Goal: Information Seeking & Learning: Learn about a topic

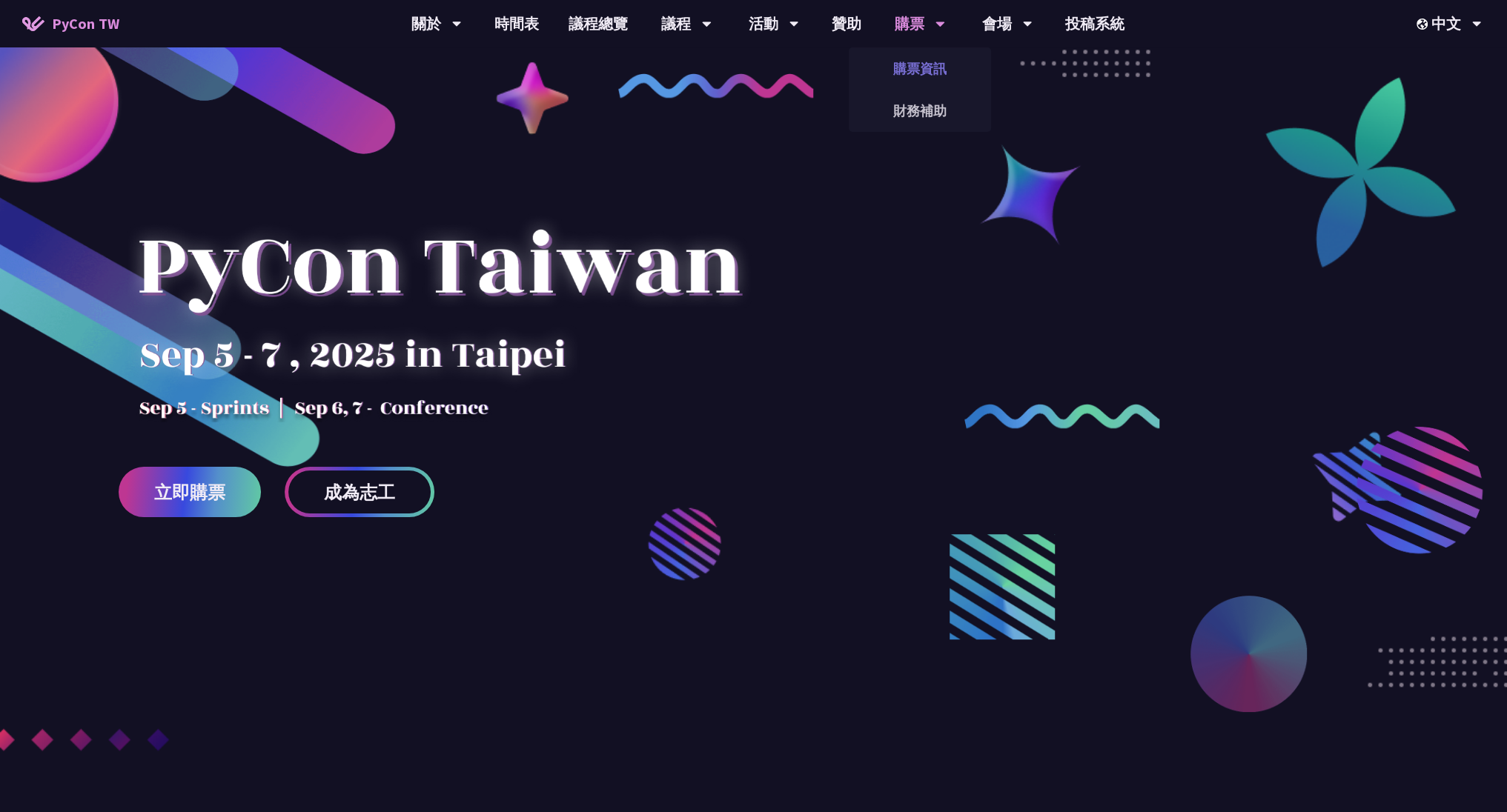
click at [916, 73] on link "購票資訊" at bounding box center [920, 68] width 142 height 35
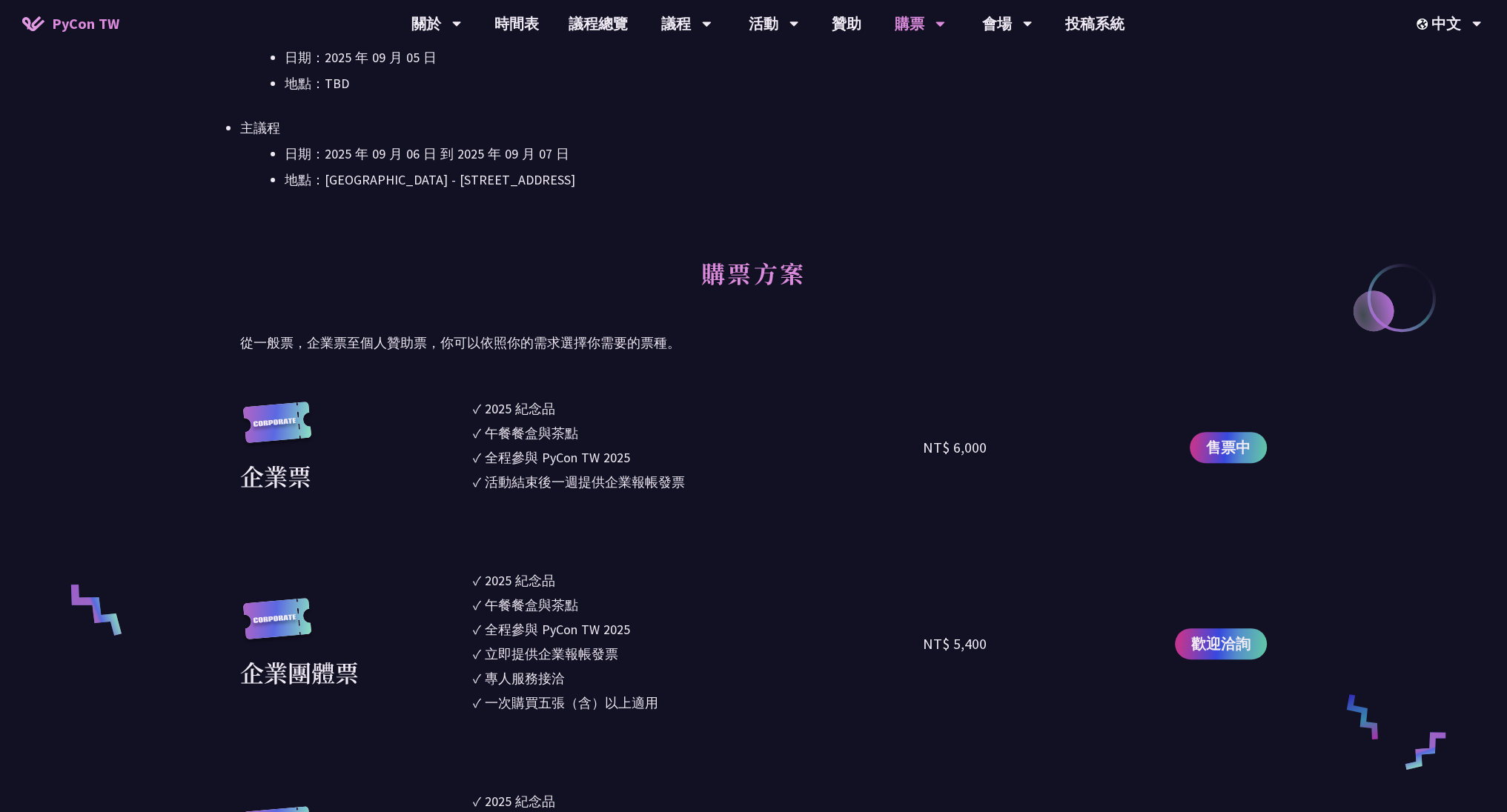
scroll to position [711, 0]
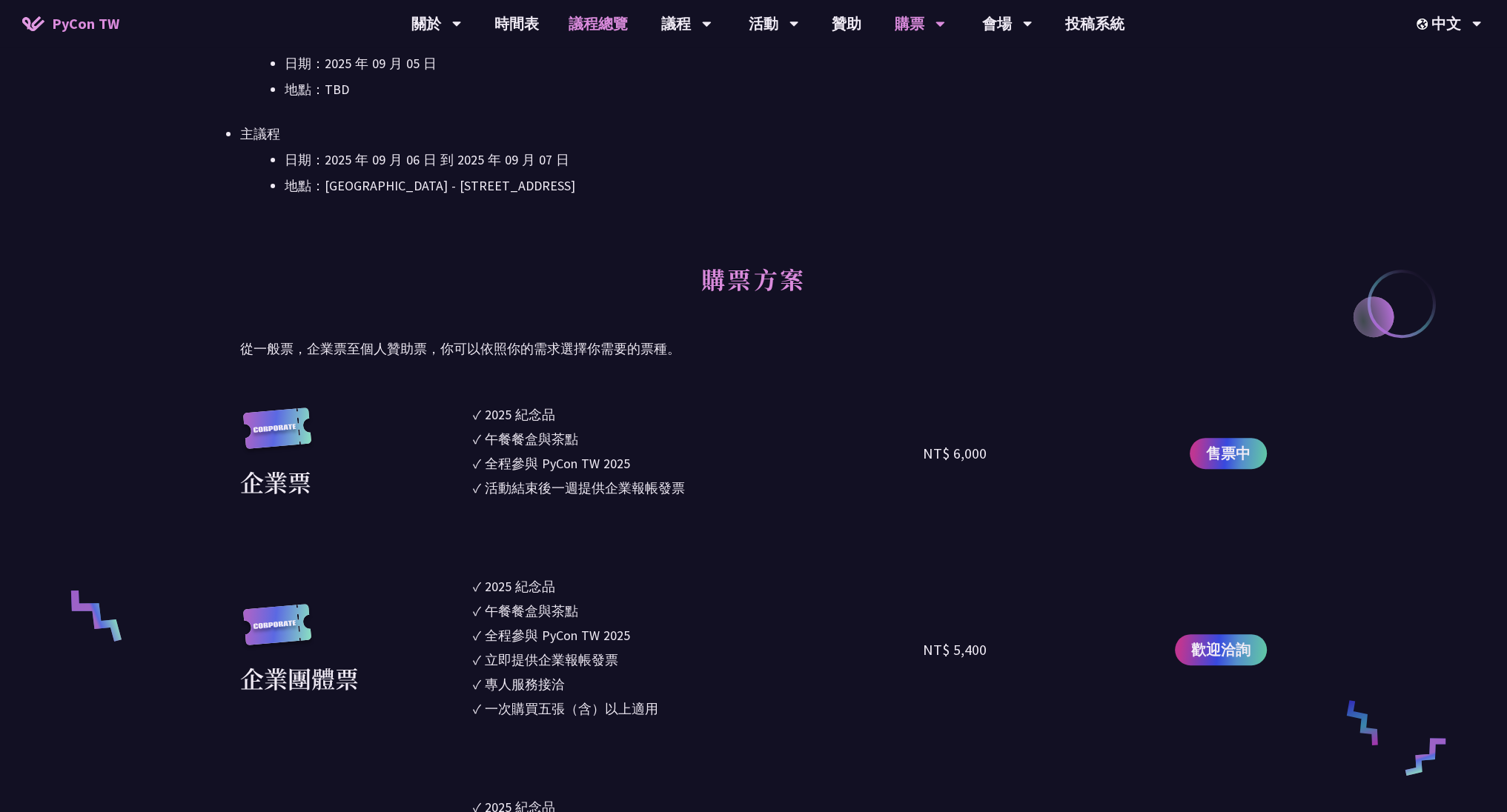
click at [582, 22] on link "議程總覽" at bounding box center [598, 23] width 89 height 48
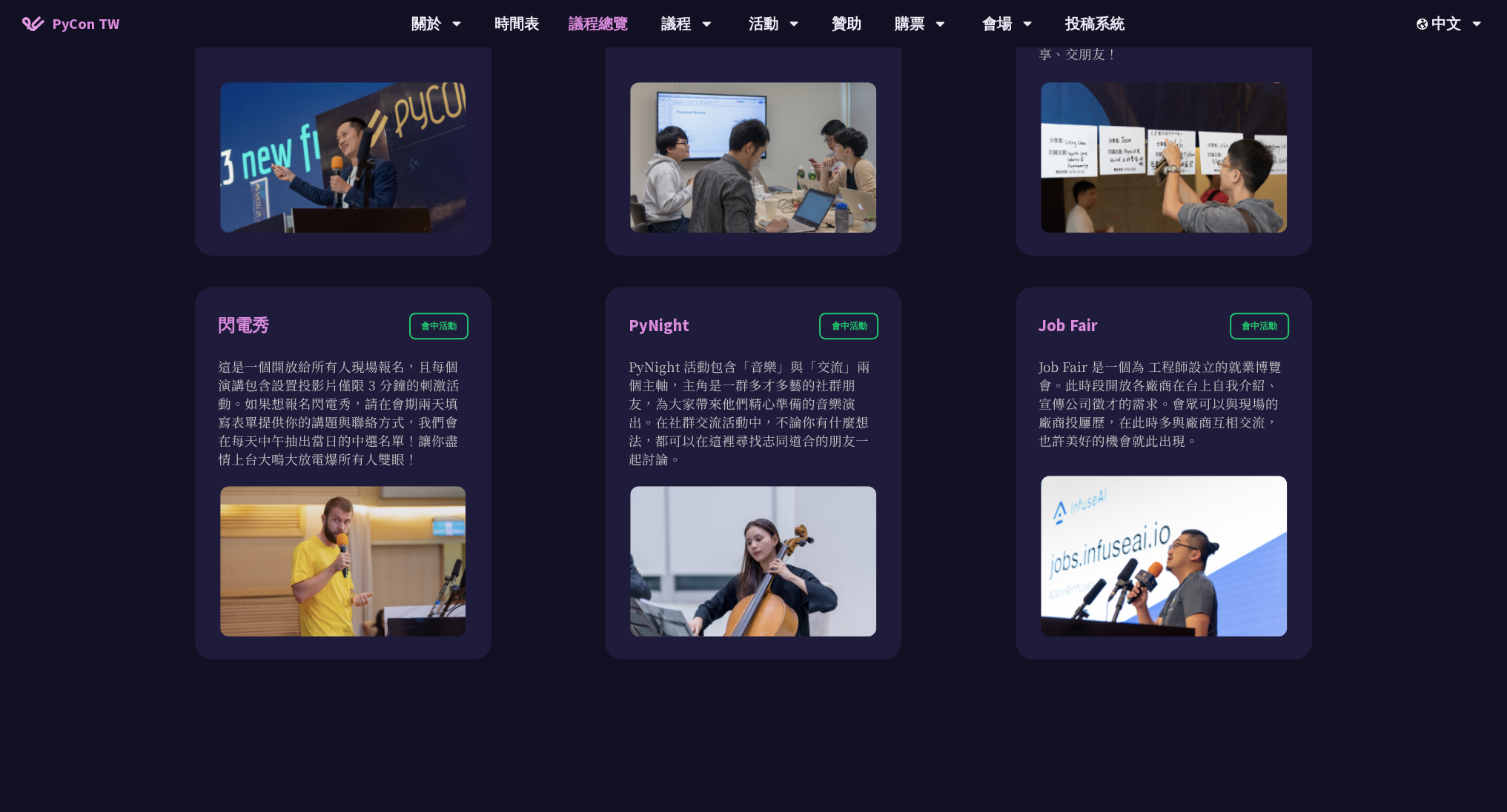
scroll to position [1245, 0]
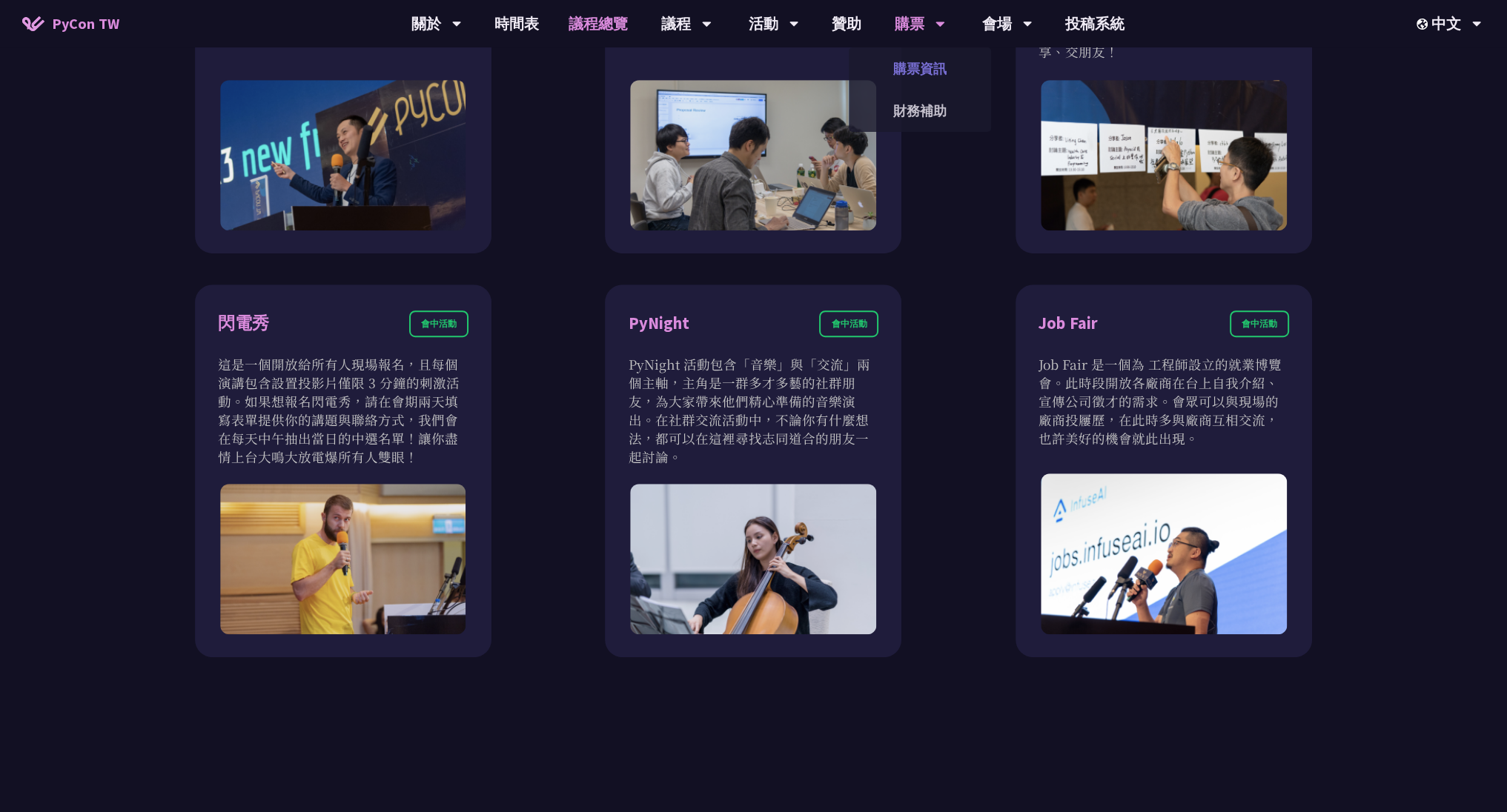
click at [918, 66] on link "購票資訊" at bounding box center [920, 68] width 142 height 35
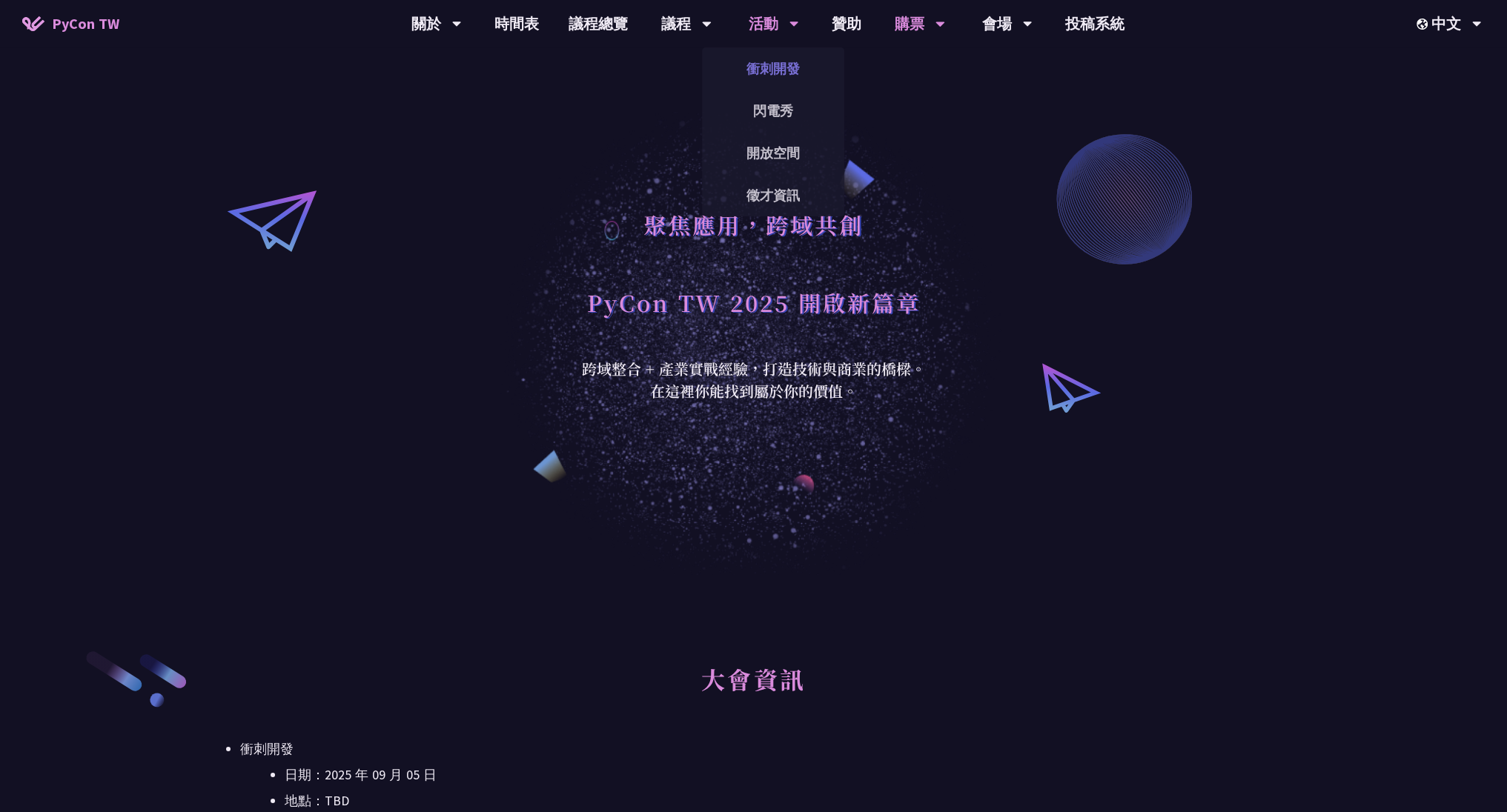
click at [782, 73] on link "衝刺開發" at bounding box center [773, 68] width 142 height 35
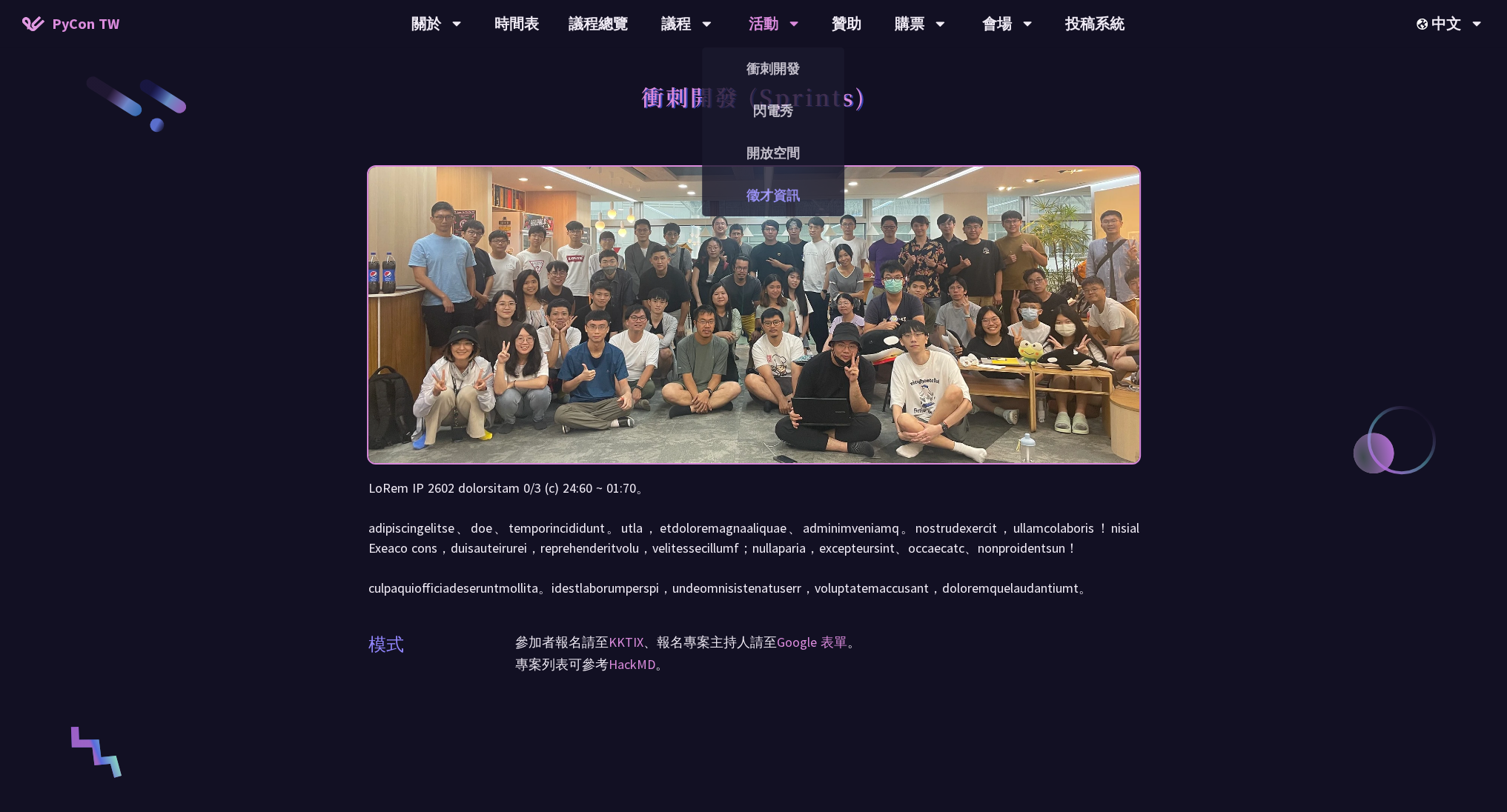
click at [788, 201] on link "徵才資訊" at bounding box center [773, 195] width 142 height 35
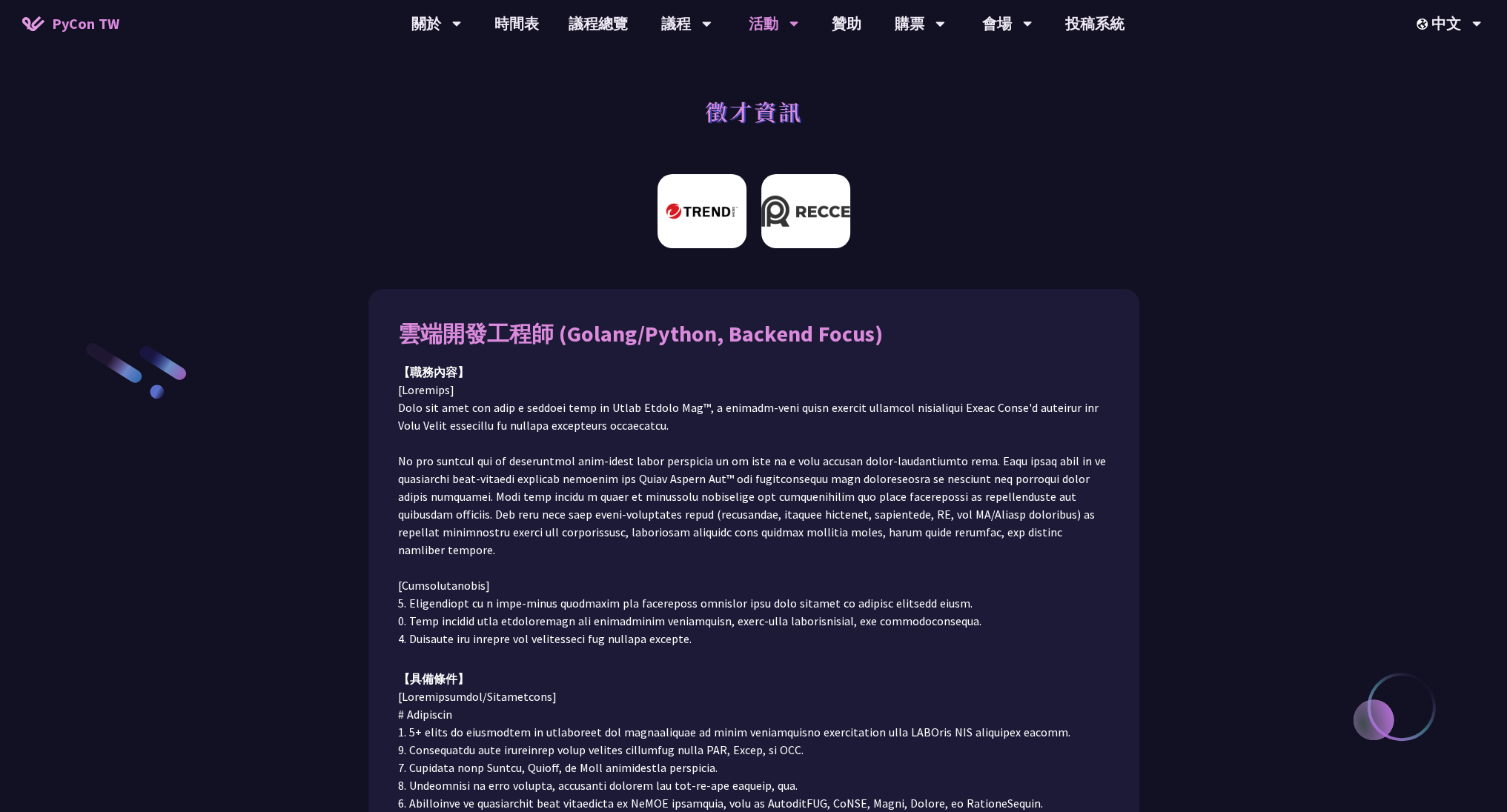
click at [795, 220] on img at bounding box center [806, 211] width 89 height 74
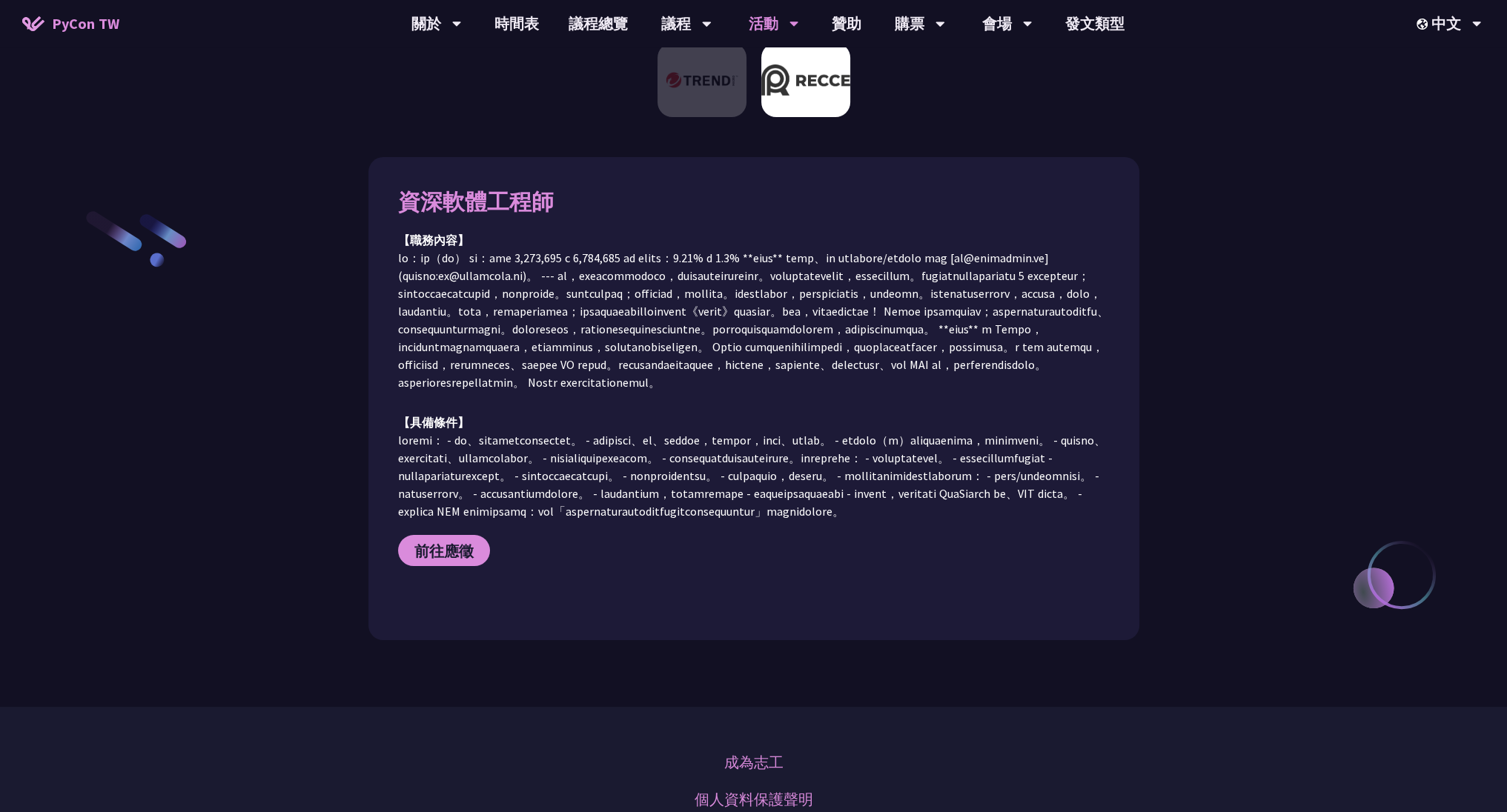
scroll to position [77, 0]
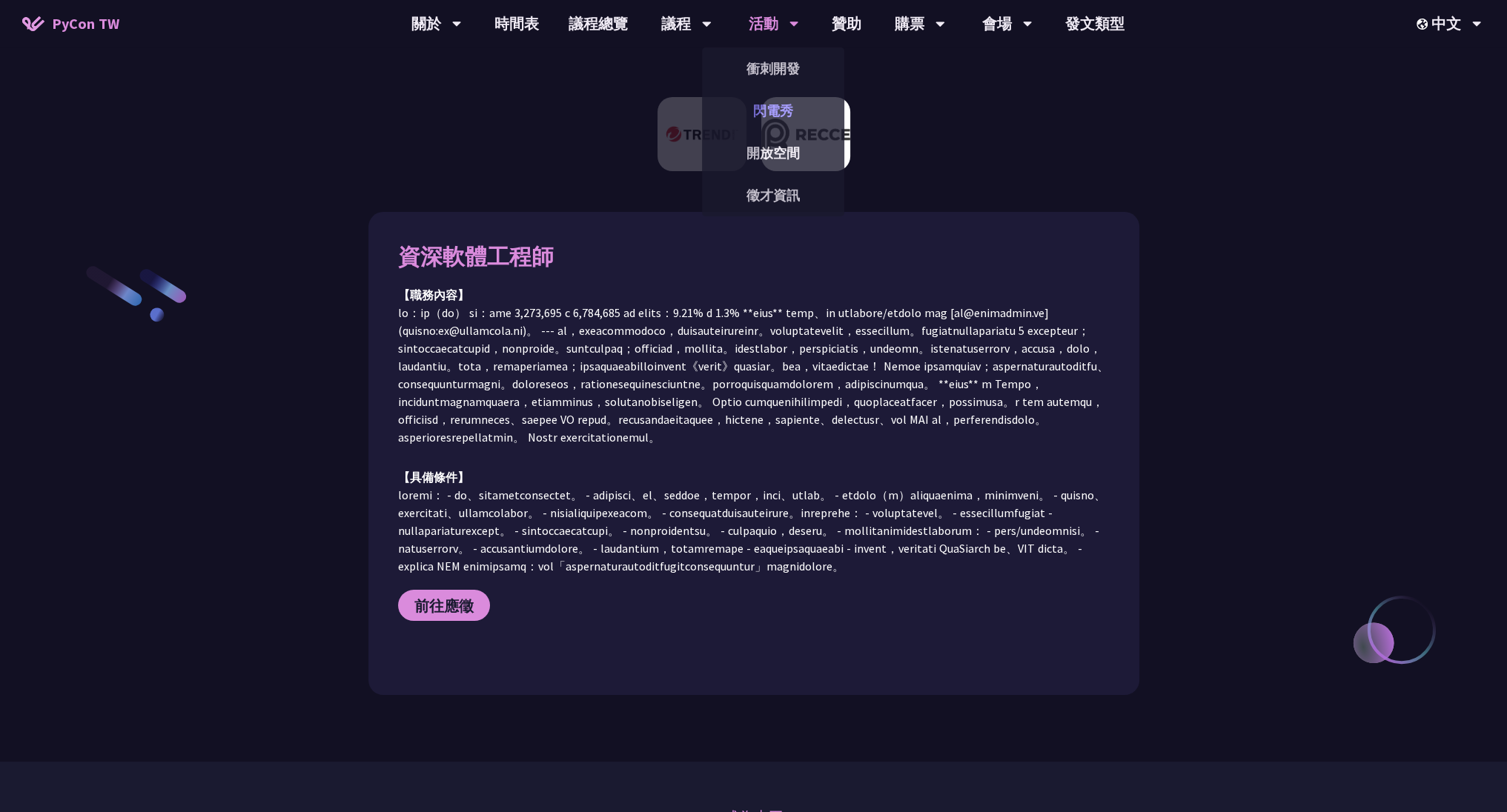
click at [771, 108] on link "閃電秀" at bounding box center [773, 111] width 142 height 35
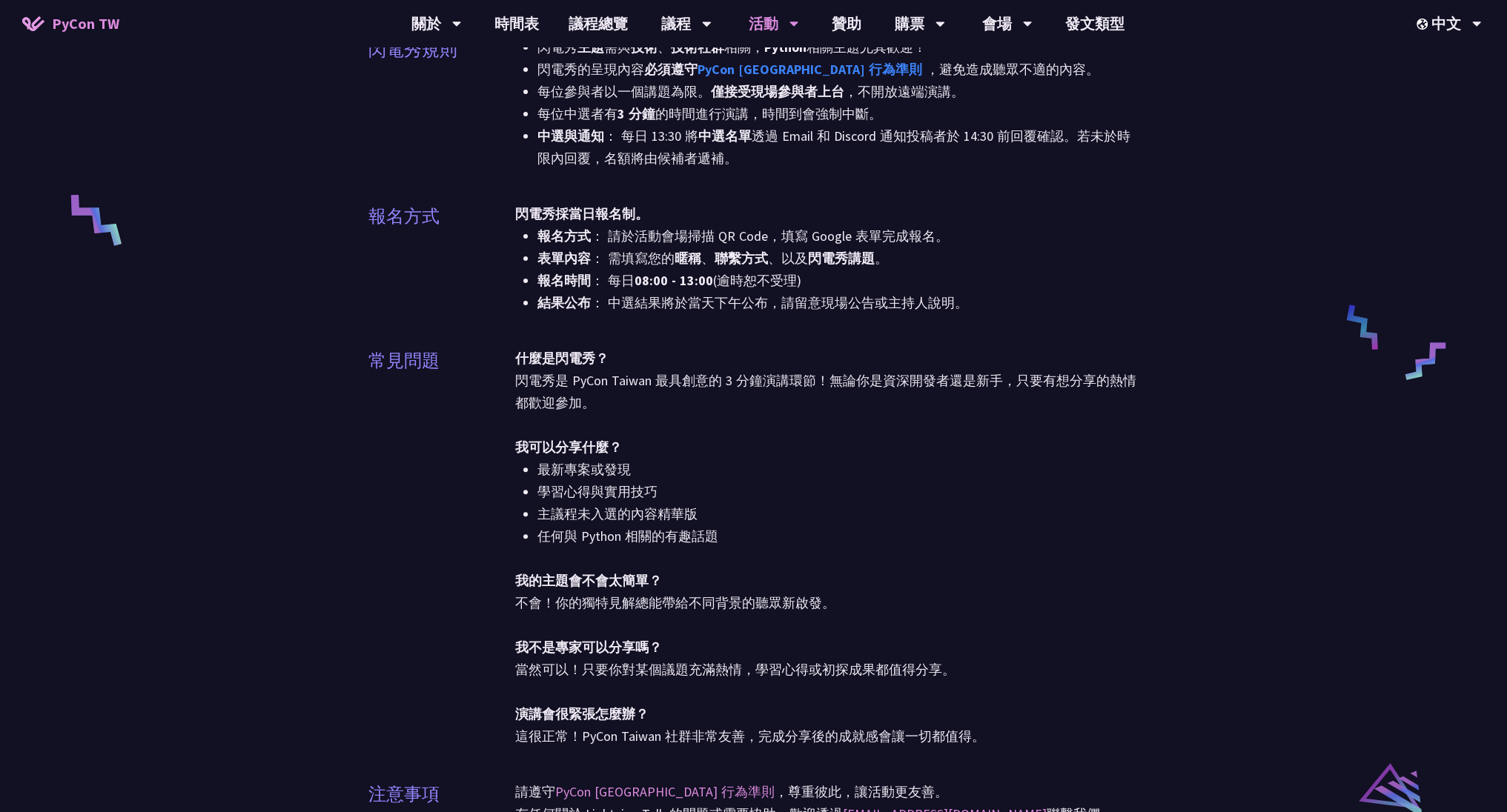
scroll to position [533, 0]
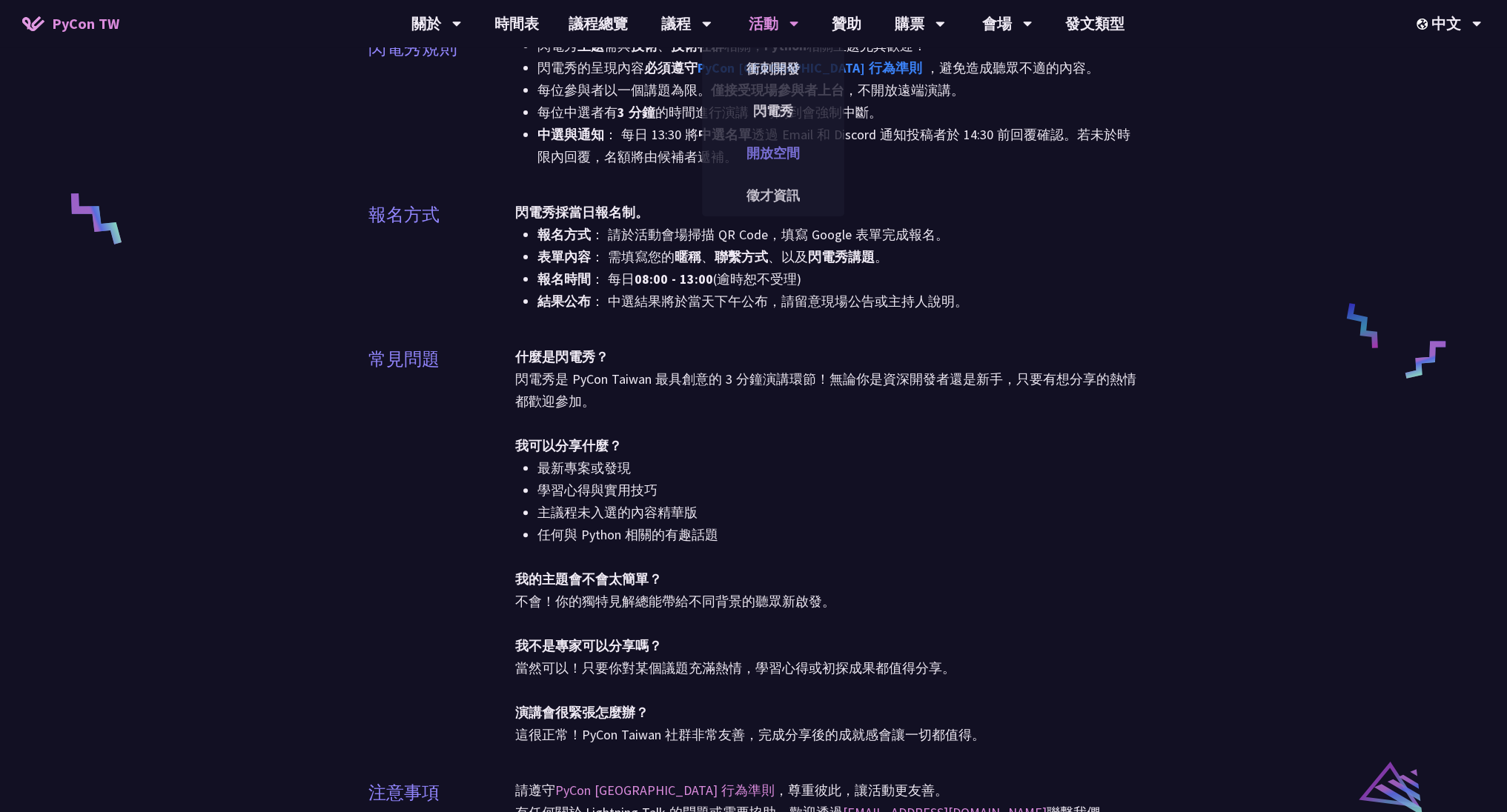
click at [776, 156] on link "開放空間" at bounding box center [773, 153] width 142 height 35
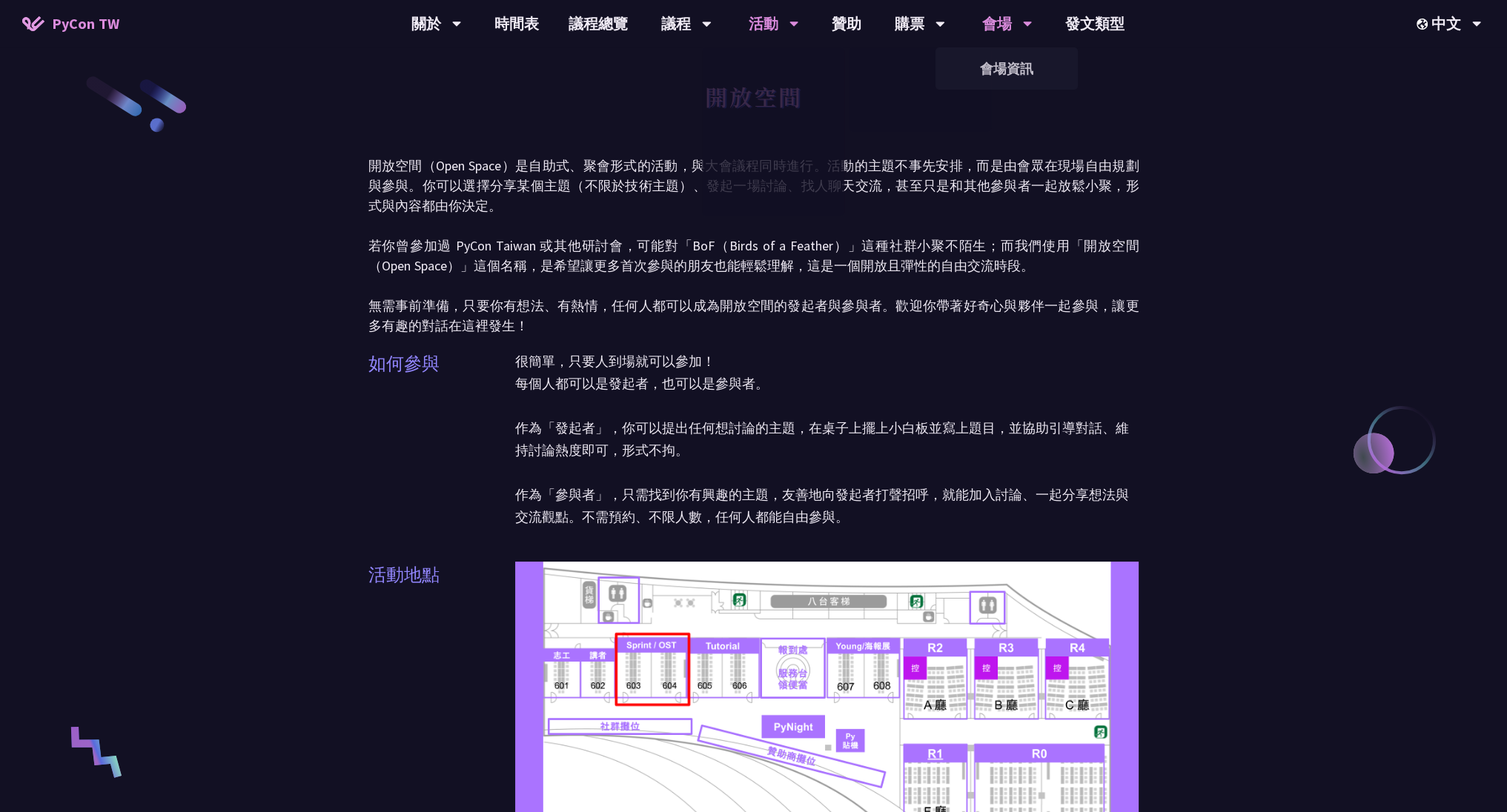
click at [994, 39] on div "會場" at bounding box center [1007, 23] width 50 height 48
click at [1002, 66] on link "會場資訊" at bounding box center [1006, 68] width 142 height 35
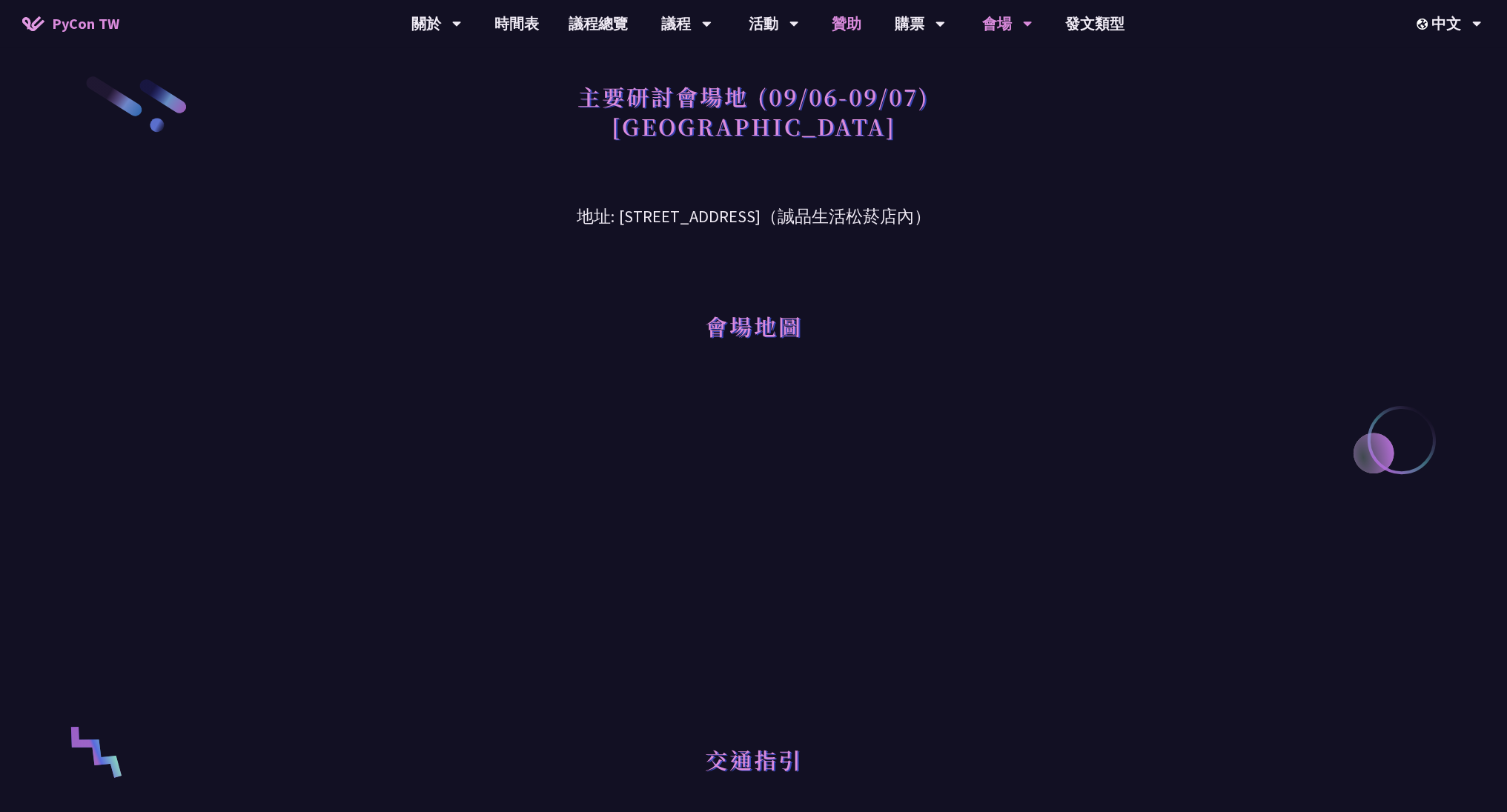
click at [830, 23] on link "贊助" at bounding box center [846, 23] width 59 height 48
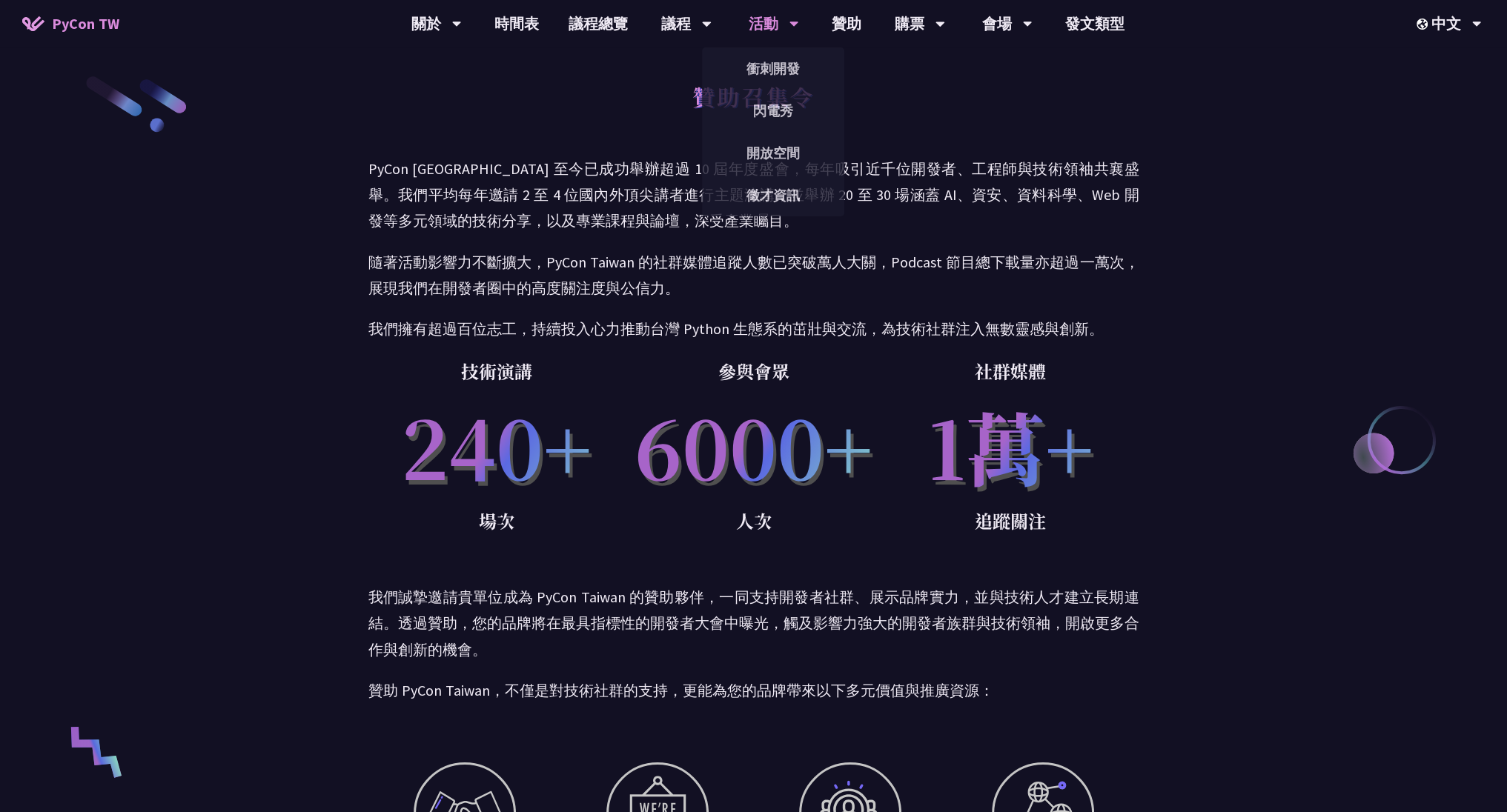
click at [783, 24] on div "活動" at bounding box center [774, 23] width 50 height 48
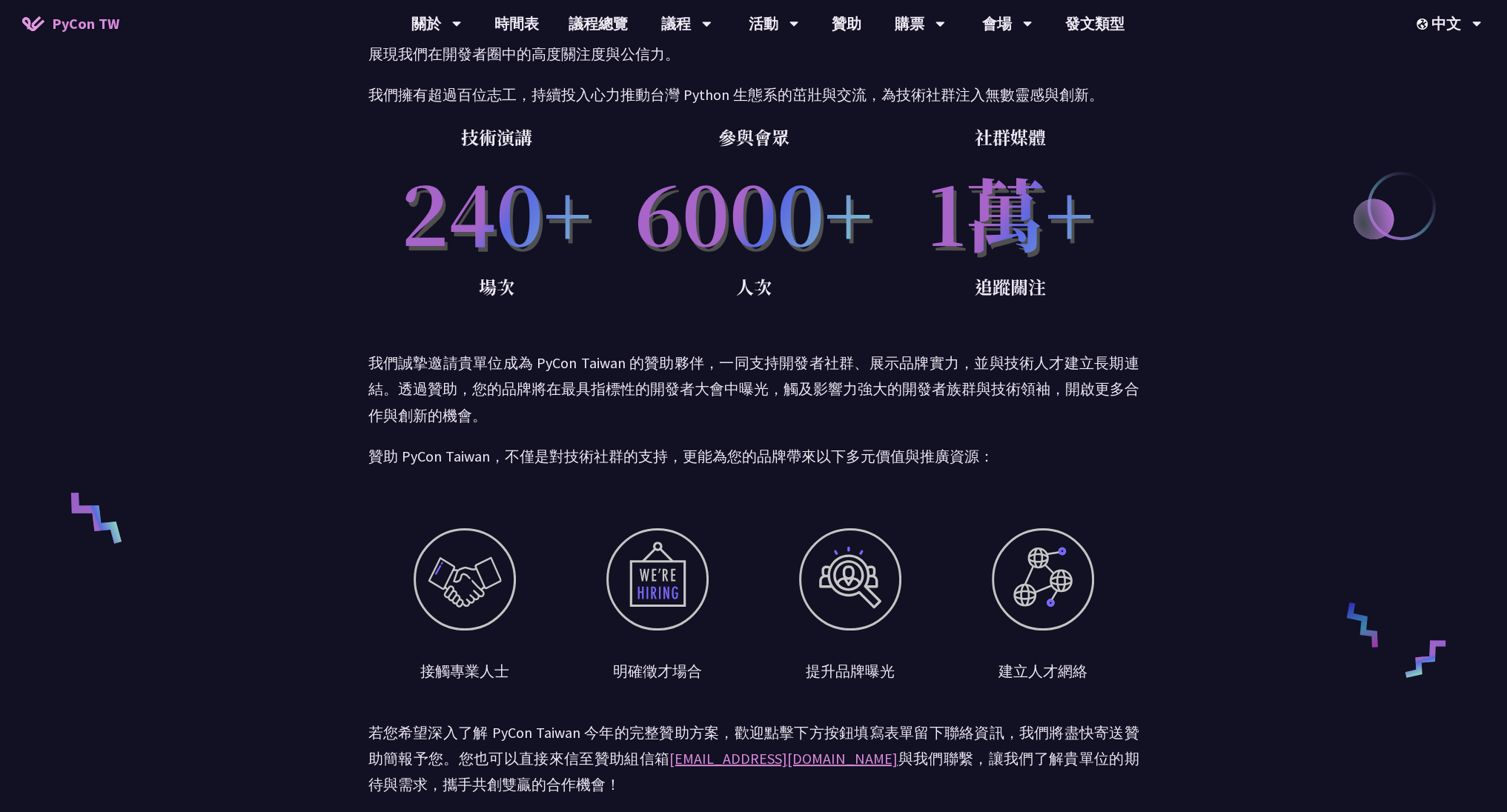
scroll to position [178, 0]
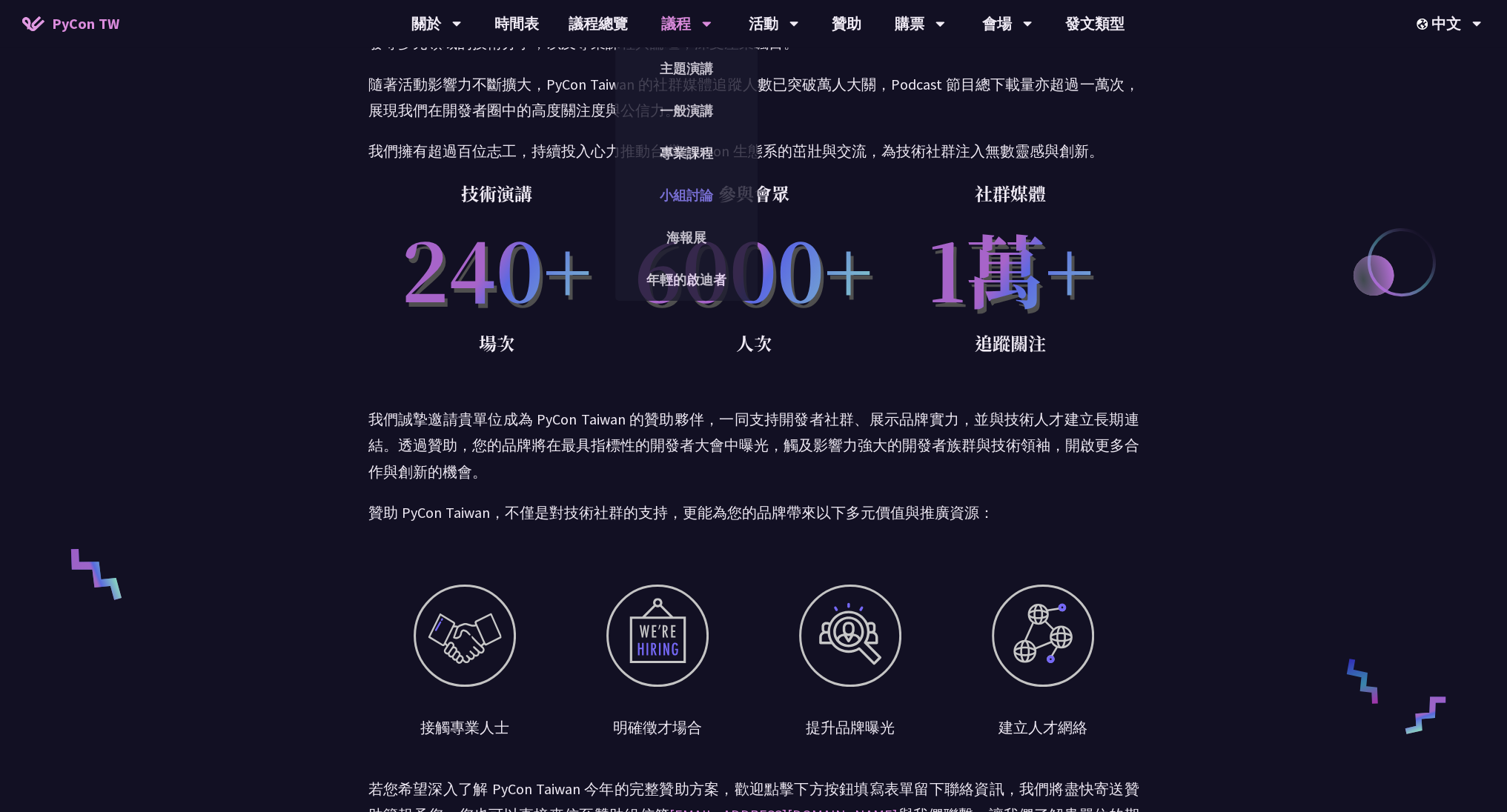
click at [705, 194] on font "小組討論" at bounding box center [686, 195] width 53 height 17
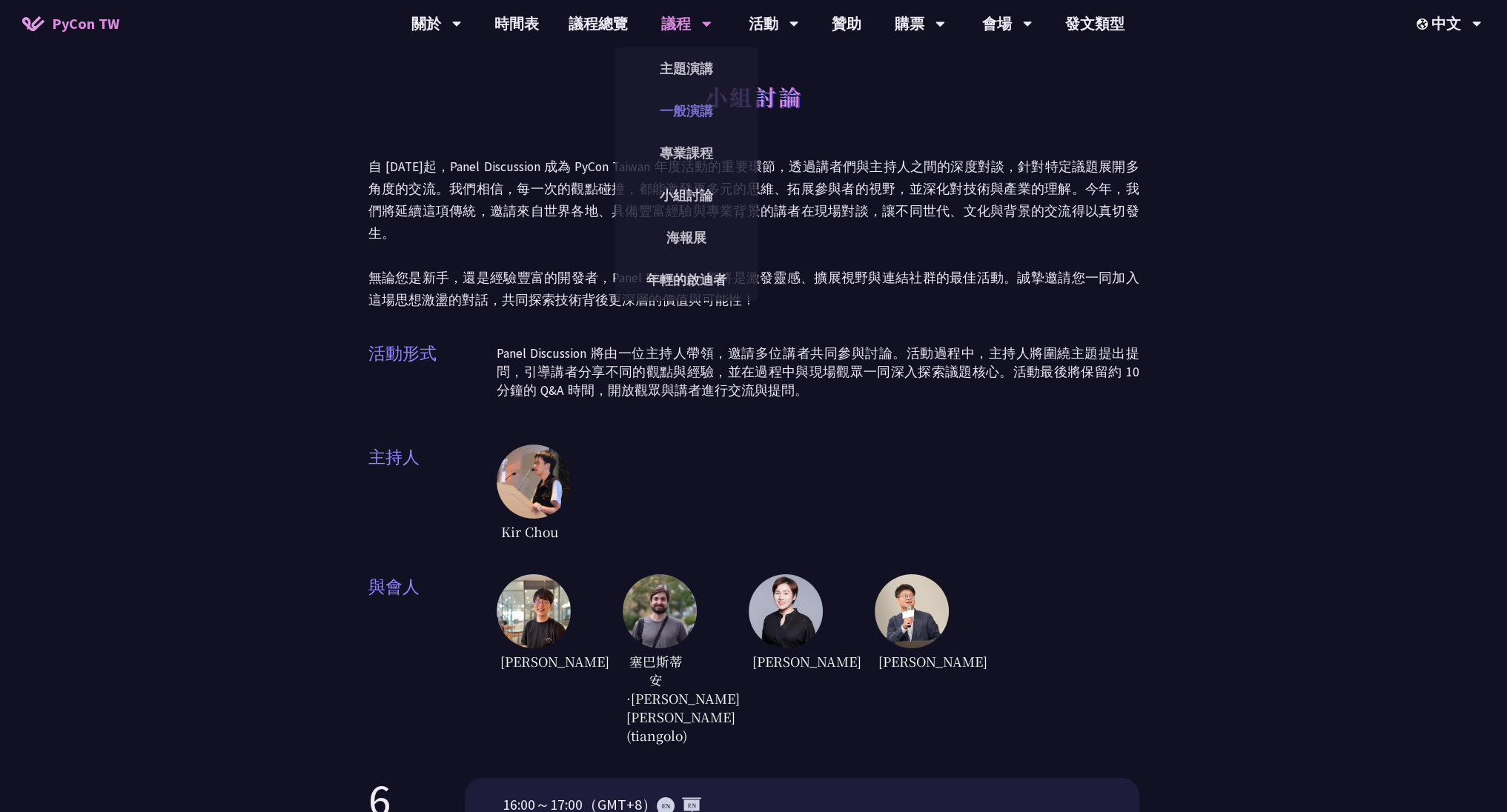
click at [689, 108] on link "一般演講" at bounding box center [686, 111] width 142 height 35
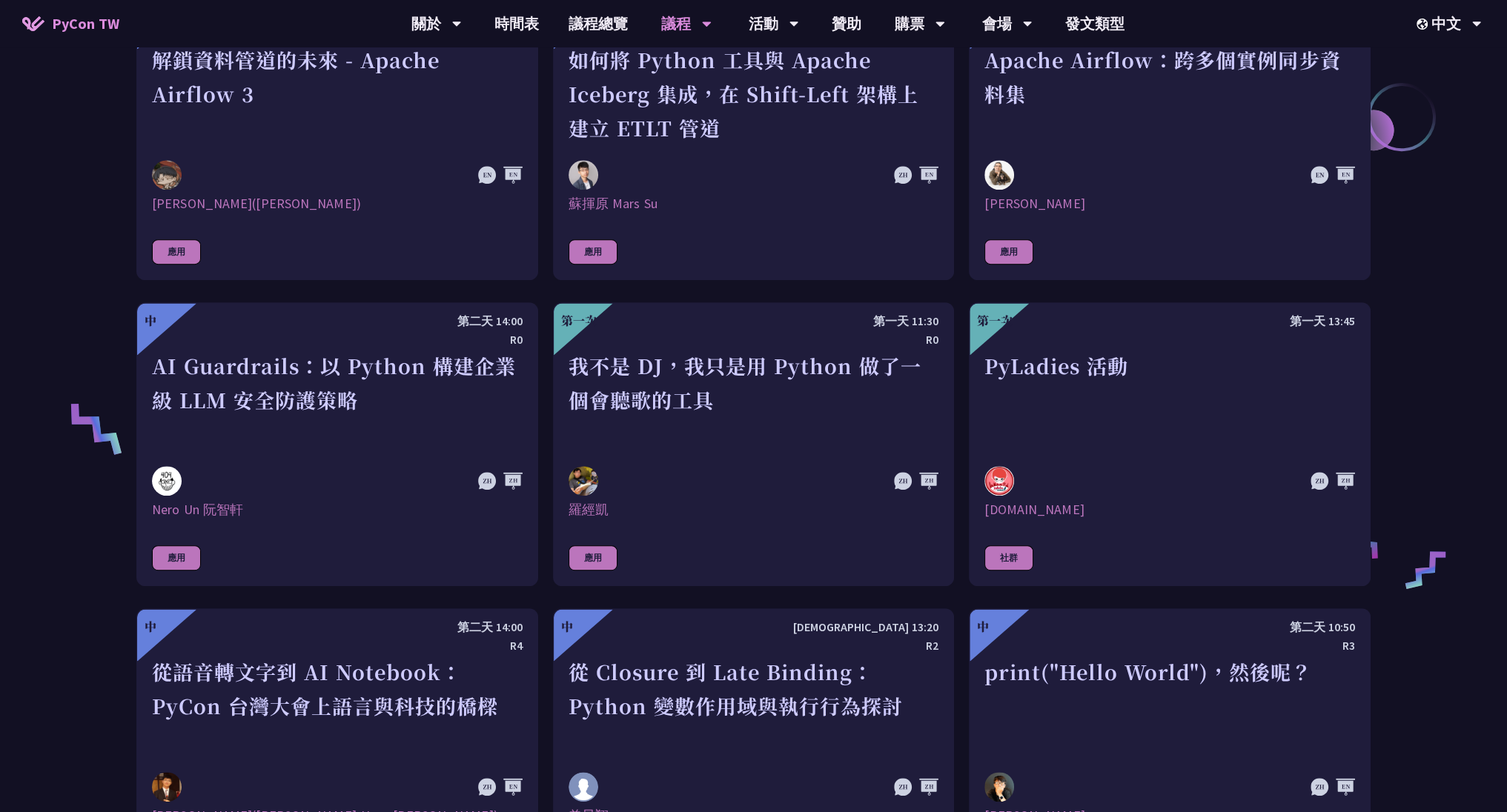
scroll to position [800, 0]
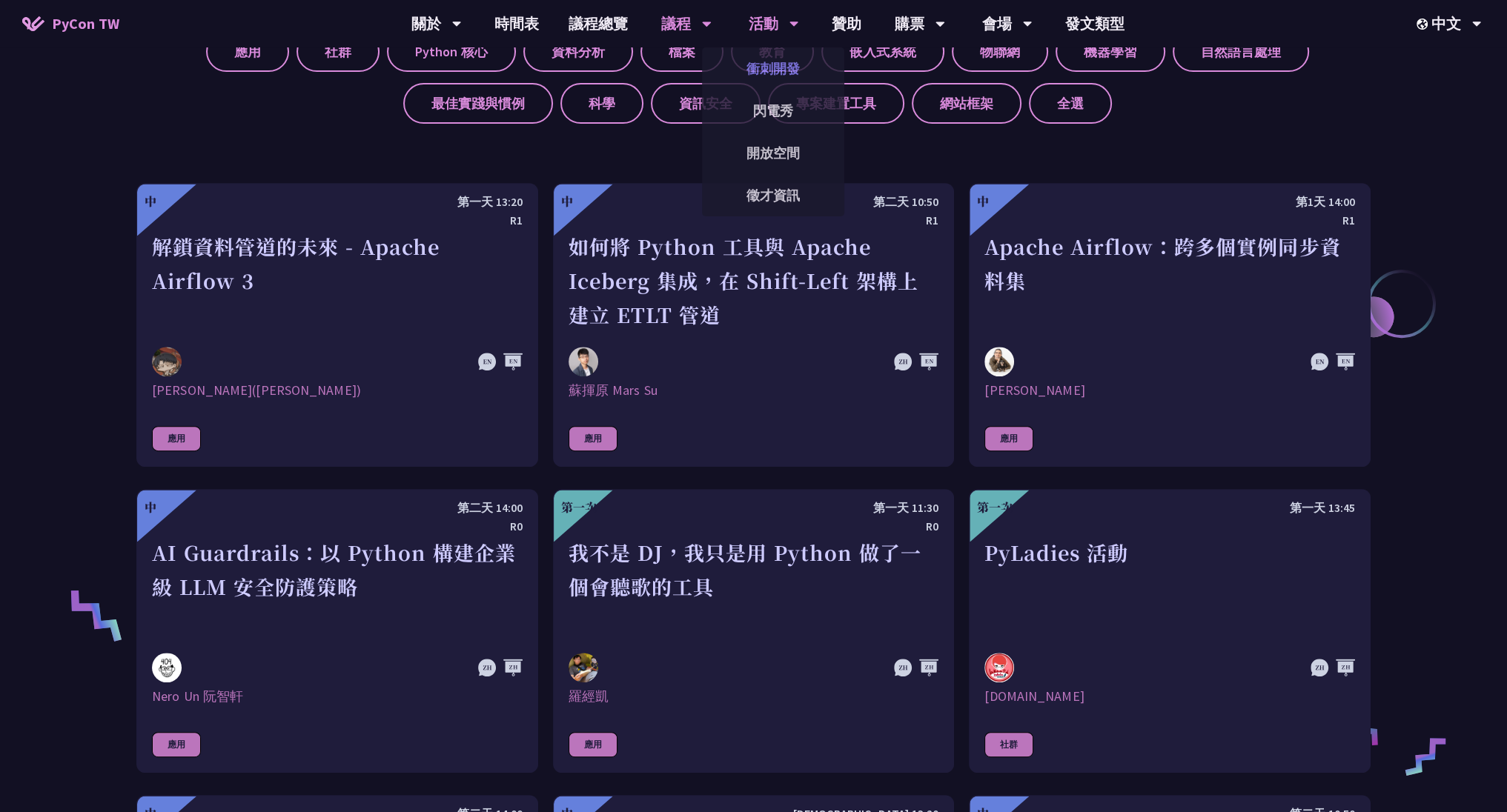
click at [782, 73] on link "衝刺開發" at bounding box center [773, 68] width 142 height 35
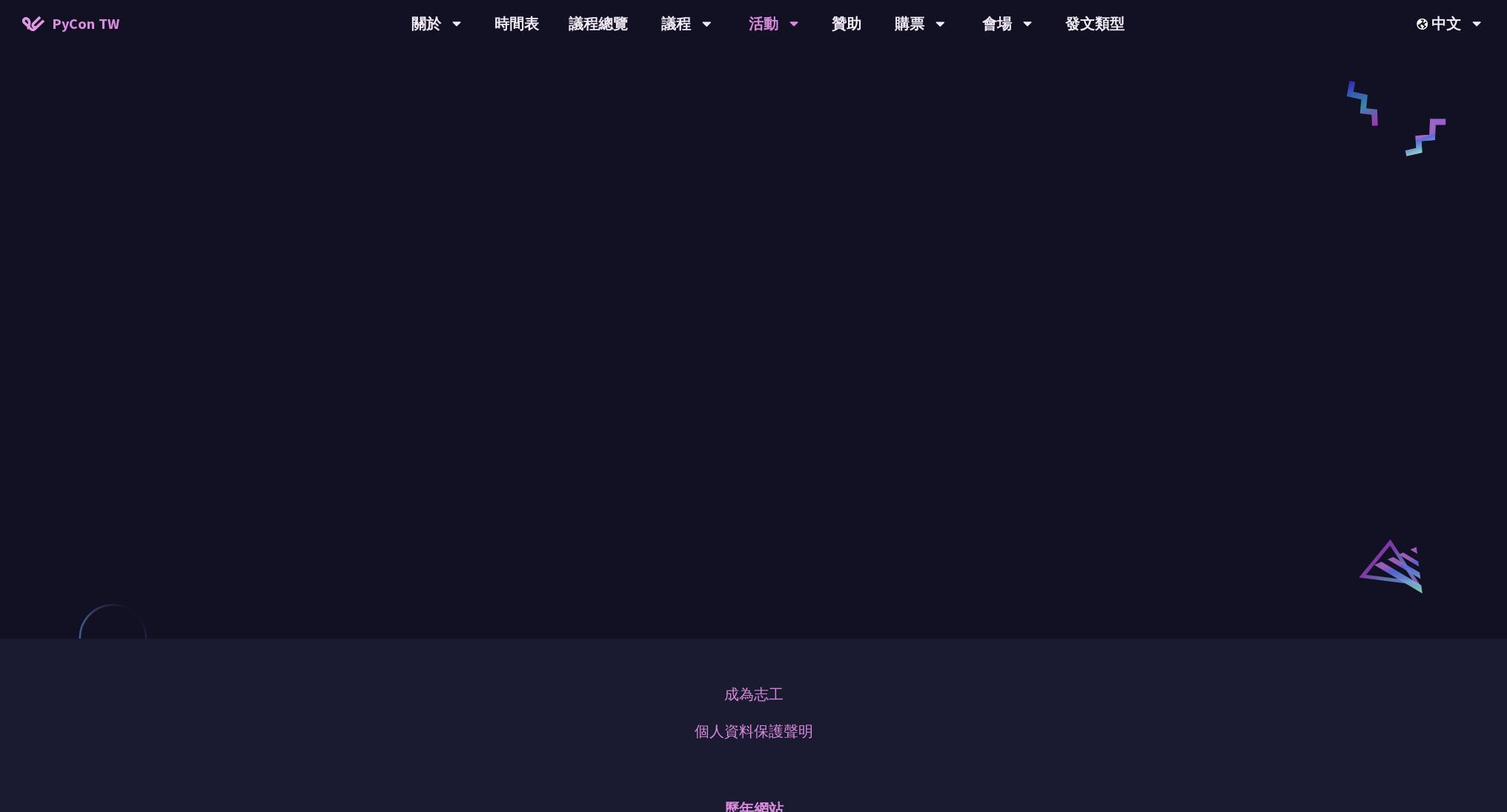
scroll to position [711, 0]
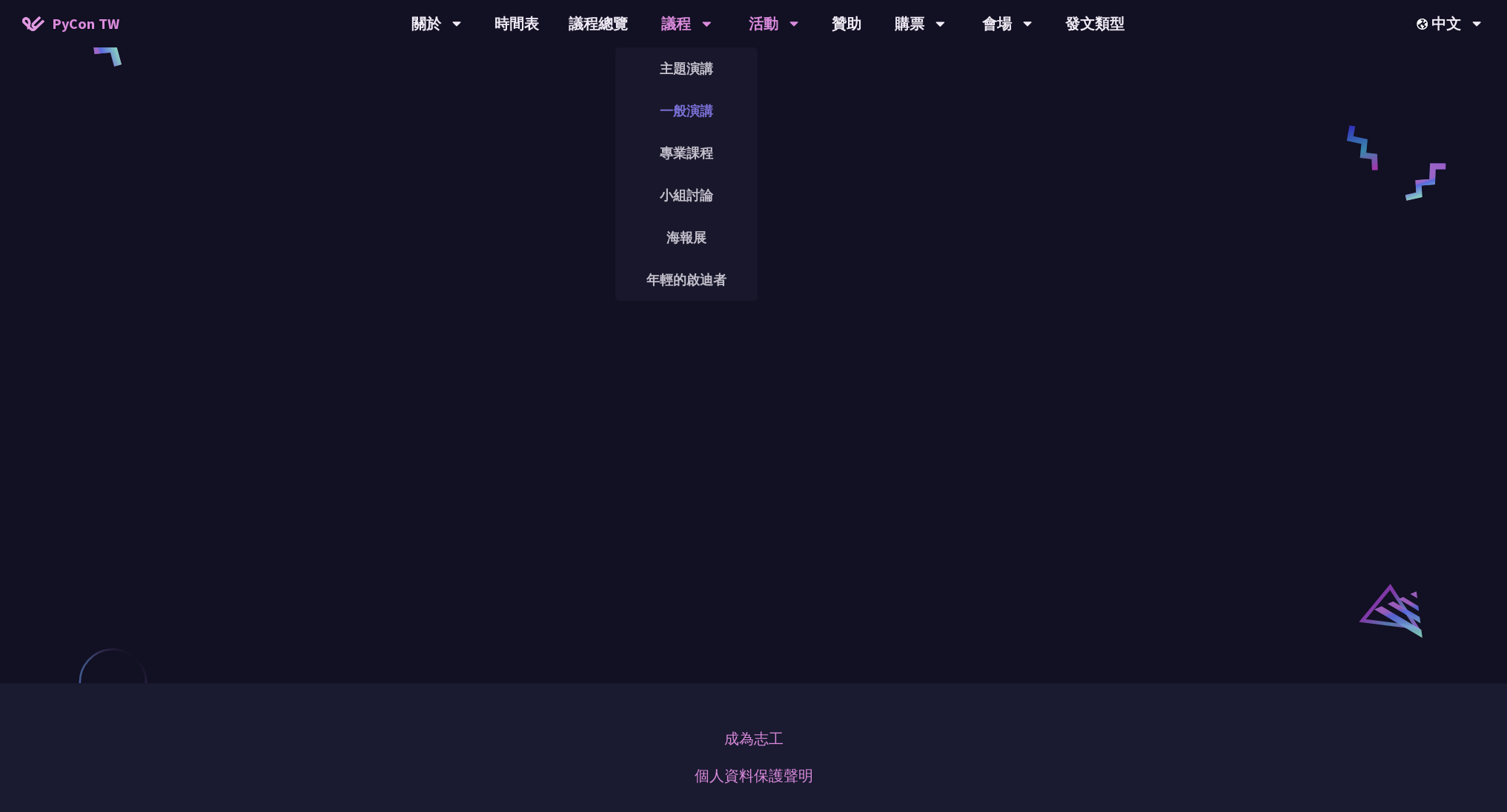
click at [682, 109] on link "一般演講" at bounding box center [686, 111] width 142 height 35
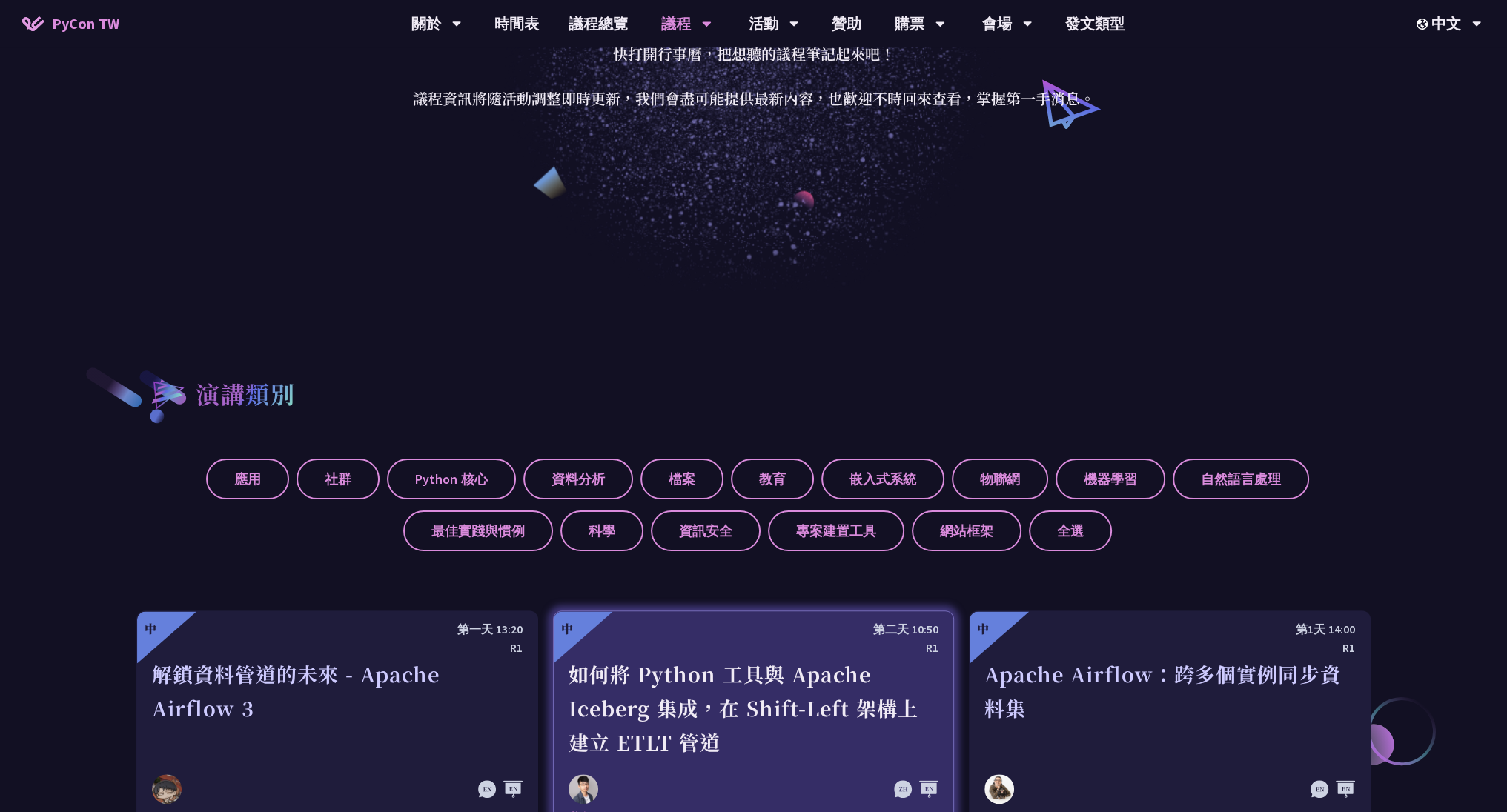
scroll to position [356, 0]
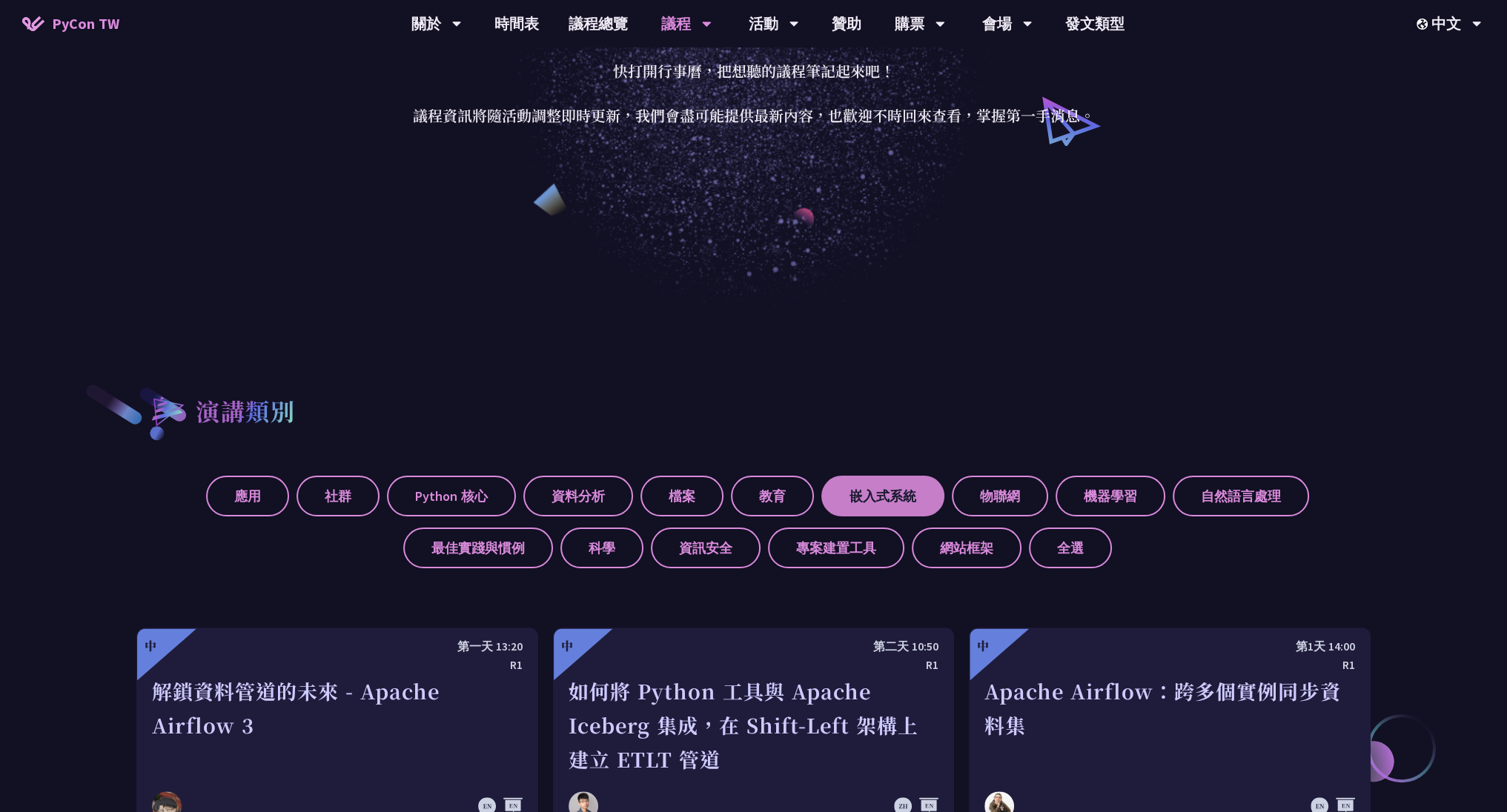
click at [875, 504] on label "嵌入式系統" at bounding box center [882, 496] width 123 height 41
click at [0, 0] on input "嵌入式系統" at bounding box center [0, 0] width 0 height 0
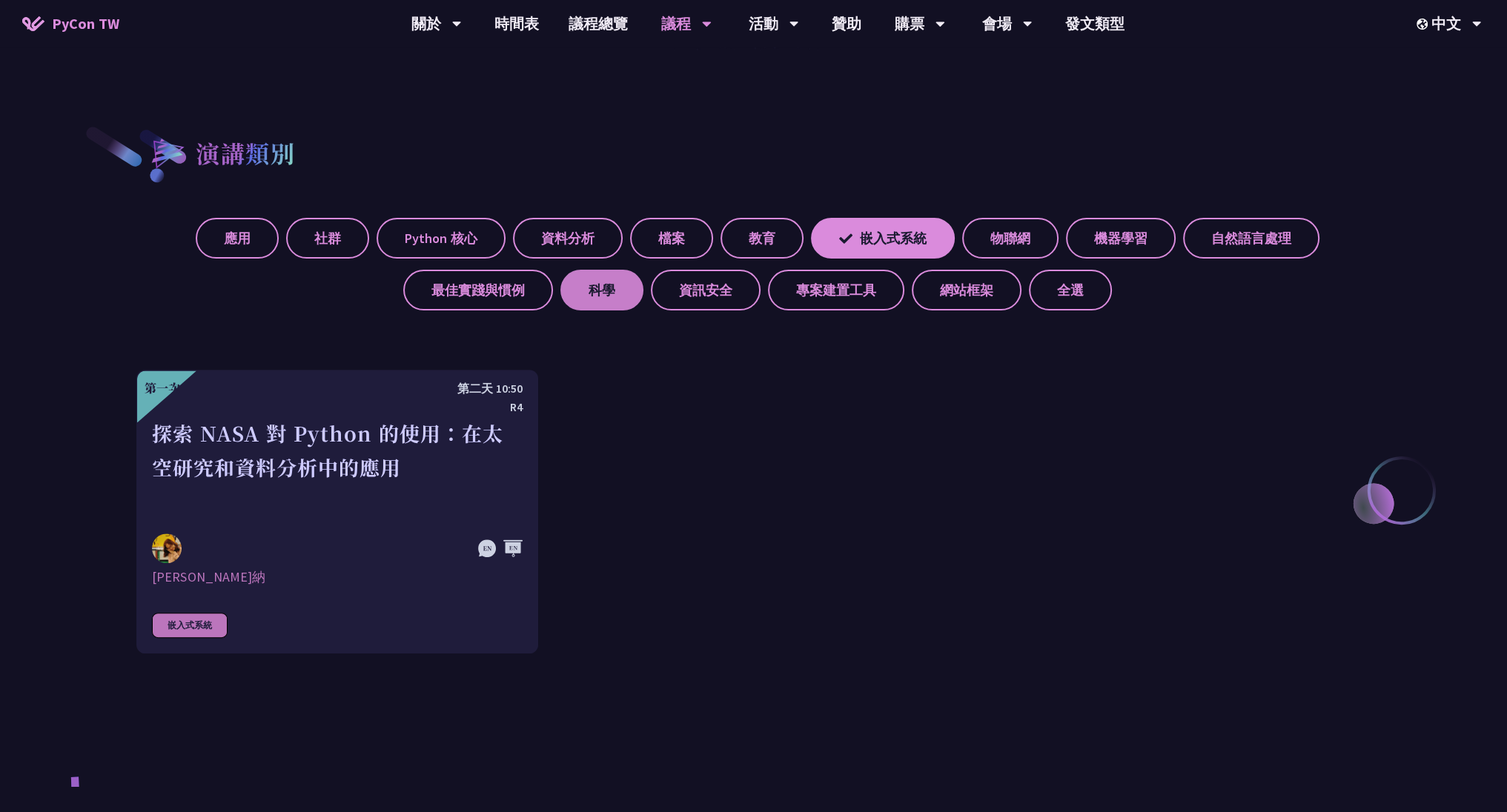
scroll to position [623, 0]
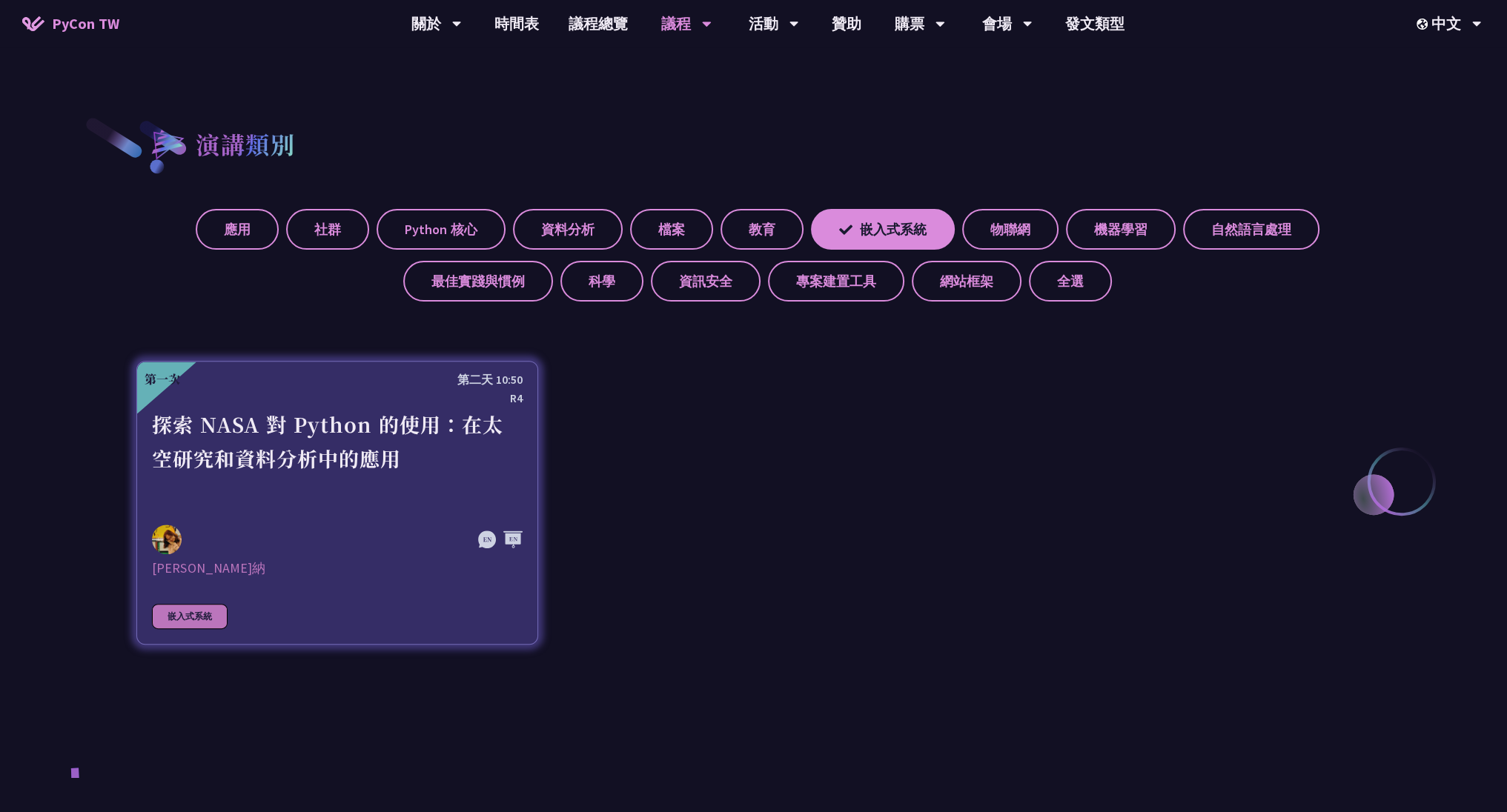
click at [449, 495] on div "探索 NASA 對 Python 的使用：在太空研究和資料分析中的應用" at bounding box center [337, 458] width 371 height 103
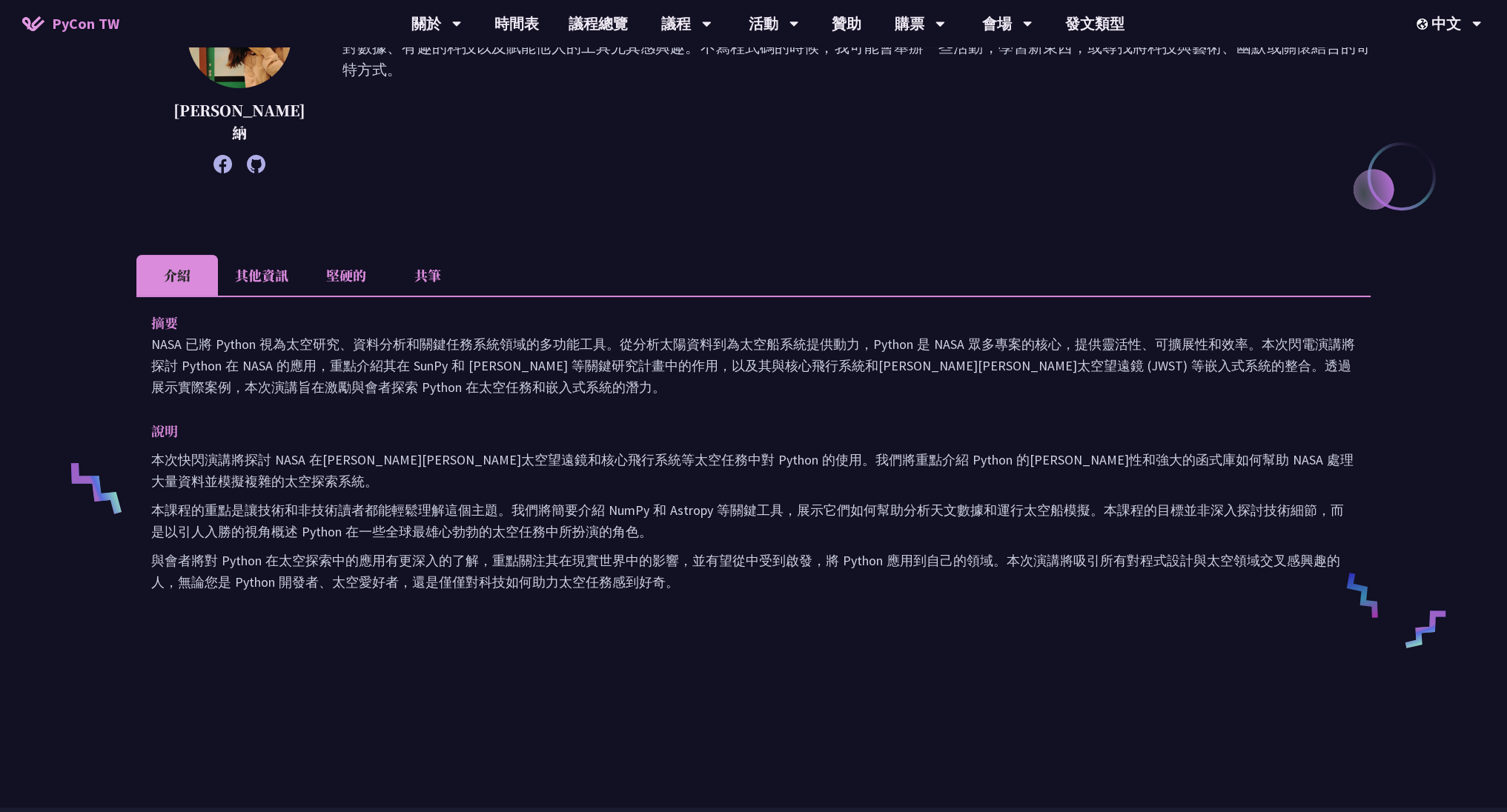
scroll to position [267, 0]
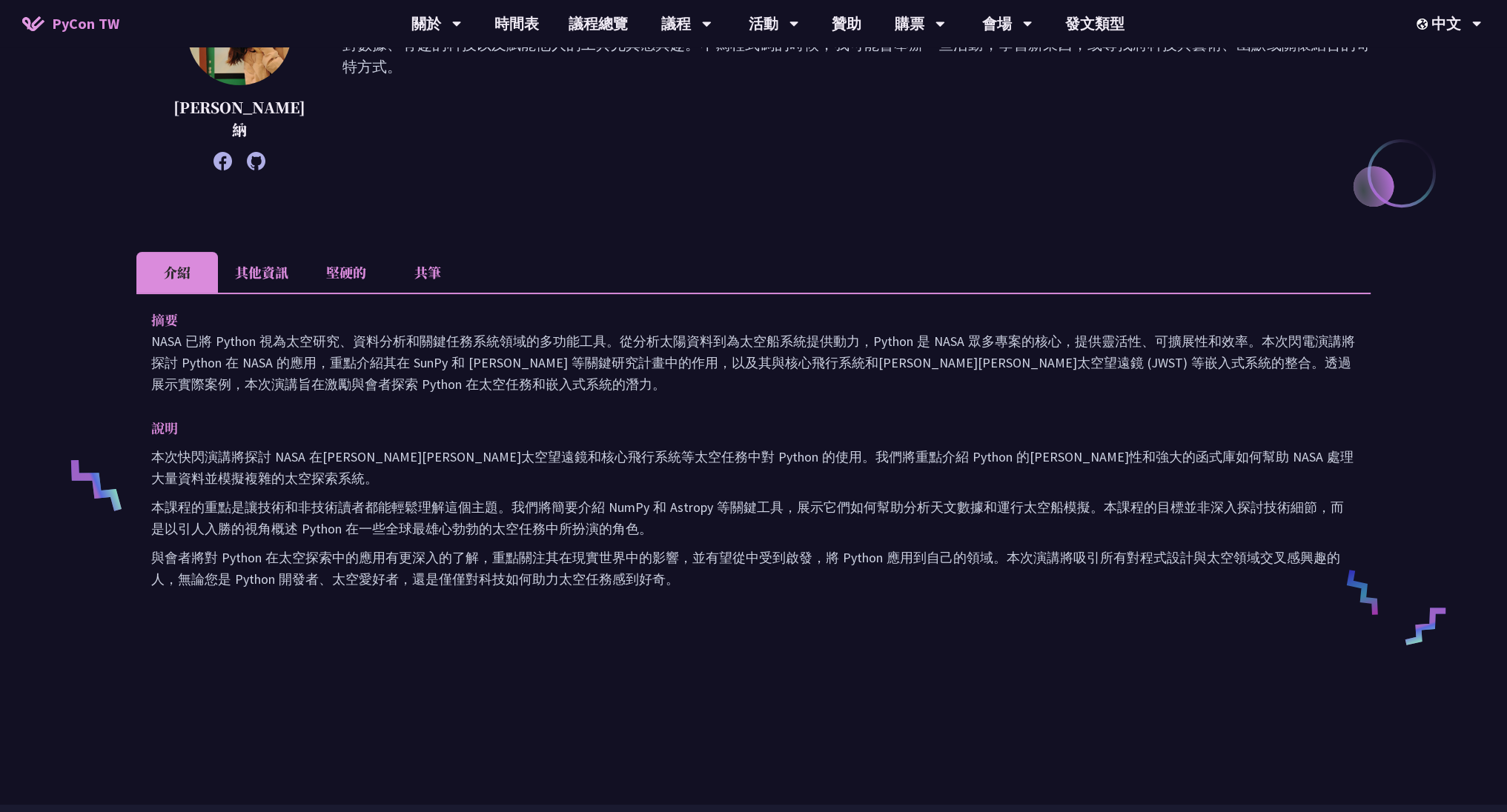
click at [263, 275] on li "其他資訊" at bounding box center [261, 272] width 88 height 41
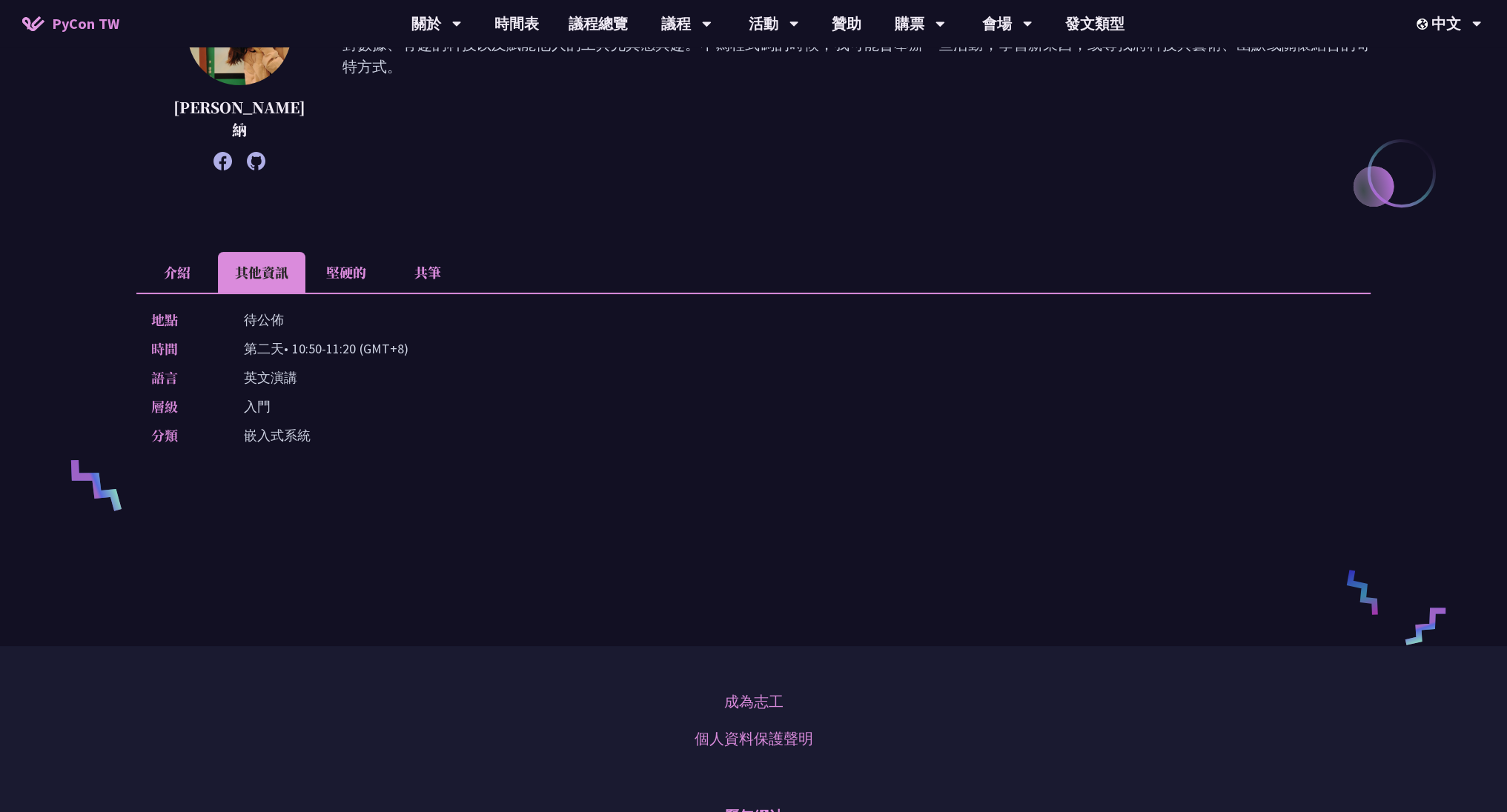
click at [341, 276] on font "堅硬的" at bounding box center [346, 271] width 40 height 19
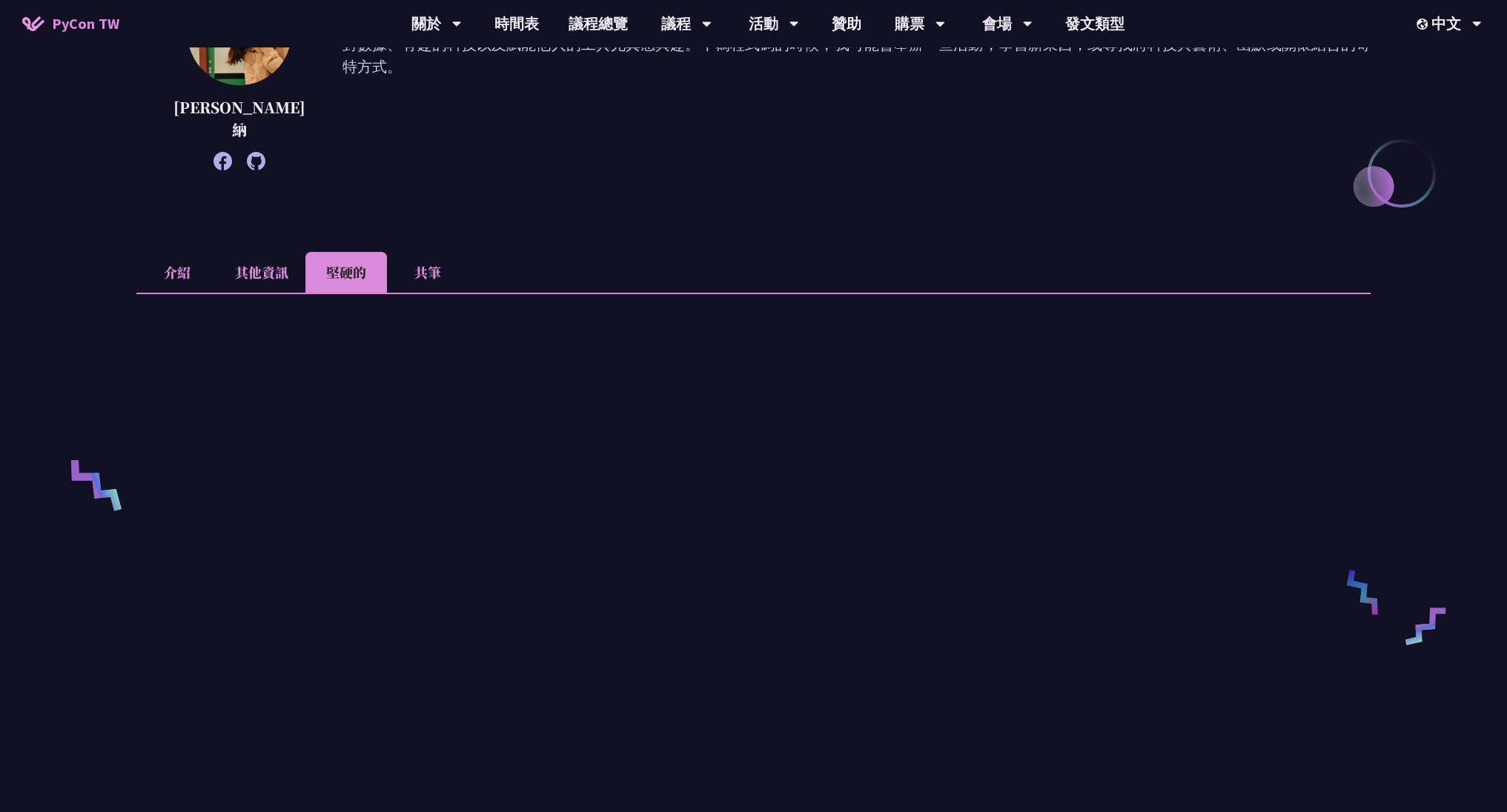
click at [403, 276] on li "共筆" at bounding box center [427, 272] width 82 height 41
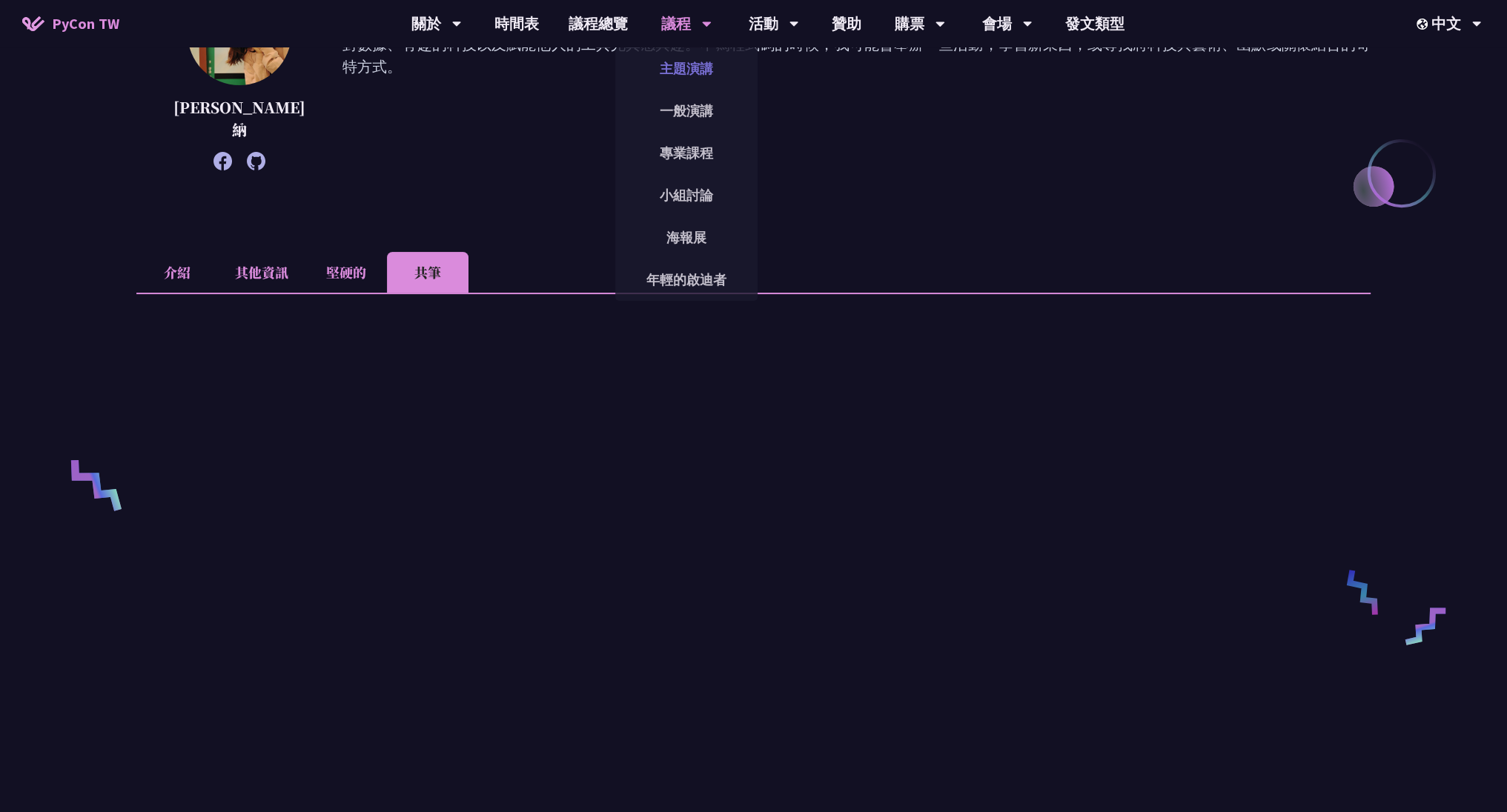
click at [685, 74] on link "主題演講" at bounding box center [686, 68] width 142 height 35
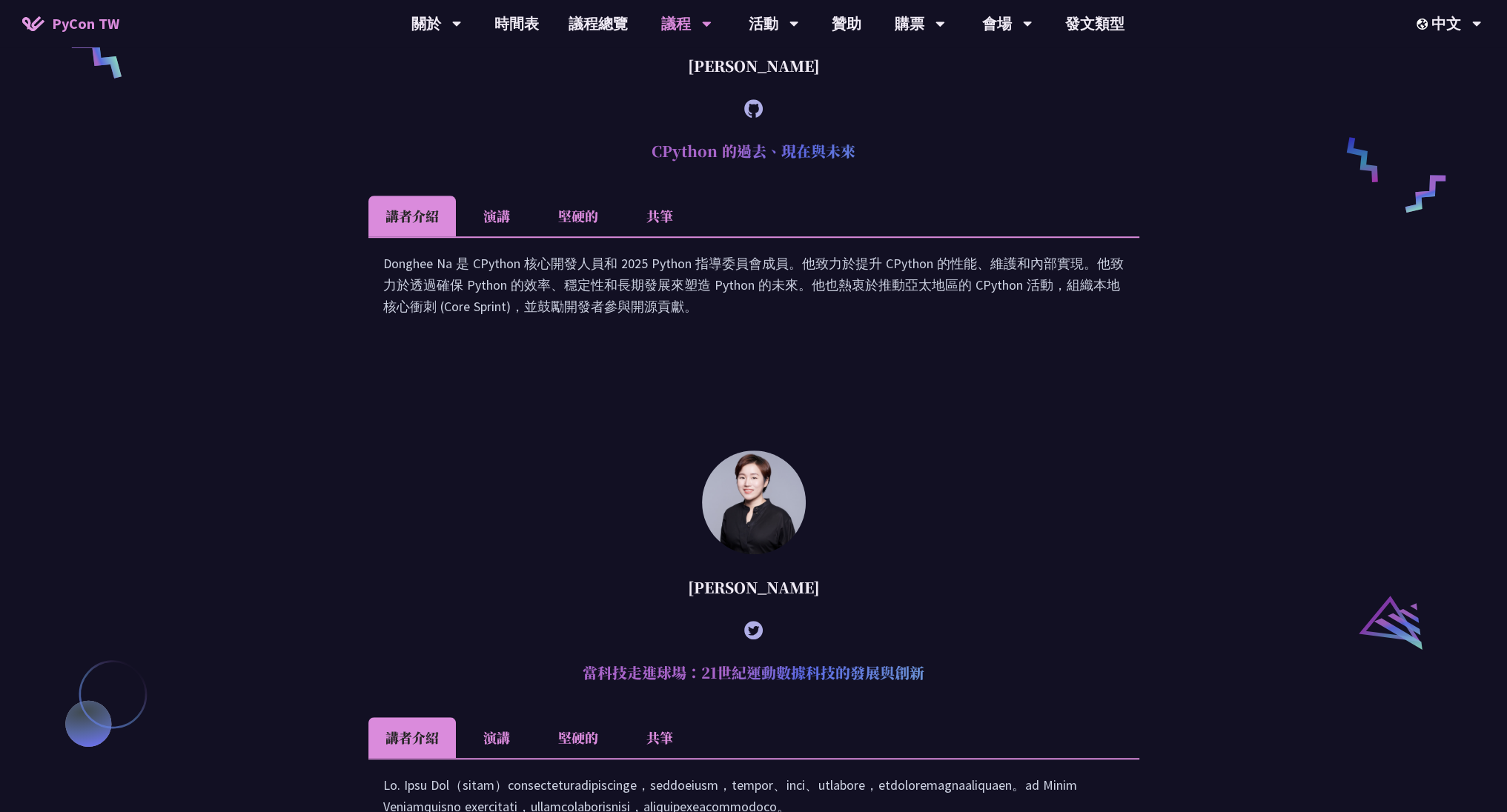
scroll to position [1205, 0]
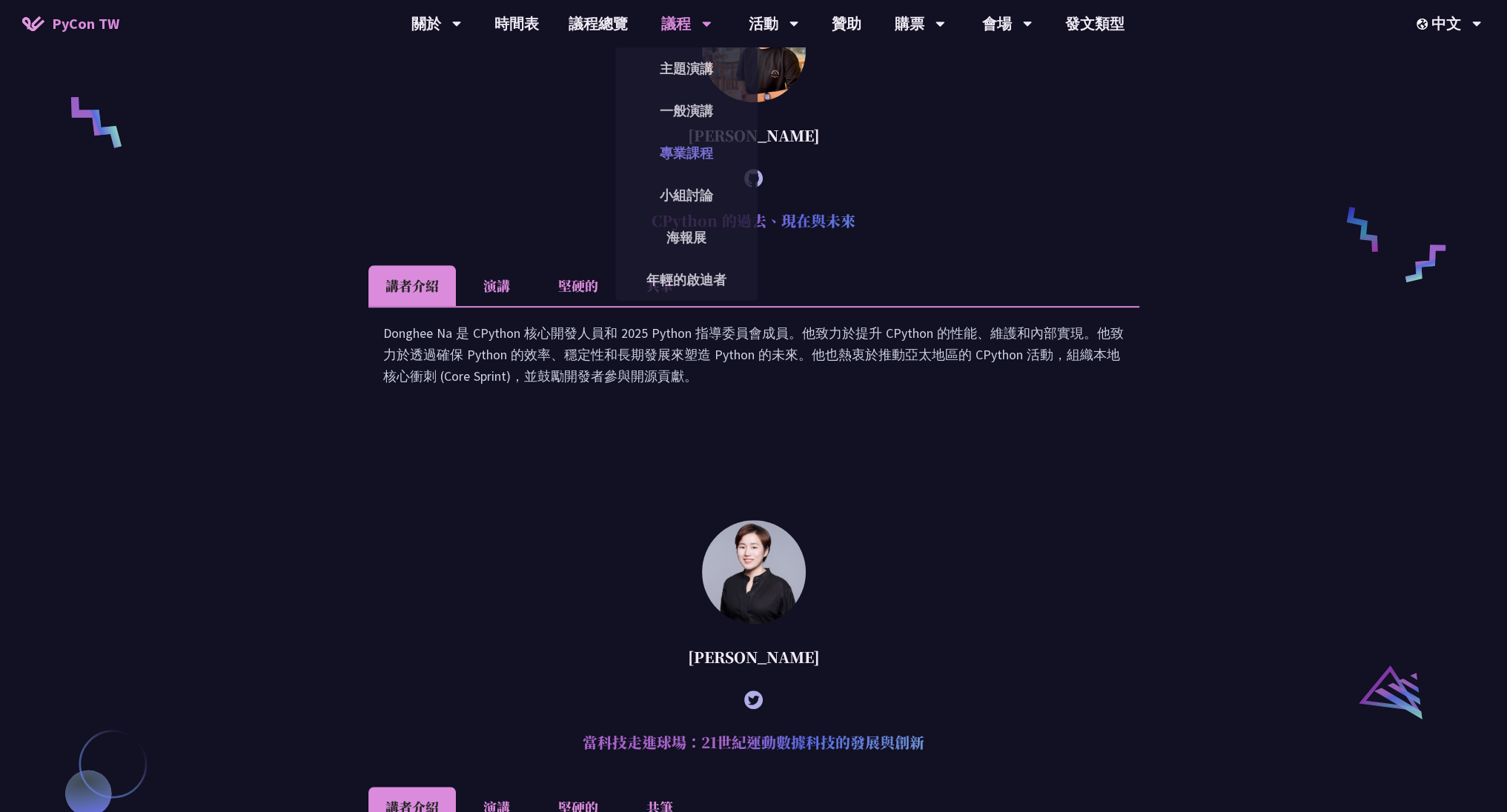
click at [685, 148] on link "專業課程" at bounding box center [686, 153] width 142 height 35
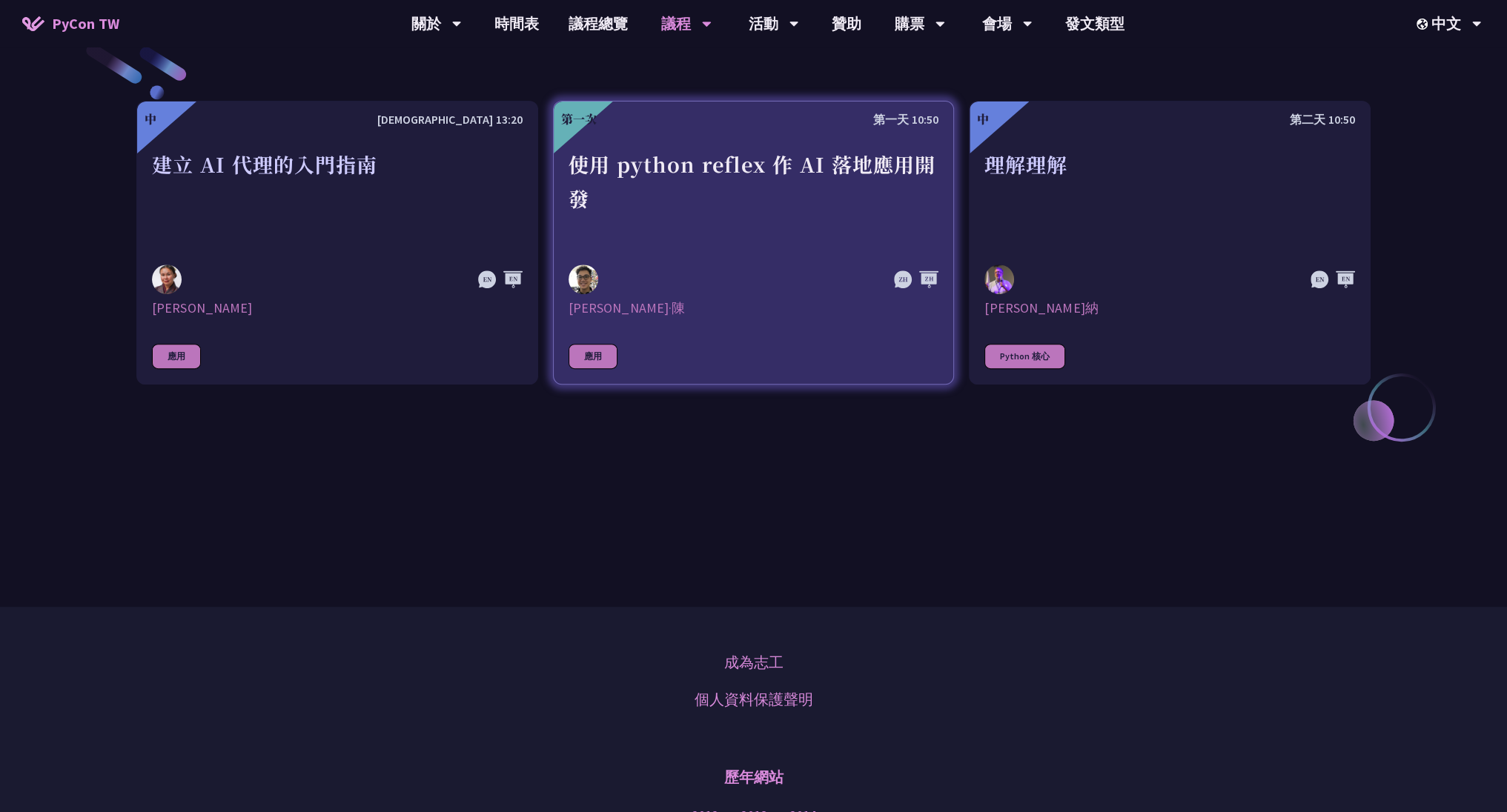
scroll to position [711, 0]
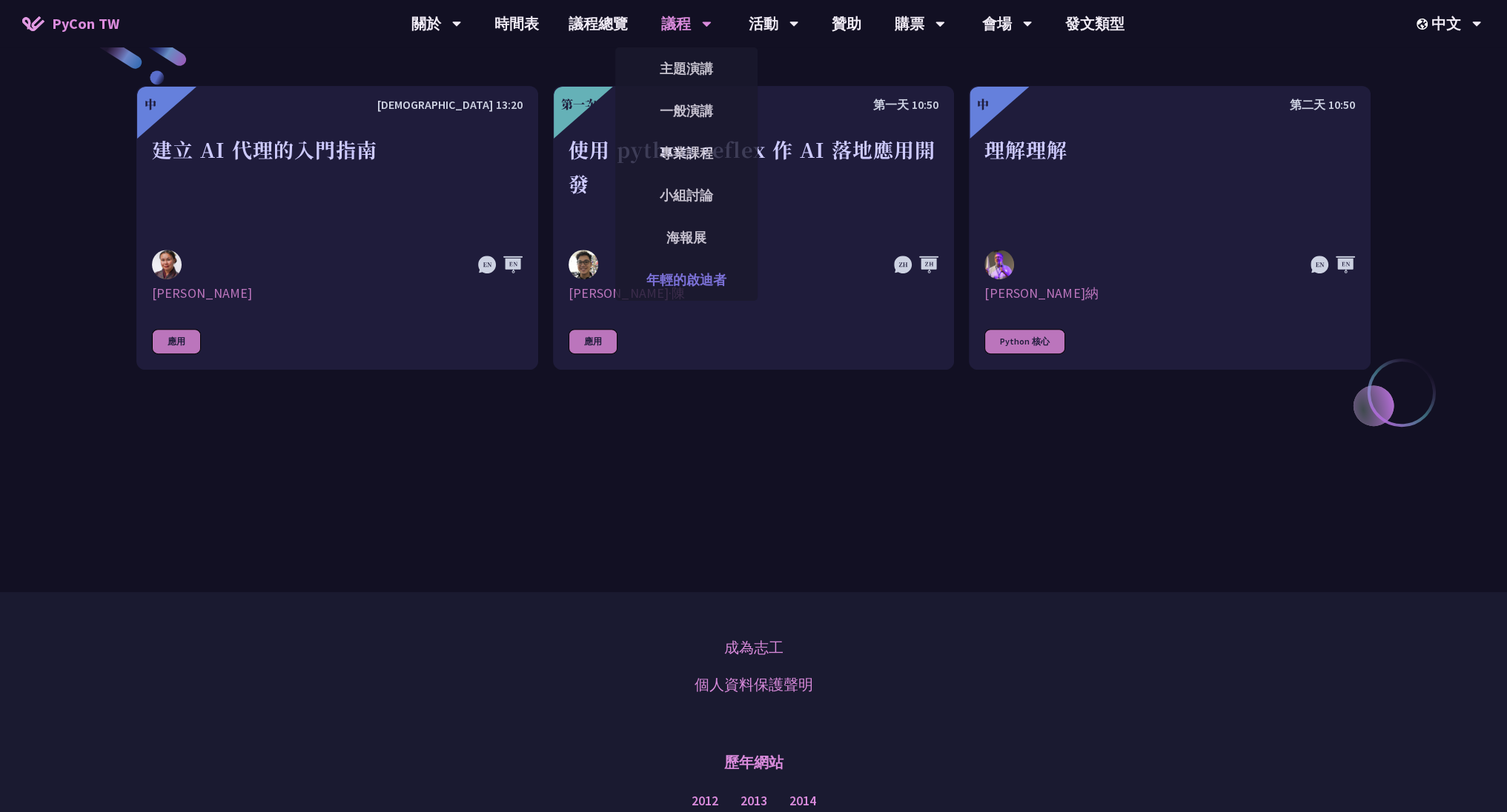
click at [698, 266] on link "年輕的啟迪者" at bounding box center [686, 280] width 142 height 35
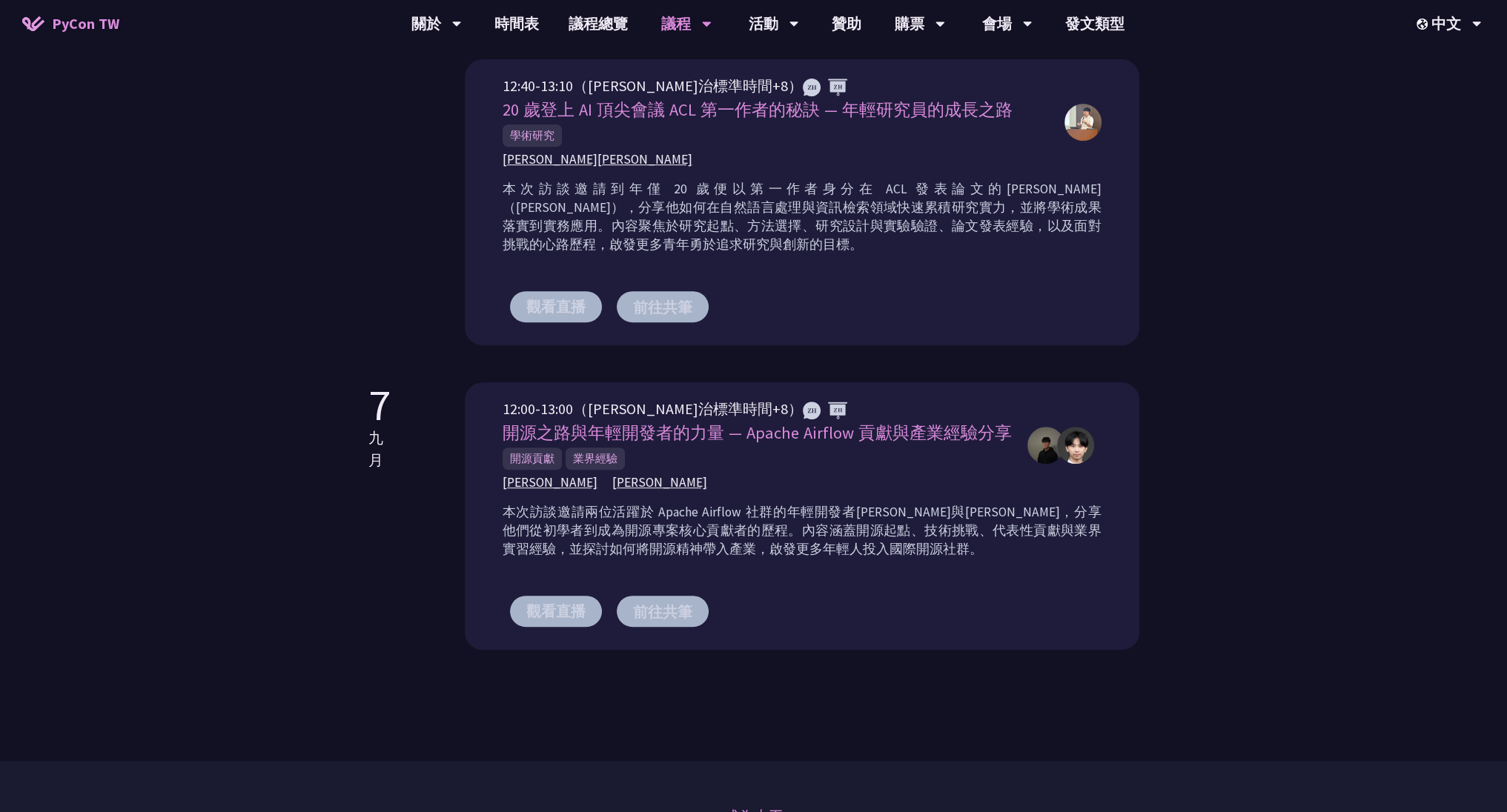
scroll to position [889, 0]
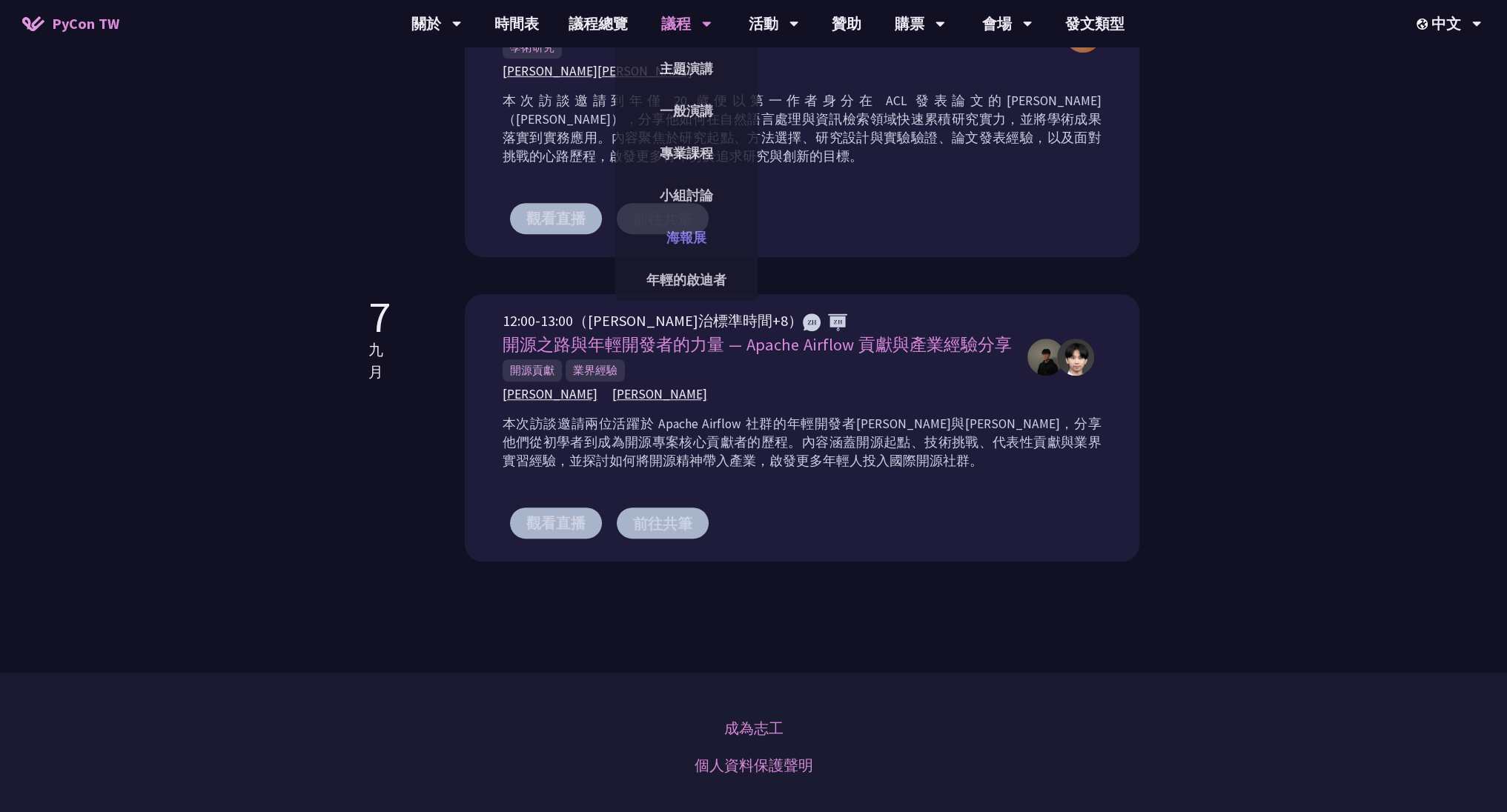
click at [682, 249] on link "海報展" at bounding box center [686, 238] width 142 height 35
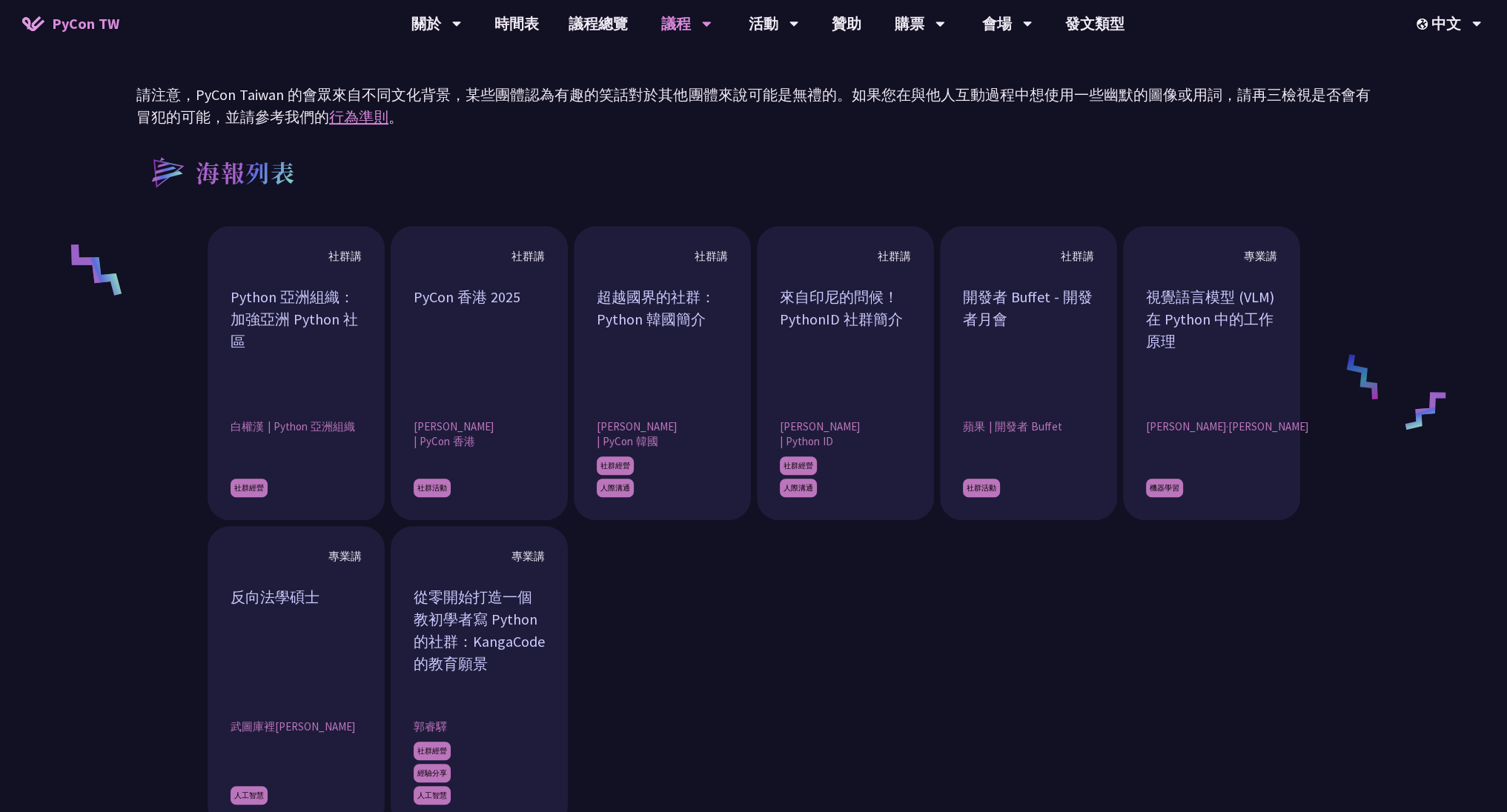
scroll to position [1245, 0]
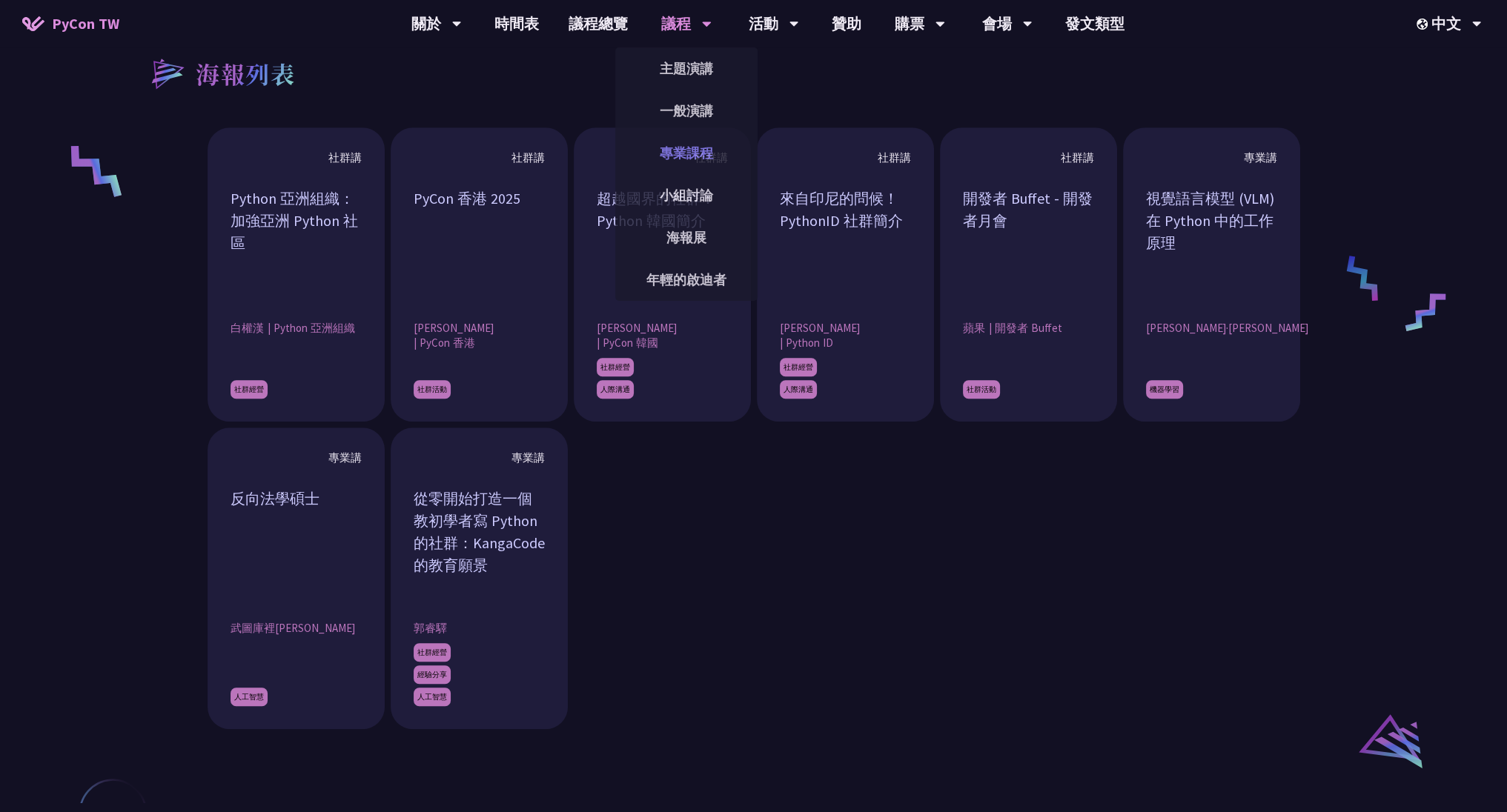
click at [679, 159] on link "專業課程" at bounding box center [686, 153] width 142 height 35
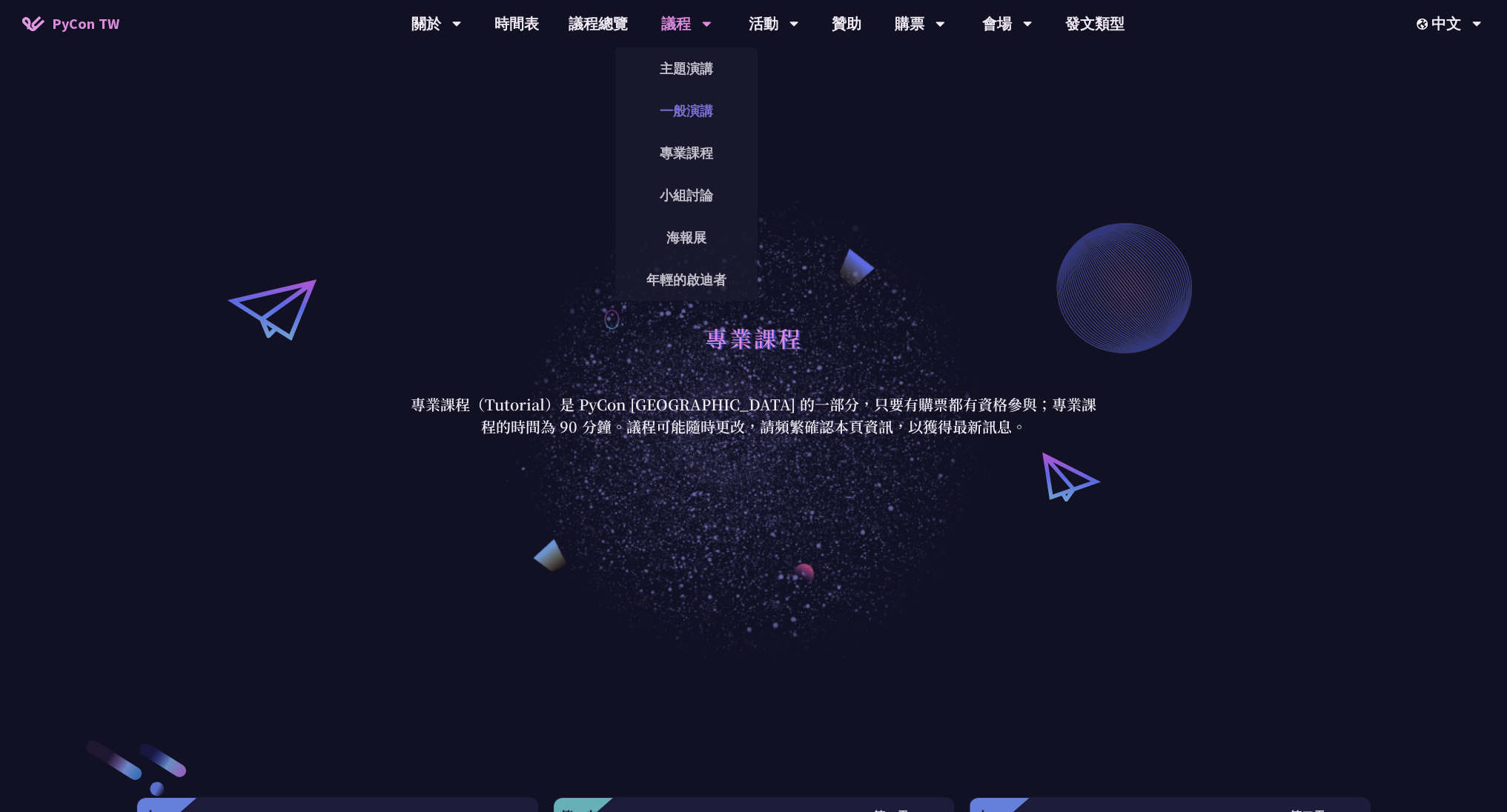
click at [690, 125] on link "一般演講" at bounding box center [686, 111] width 142 height 35
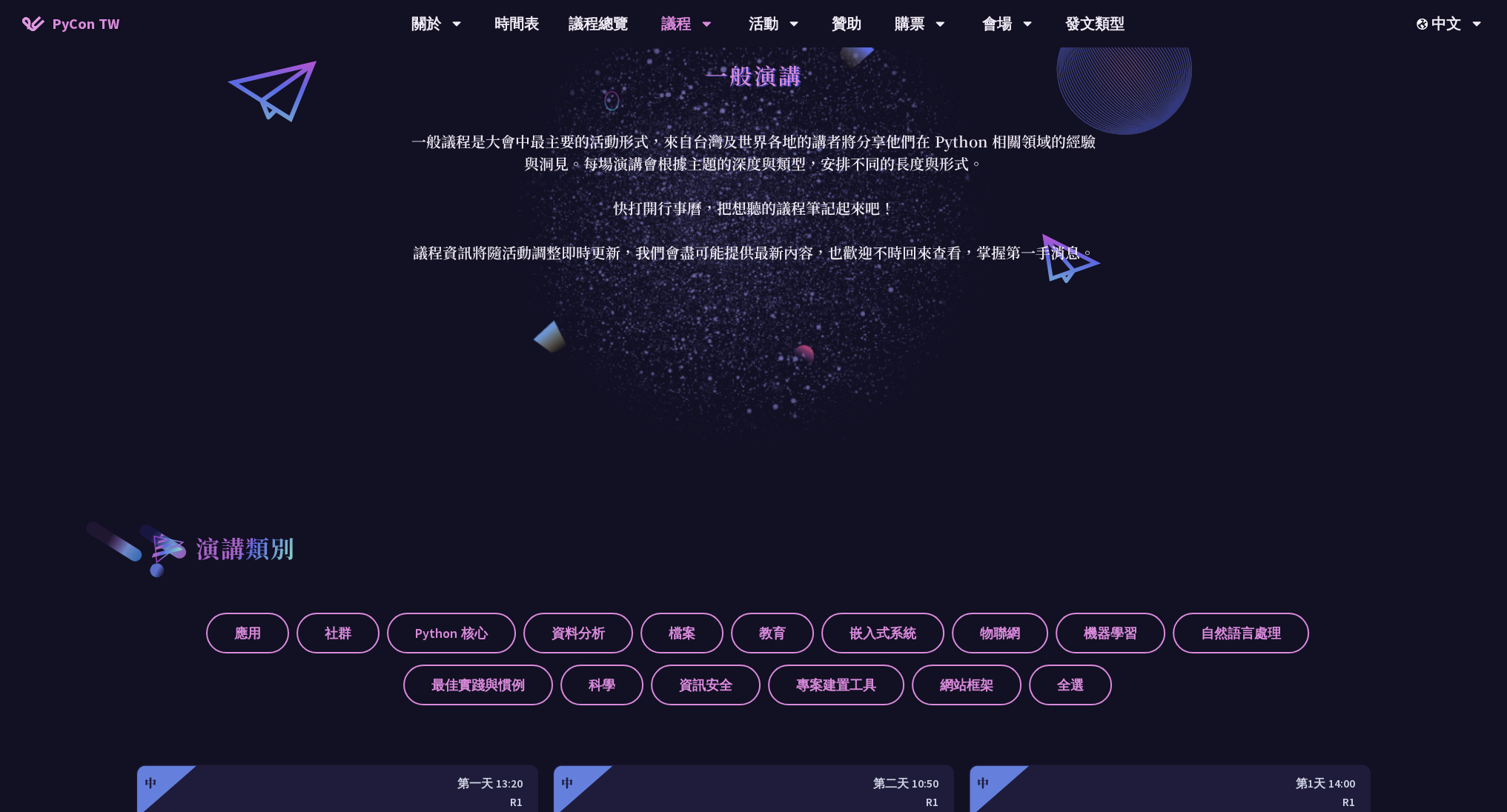
scroll to position [178, 0]
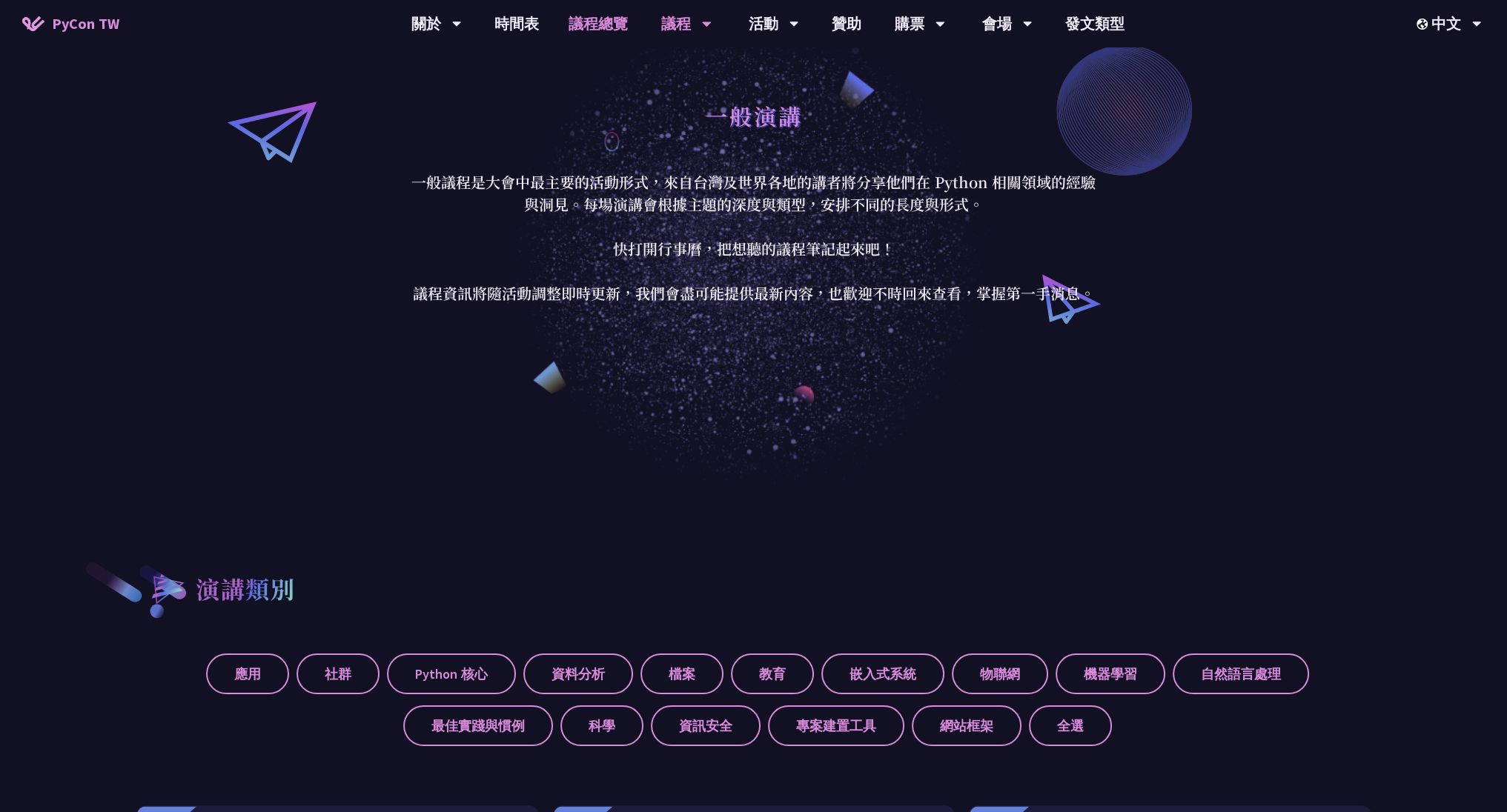
click at [609, 32] on link "議程總覽" at bounding box center [598, 23] width 89 height 48
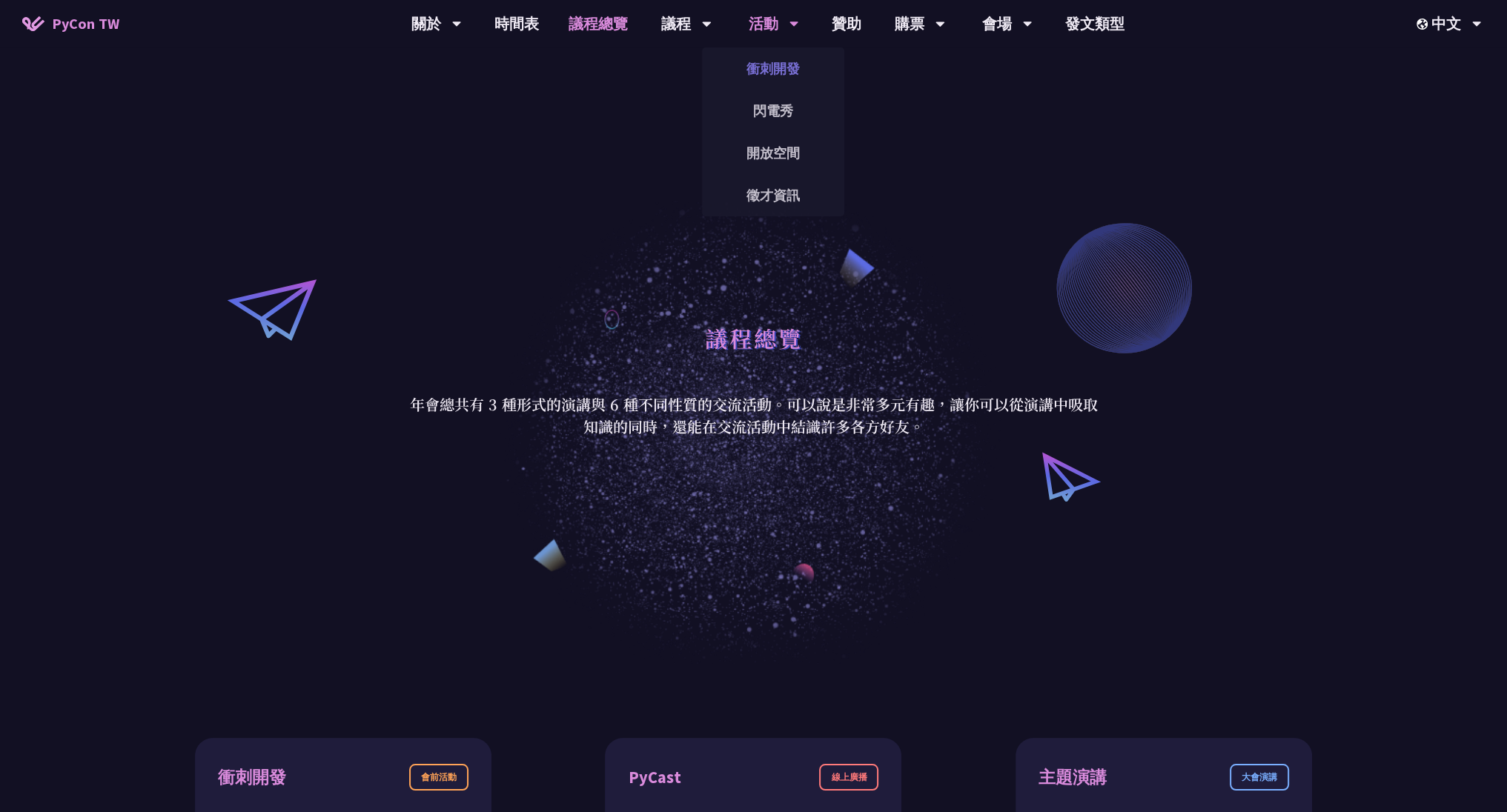
click at [785, 66] on link "衝刺開發" at bounding box center [773, 68] width 142 height 35
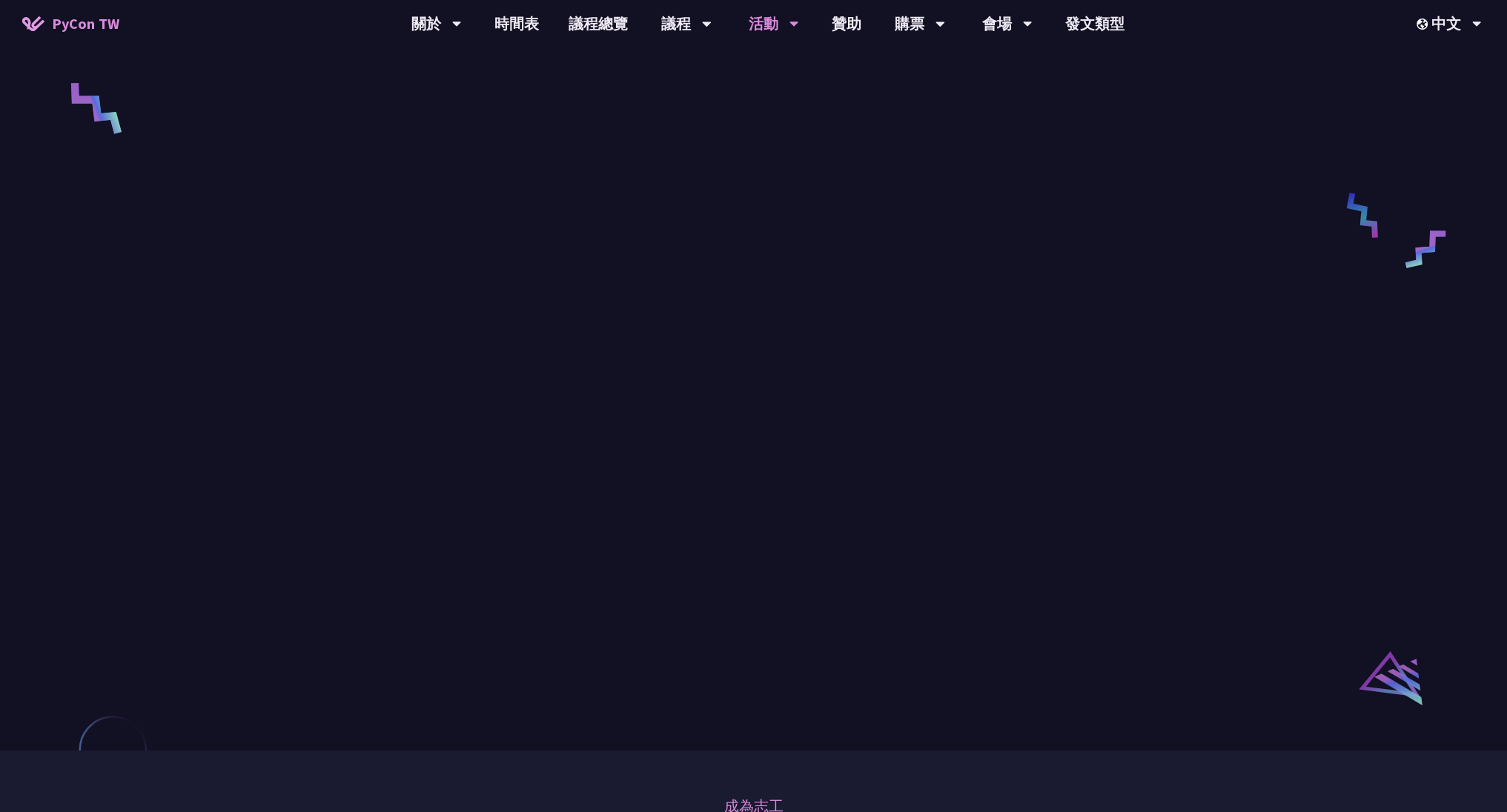
scroll to position [711, 0]
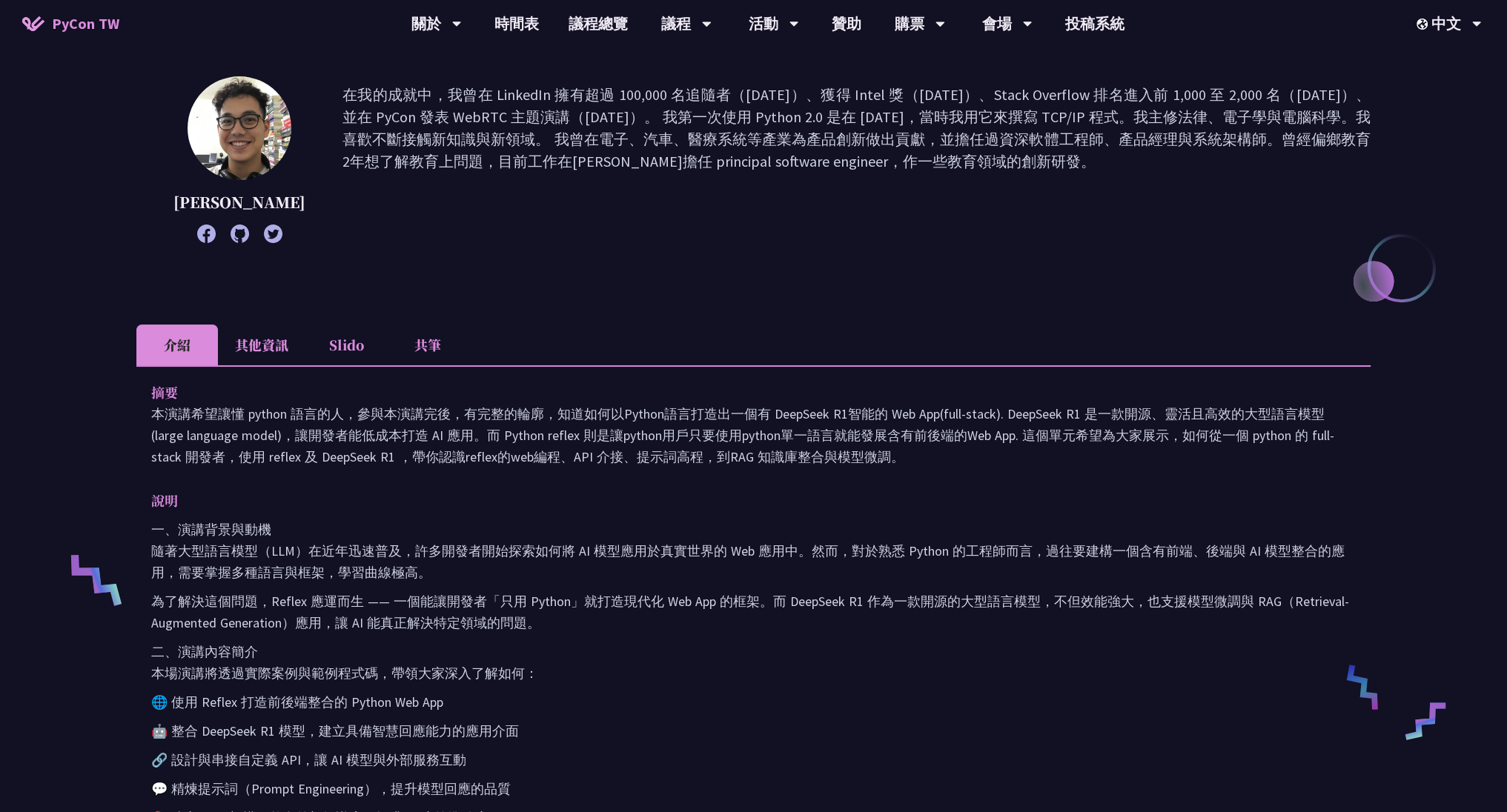
scroll to position [178, 0]
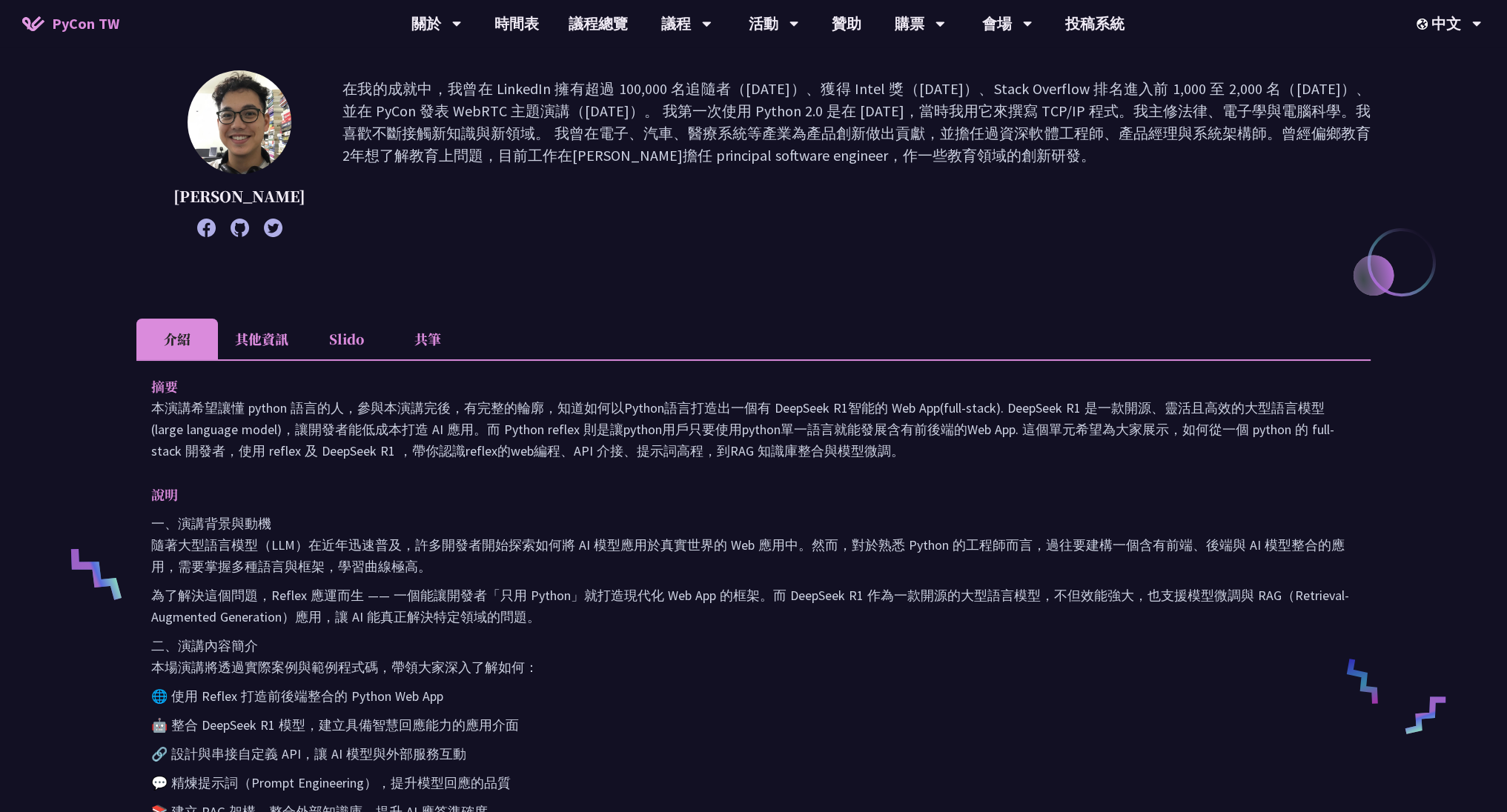
click at [226, 697] on p "🌐 使用 Reflex 打造前後端整合的 Python Web App" at bounding box center [753, 696] width 1205 height 22
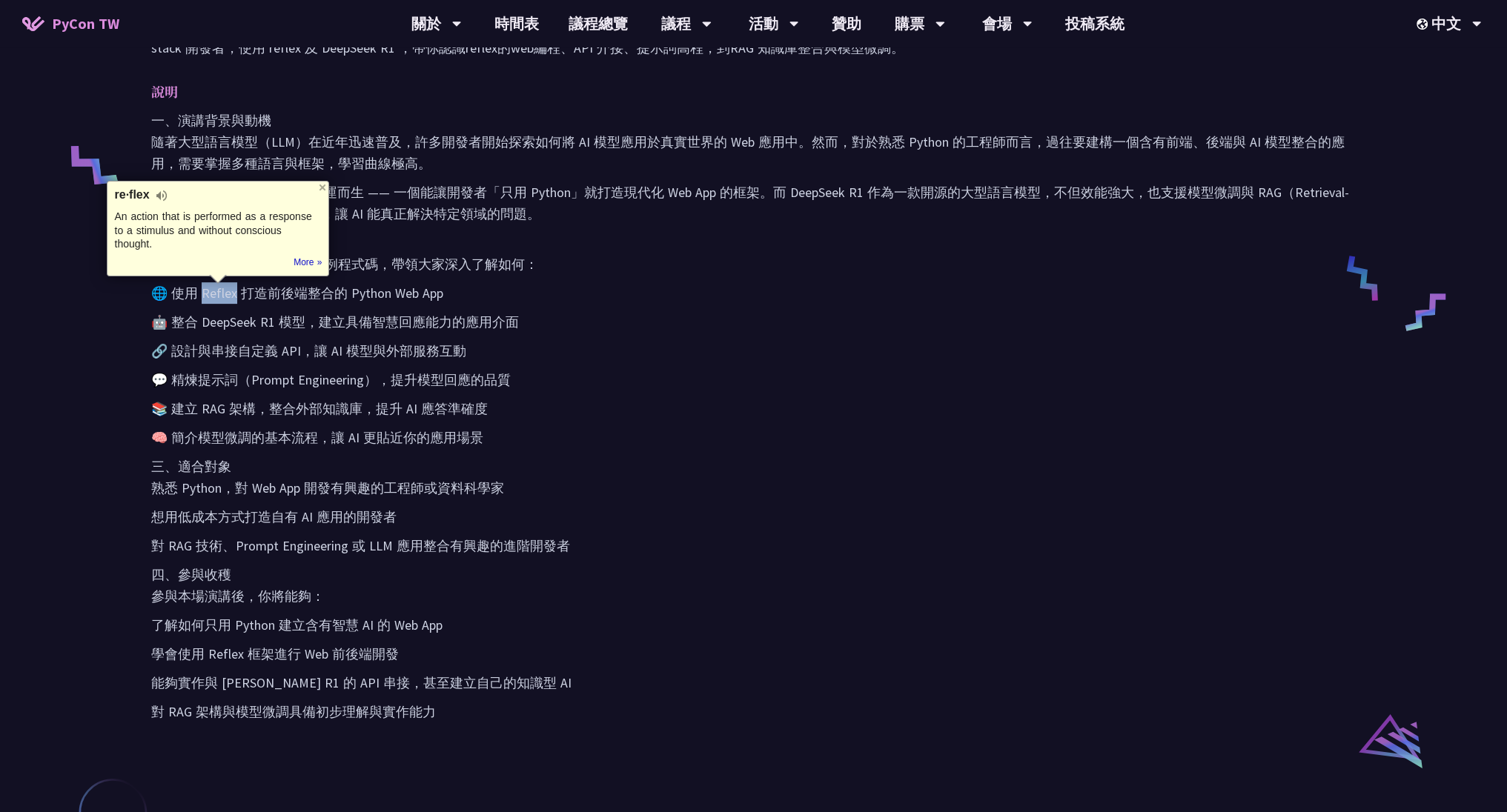
scroll to position [623, 0]
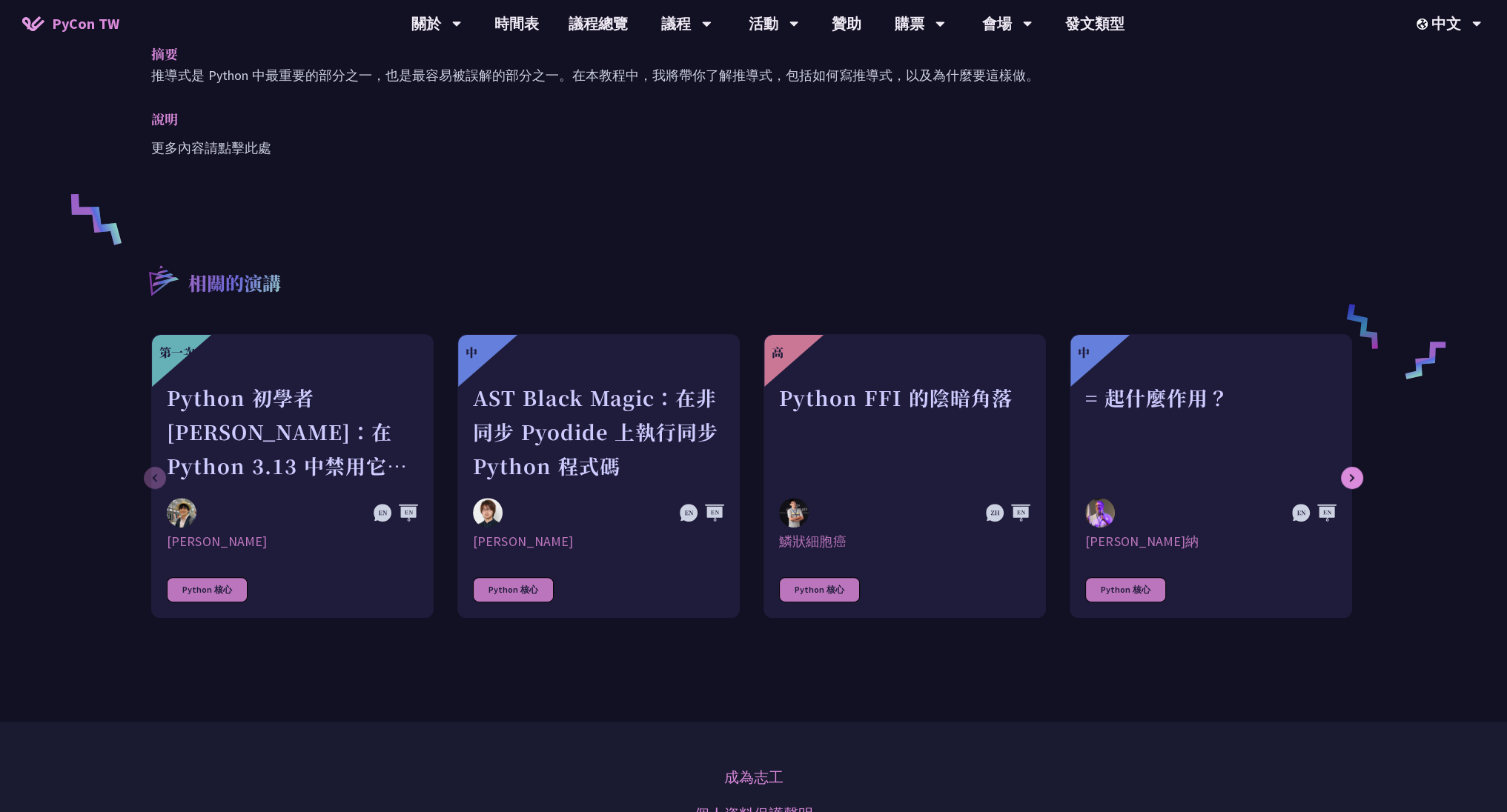
scroll to position [533, 0]
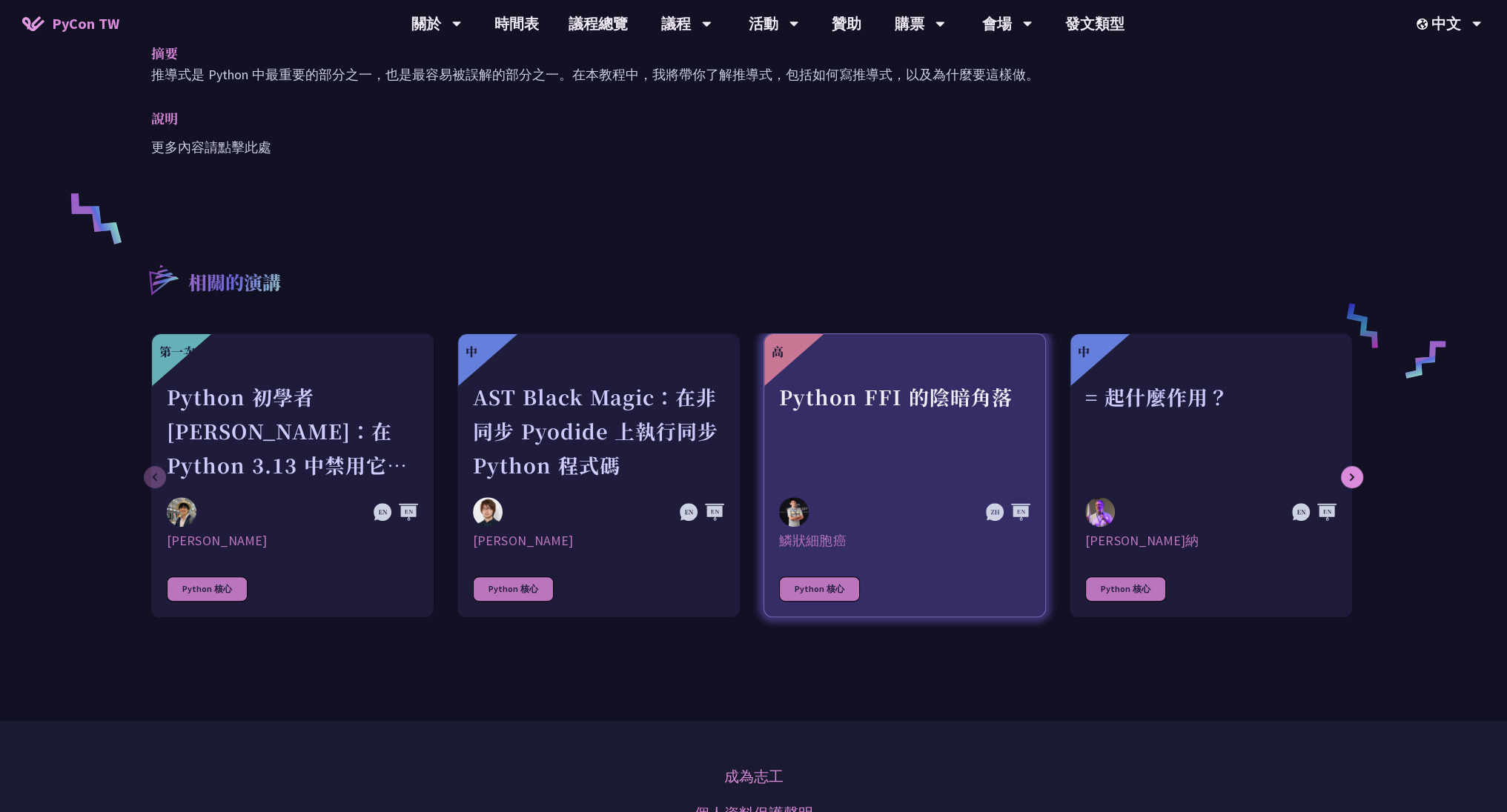
click at [973, 380] on div "Python FFI 的陰暗角落" at bounding box center [904, 431] width 251 height 103
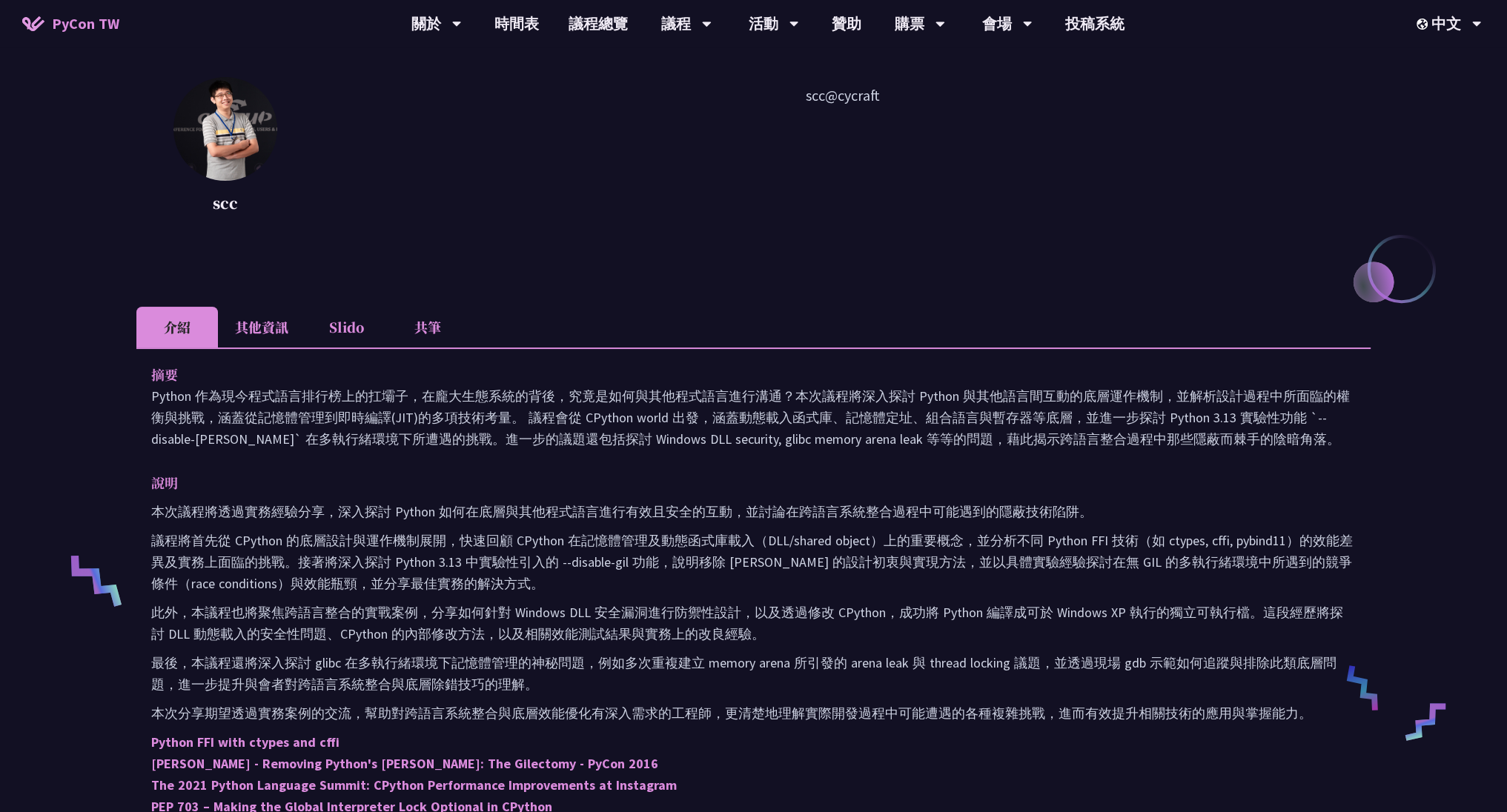
scroll to position [178, 0]
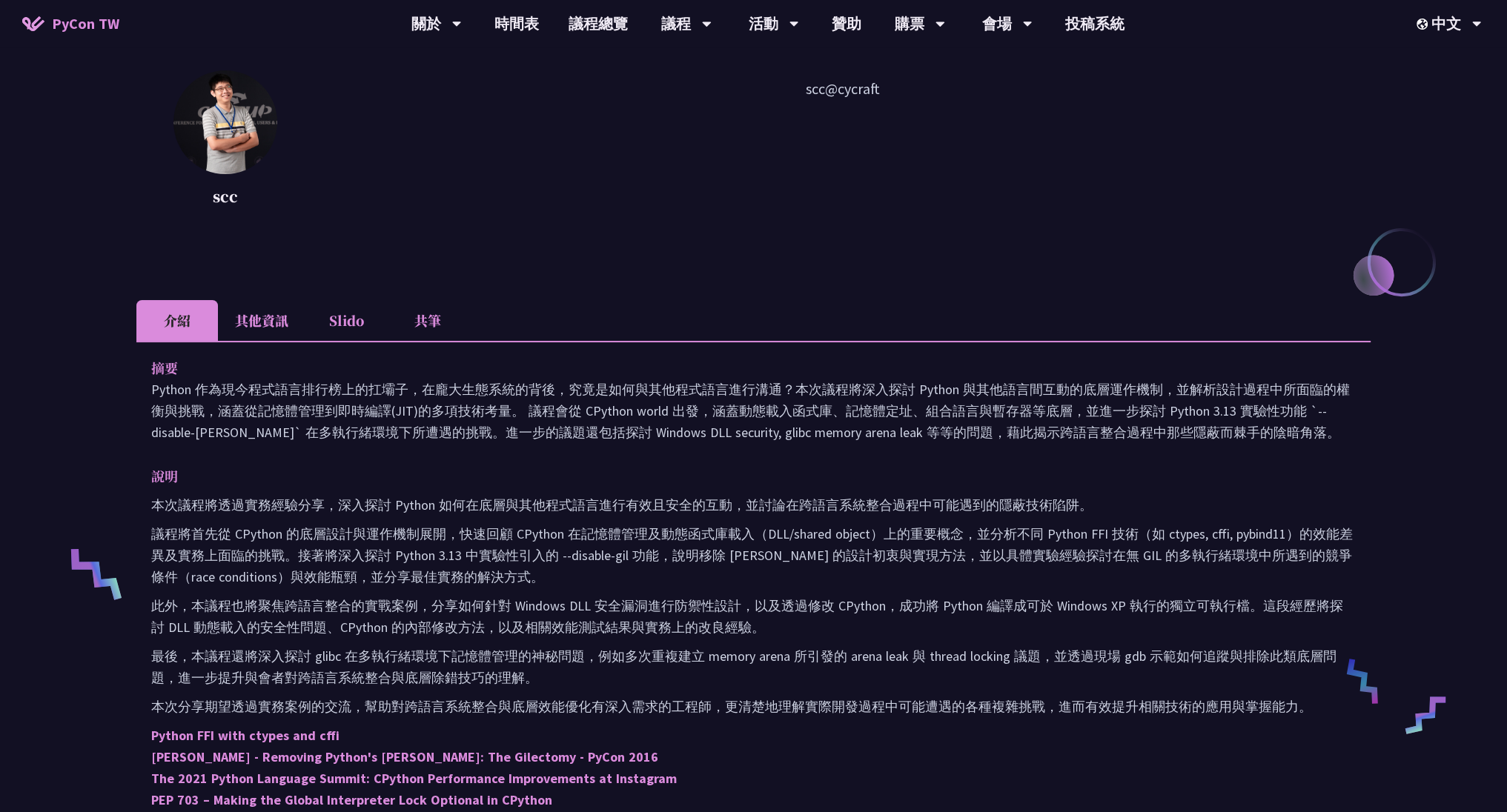
click at [275, 322] on li "其他資訊" at bounding box center [261, 320] width 88 height 41
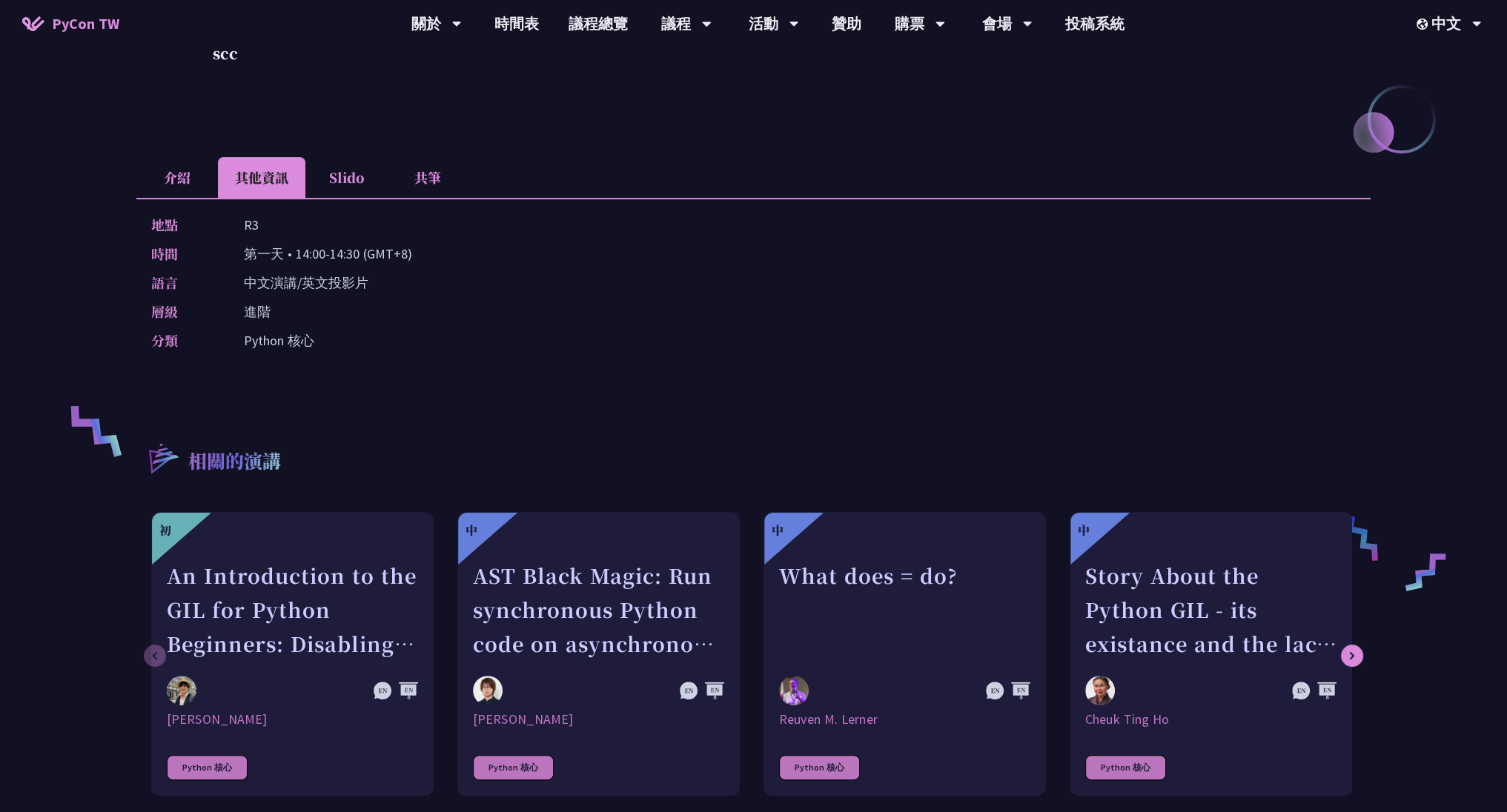
scroll to position [356, 0]
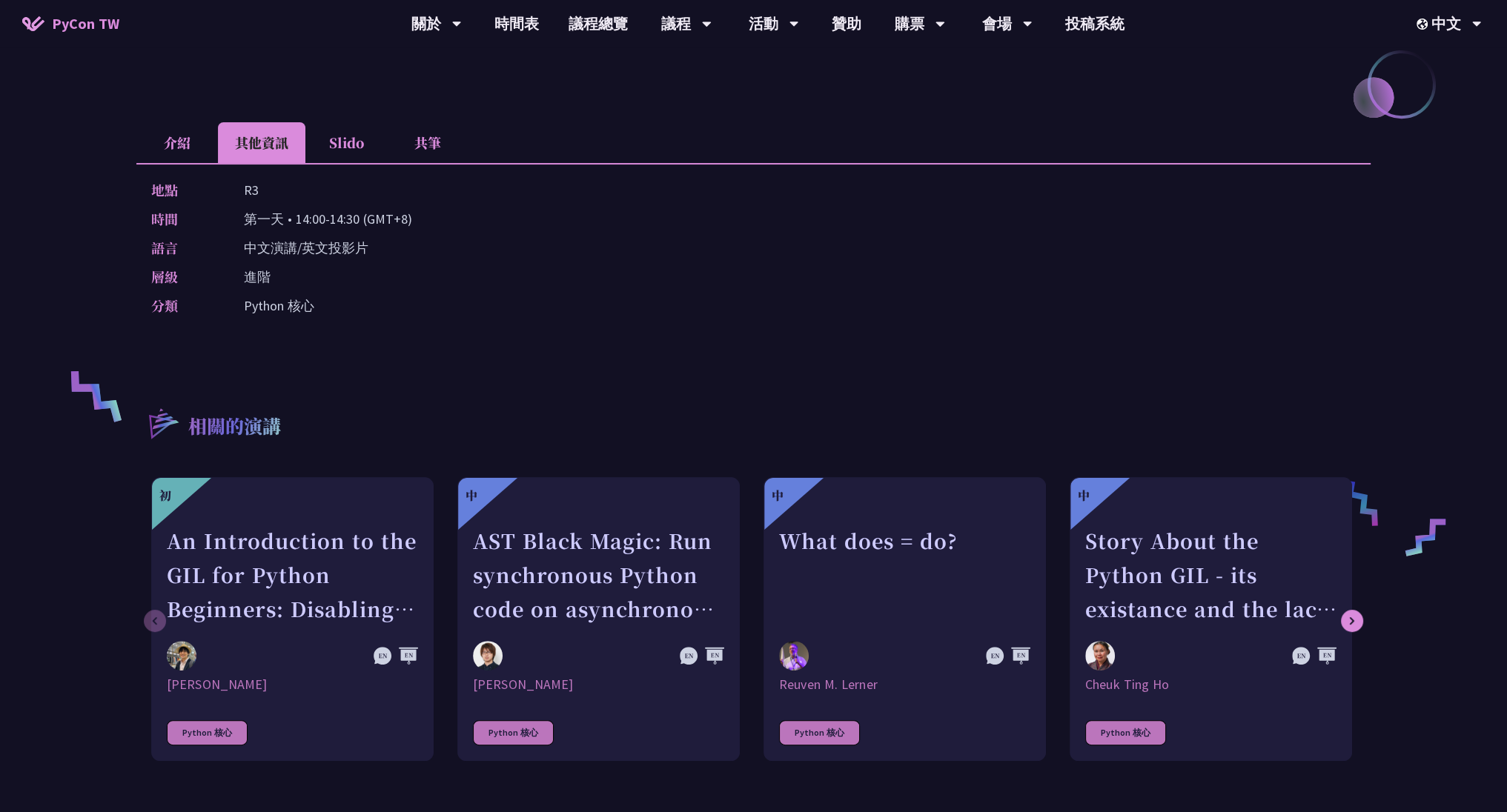
drag, startPoint x: 139, startPoint y: 129, endPoint x: 160, endPoint y: 135, distance: 21.8
click at [139, 130] on li "介紹" at bounding box center [177, 142] width 82 height 41
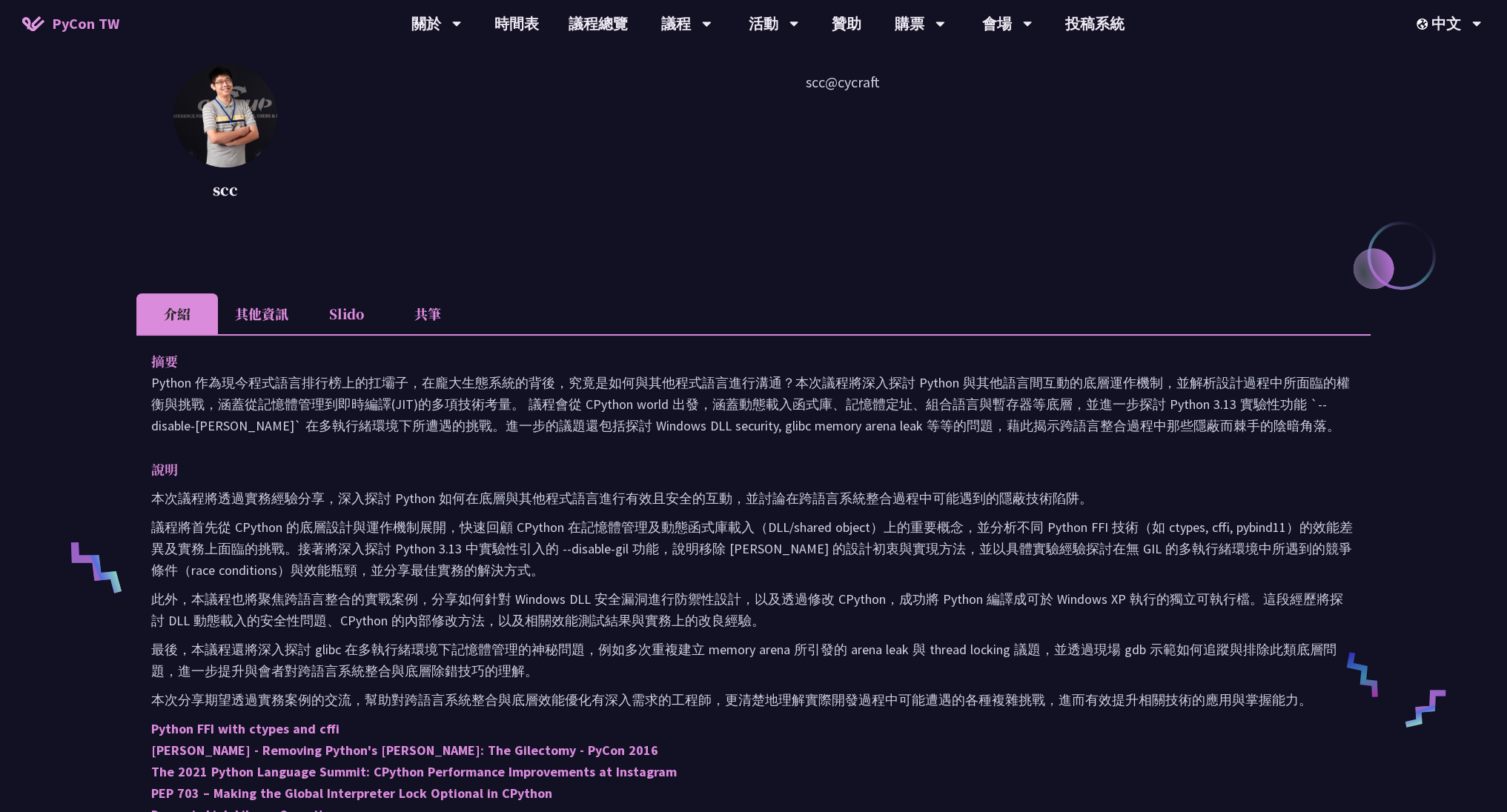
scroll to position [178, 0]
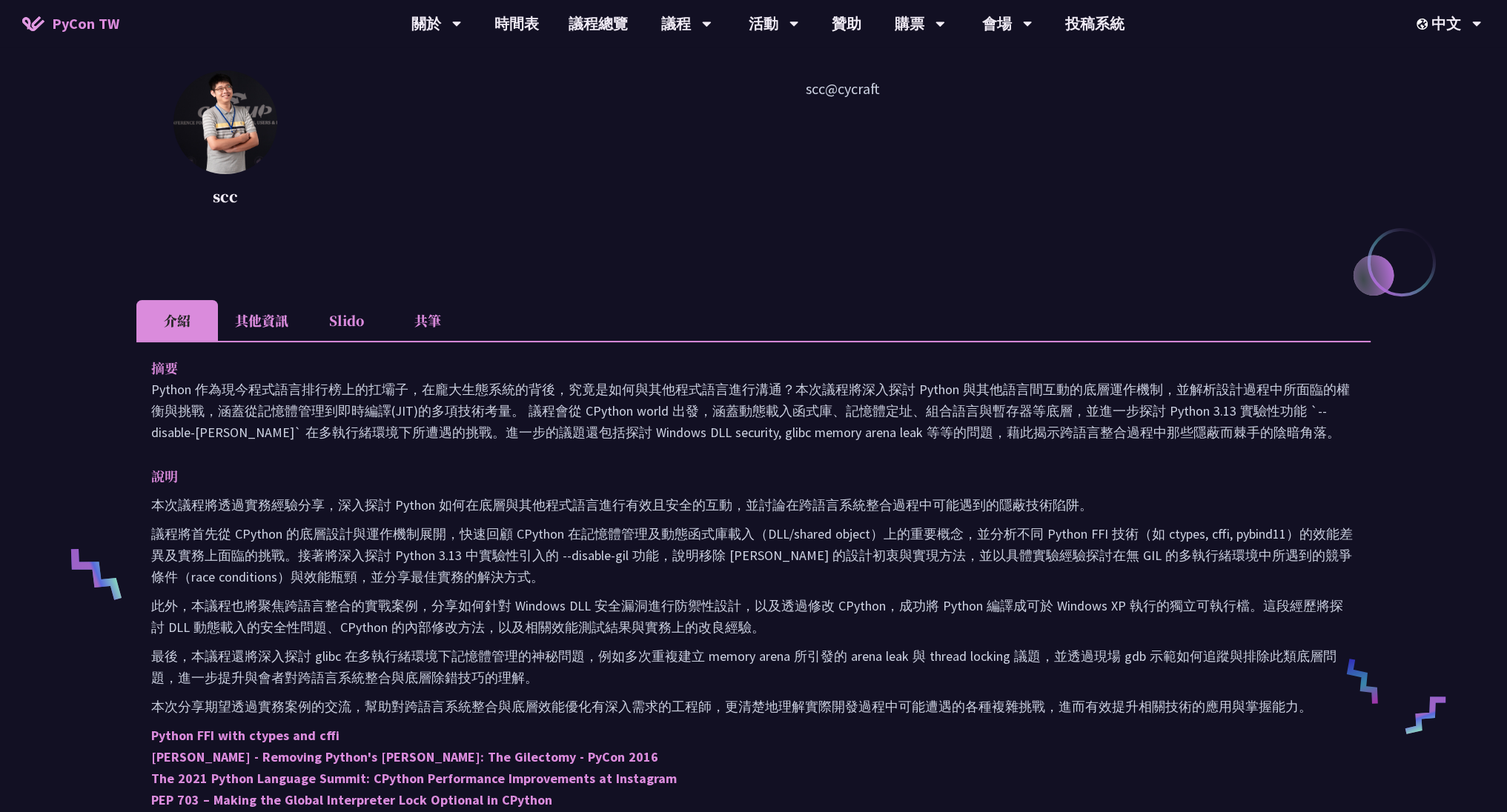
click at [338, 325] on li "Slido" at bounding box center [346, 320] width 82 height 41
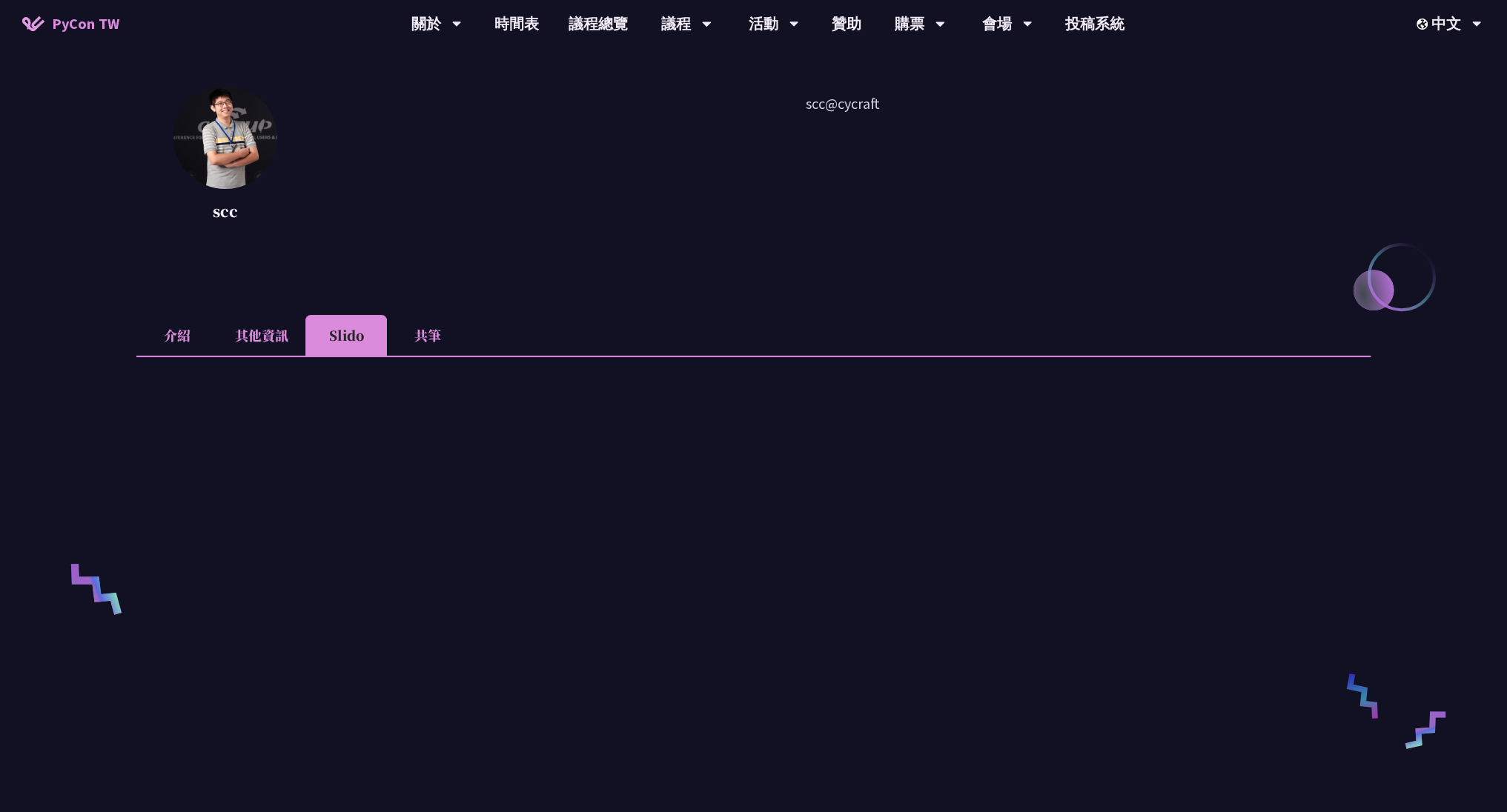
scroll to position [89, 0]
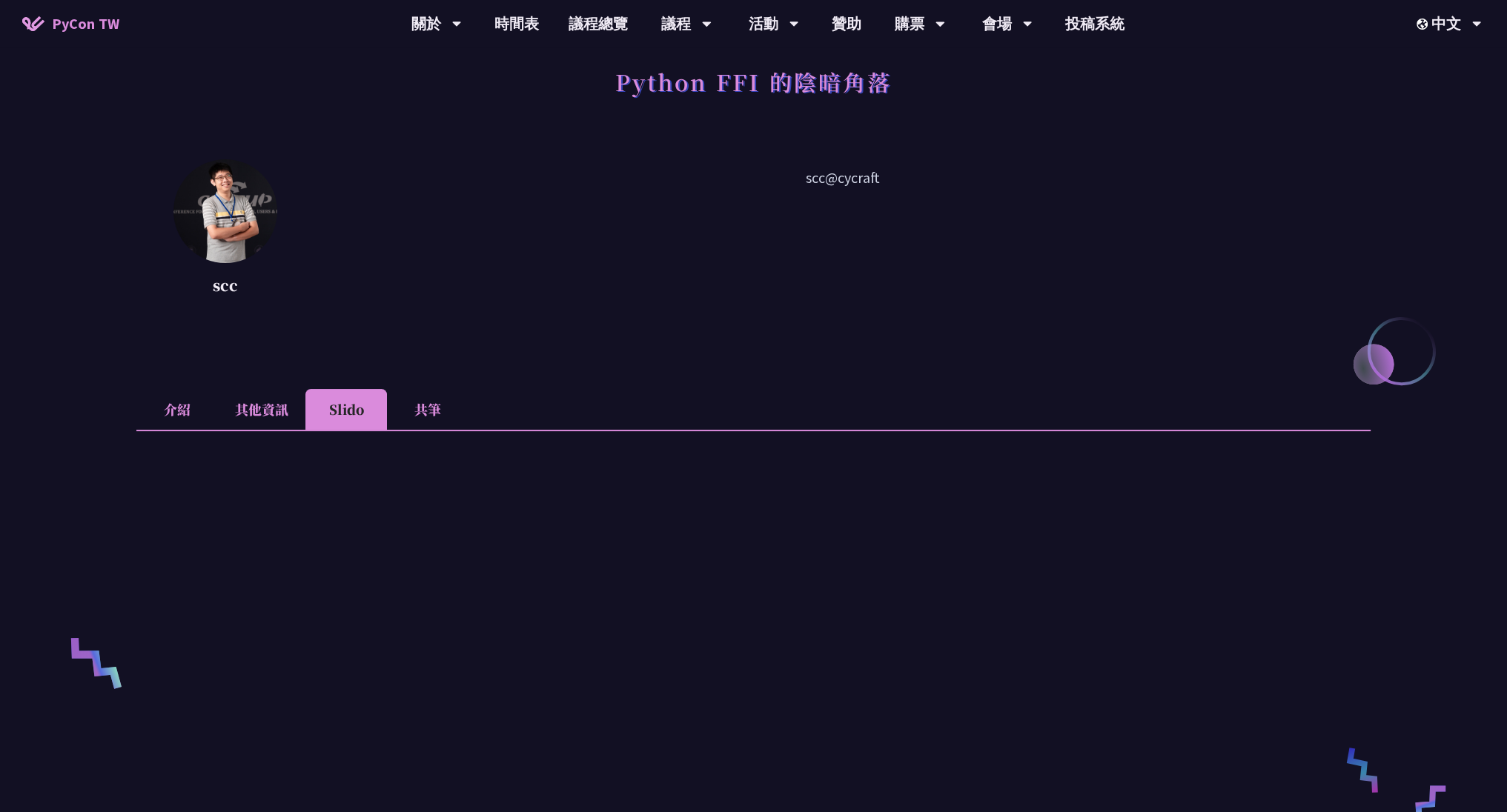
click at [278, 398] on li "其他資訊" at bounding box center [261, 409] width 88 height 41
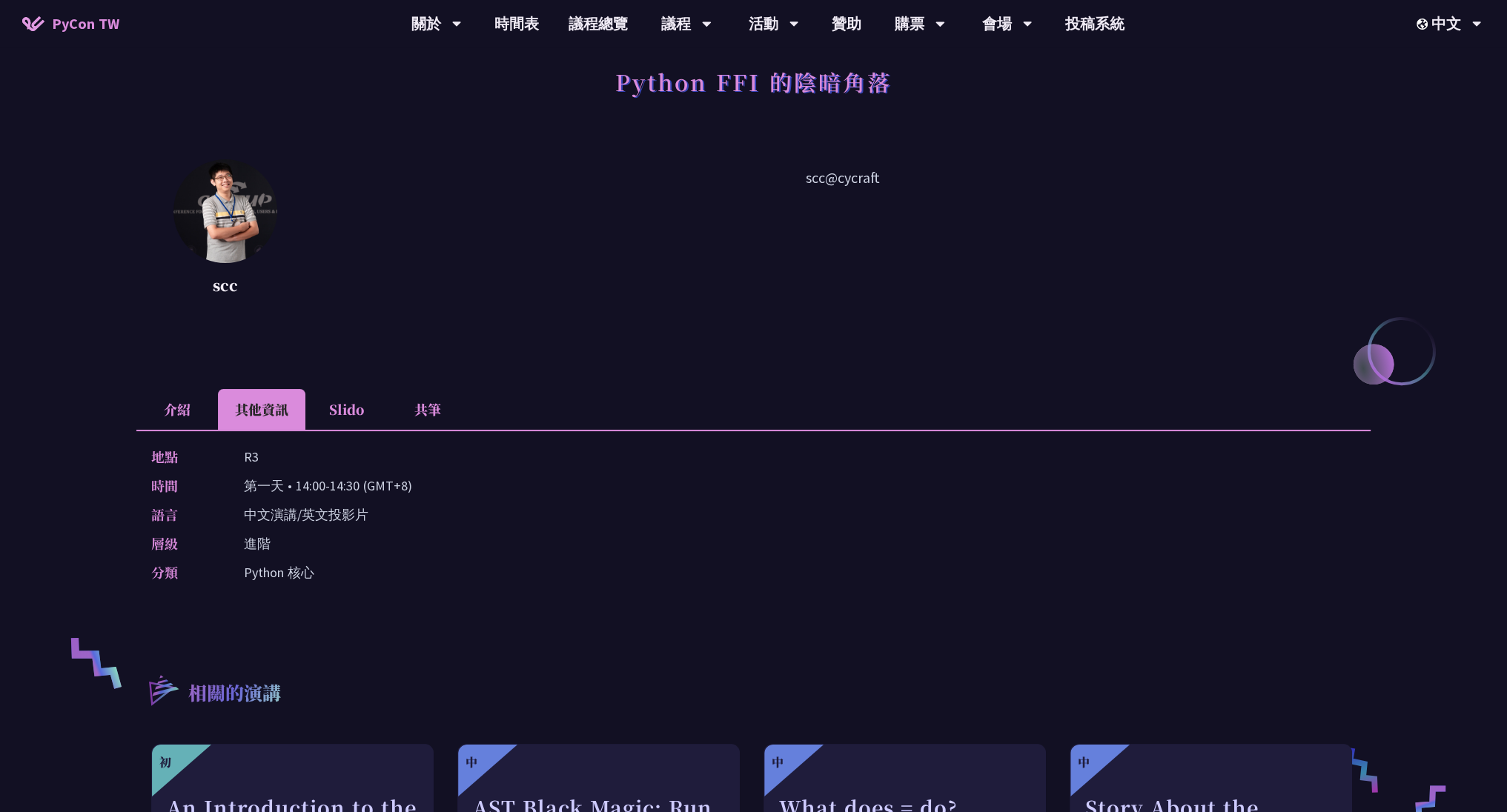
click at [166, 413] on li "介紹" at bounding box center [177, 409] width 82 height 41
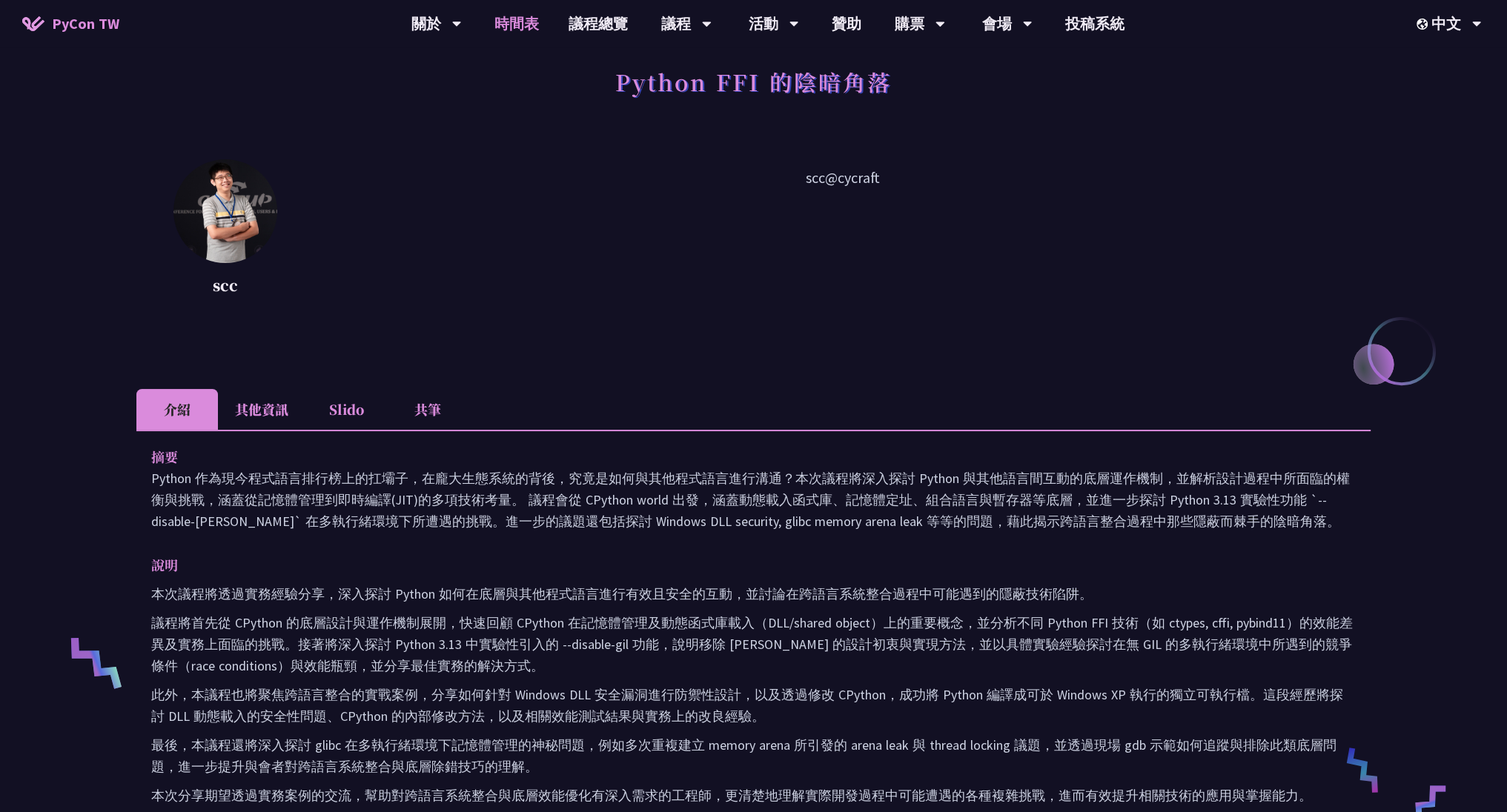
click at [529, 25] on link "時間表" at bounding box center [516, 23] width 74 height 48
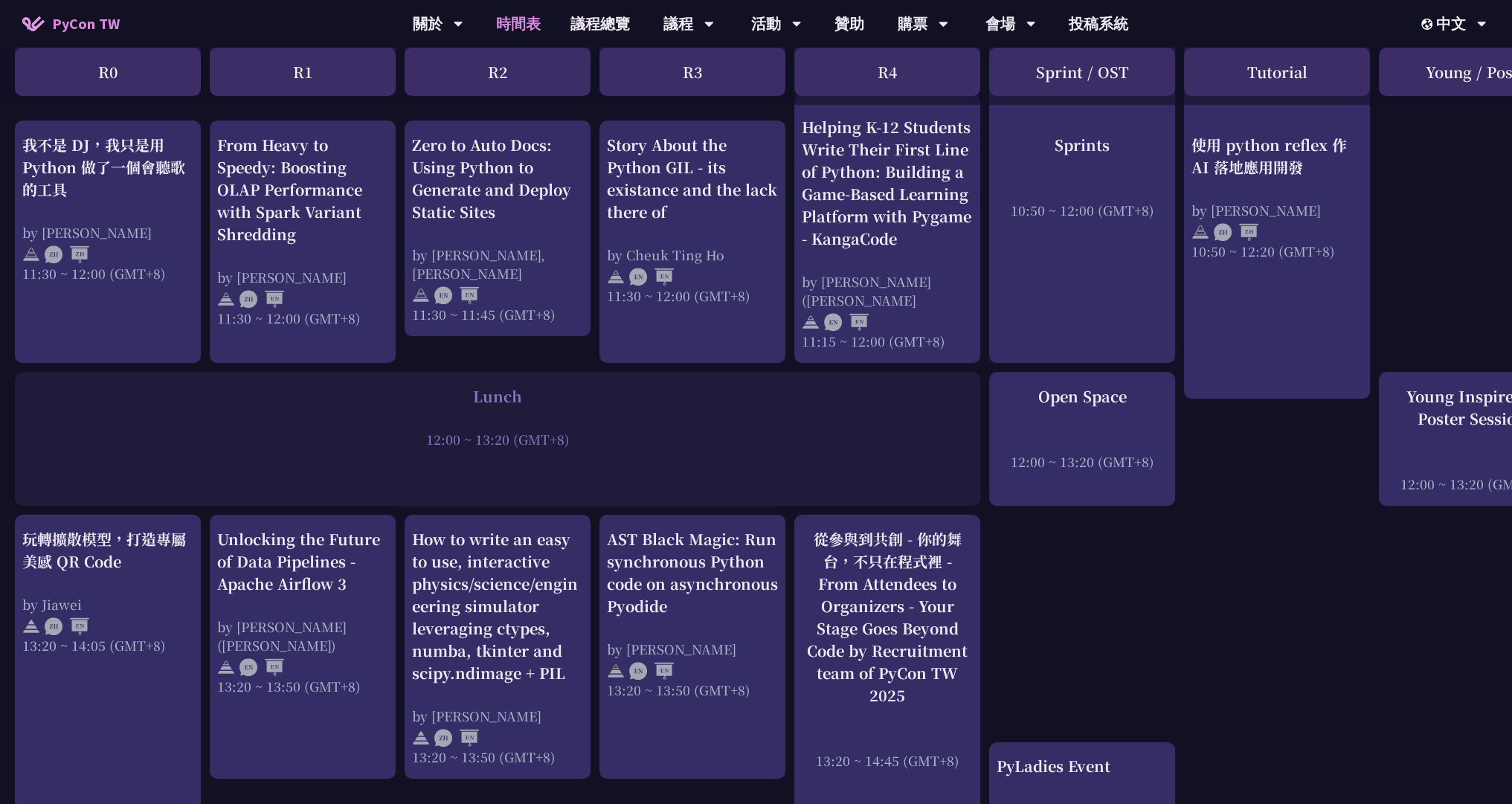
scroll to position [892, 0]
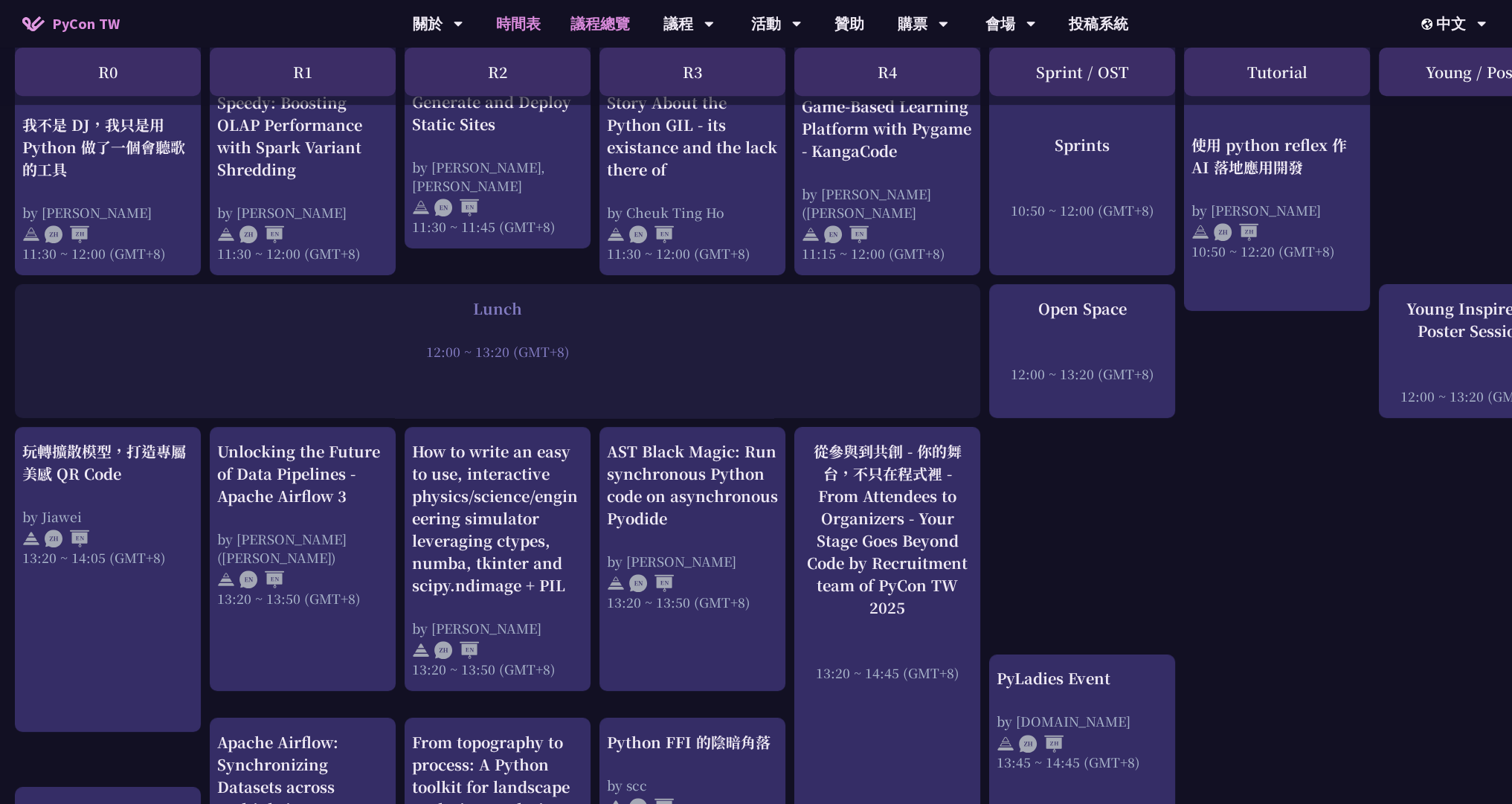
click at [625, 17] on link "議程總覽" at bounding box center [600, 23] width 90 height 48
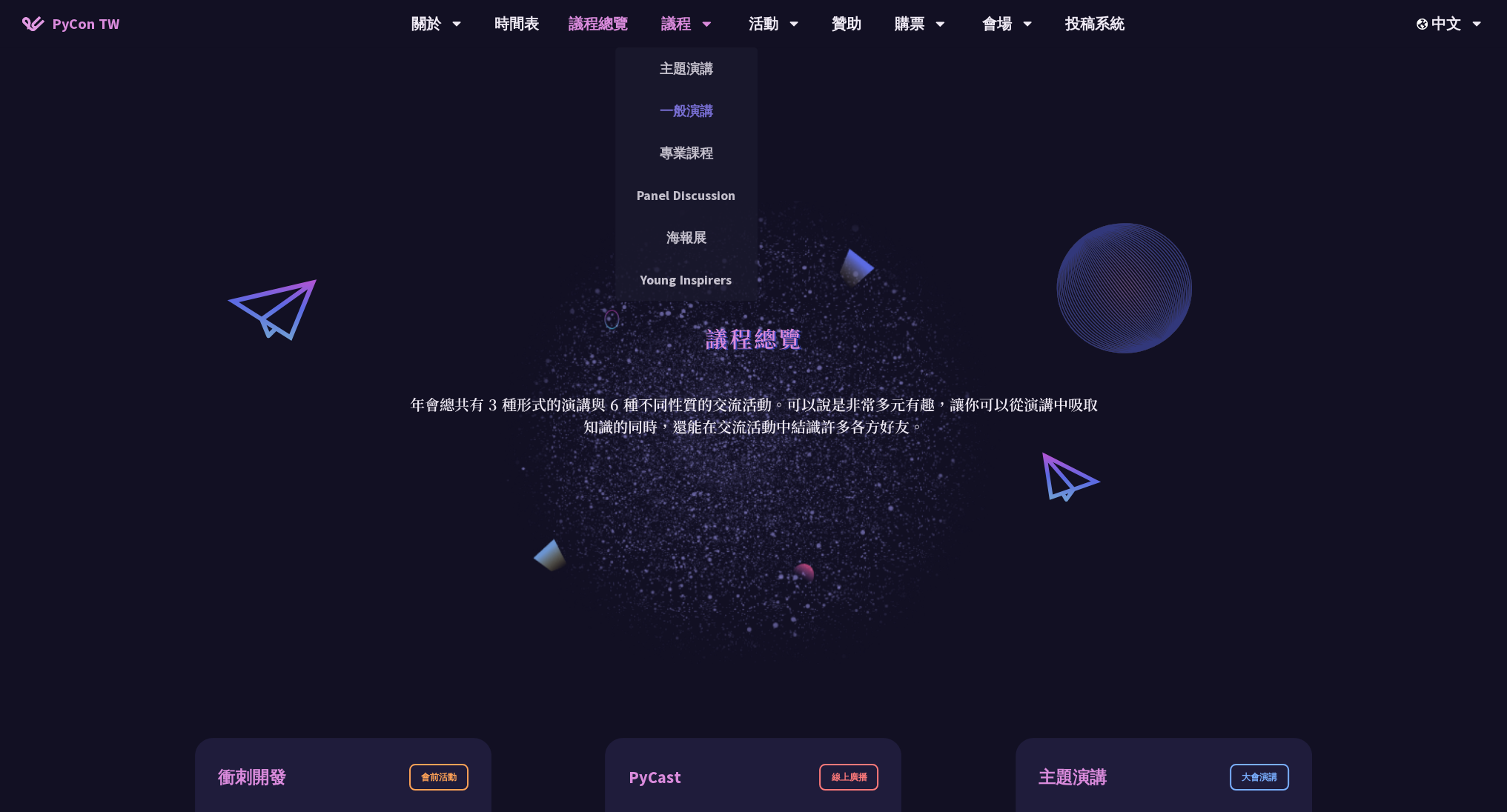
click at [704, 116] on link "一般演講" at bounding box center [686, 111] width 142 height 35
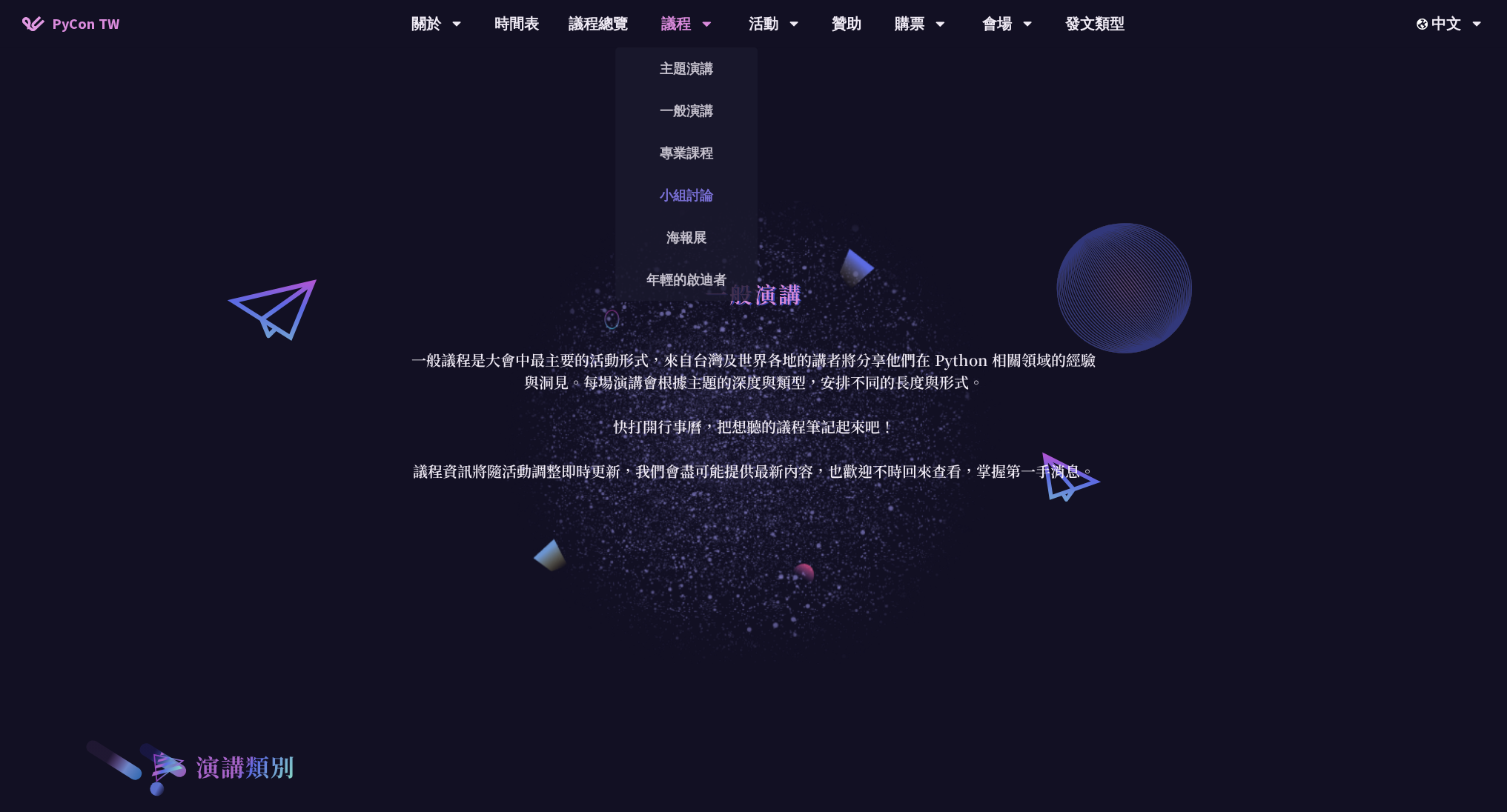
click at [699, 204] on link "小組討論" at bounding box center [686, 195] width 142 height 35
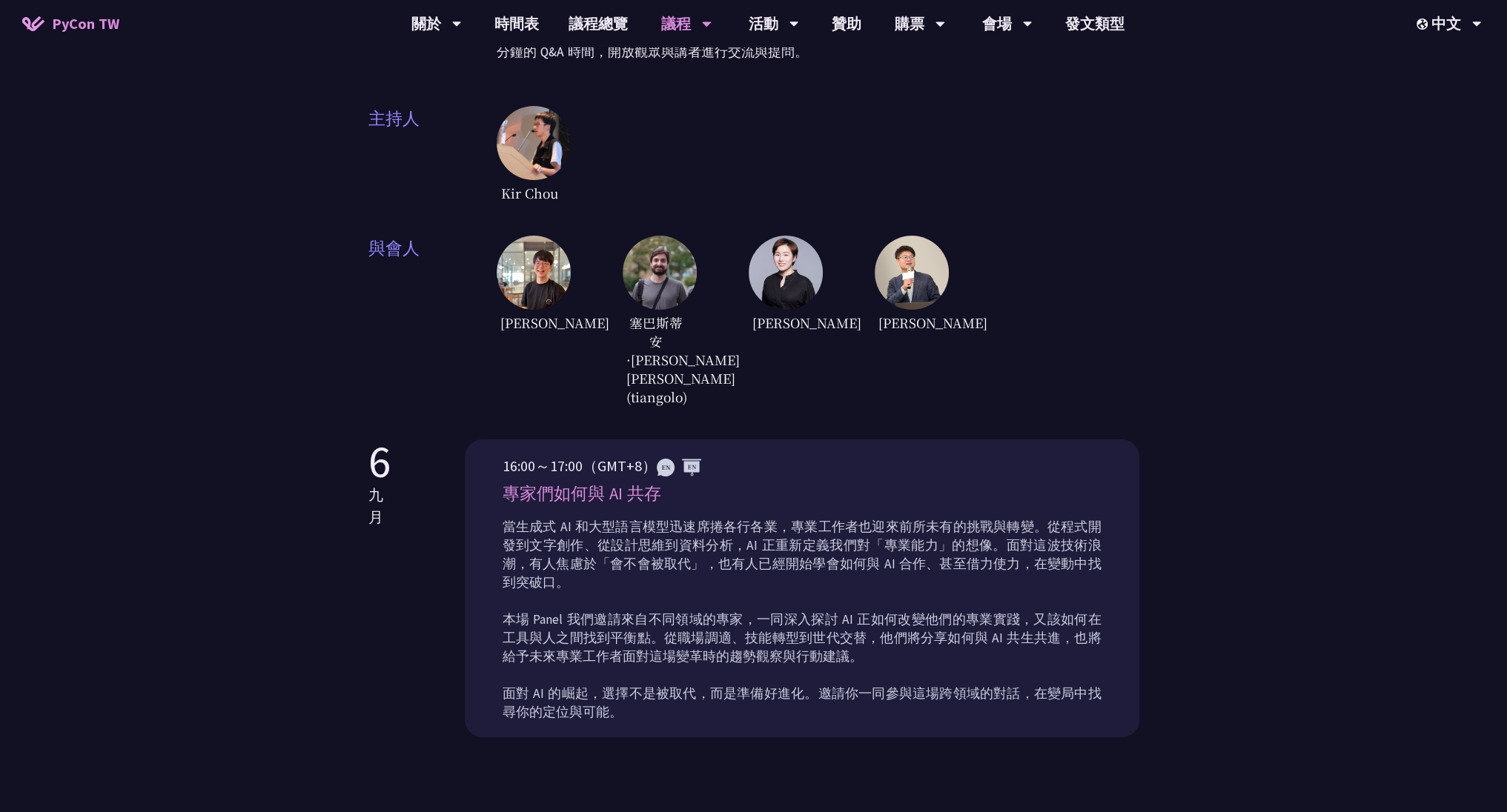
scroll to position [178, 0]
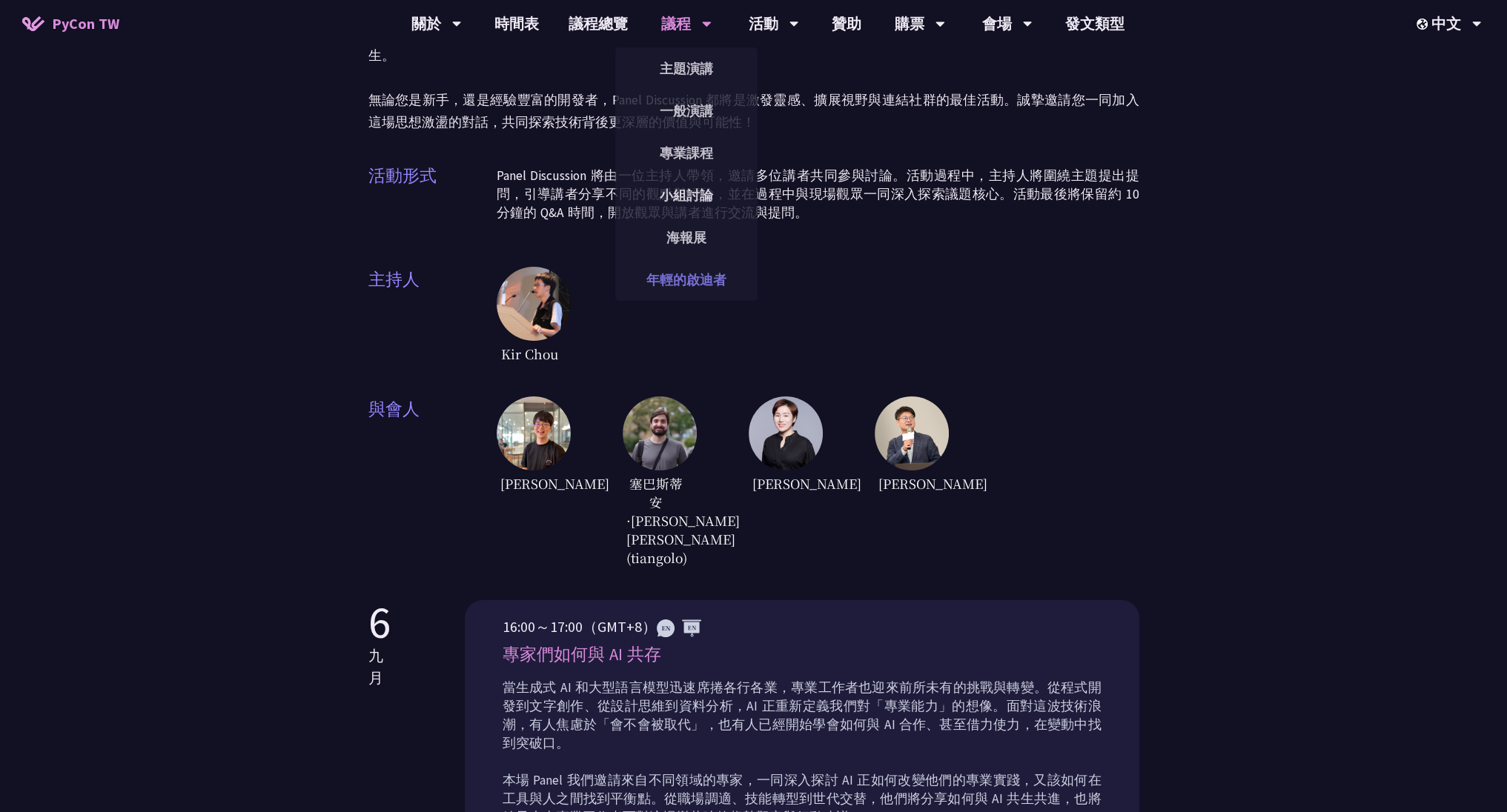
click at [696, 280] on font "年輕的啟迪者" at bounding box center [686, 280] width 80 height 17
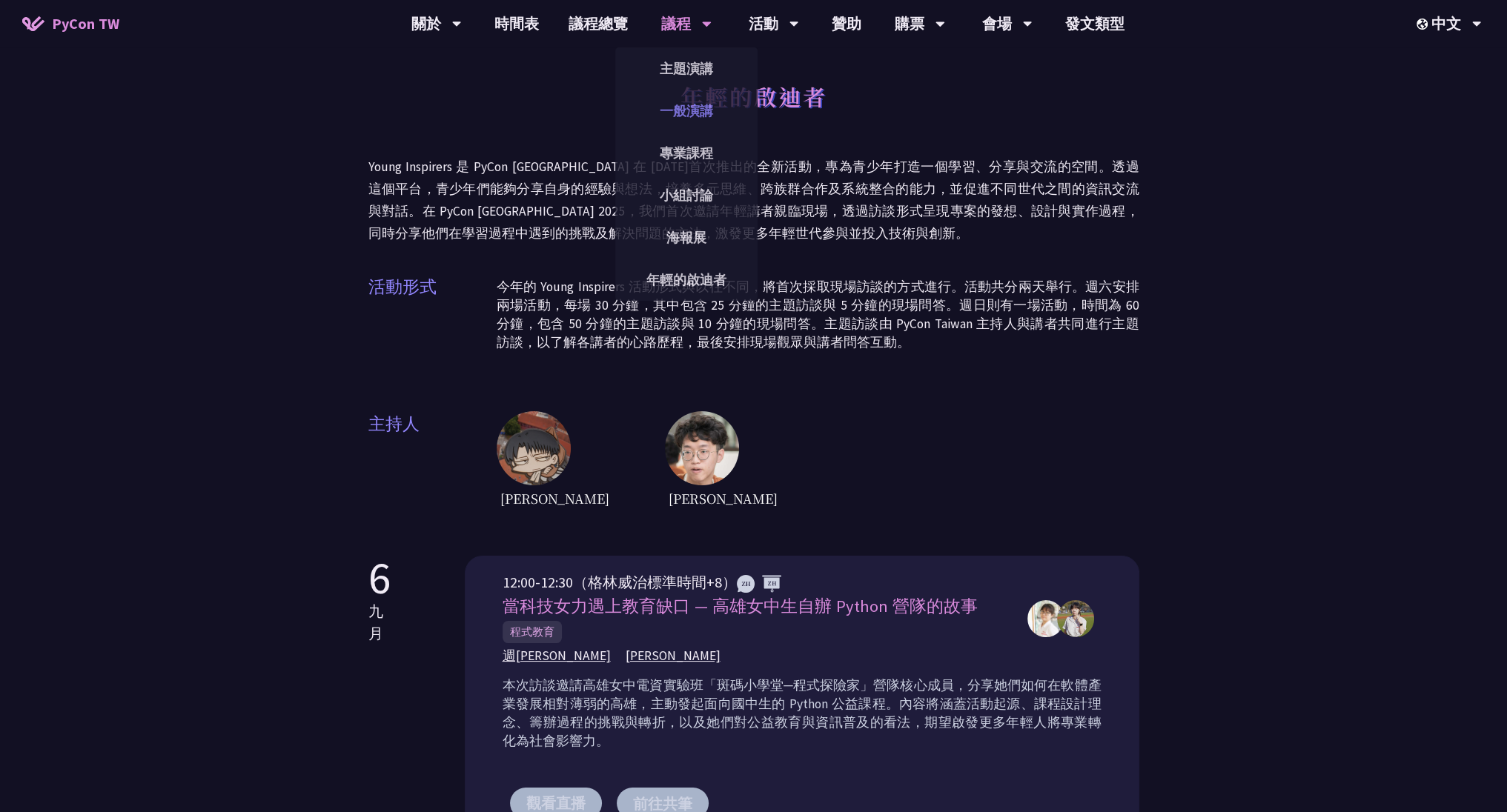
click at [690, 113] on font "一般演講" at bounding box center [686, 111] width 53 height 17
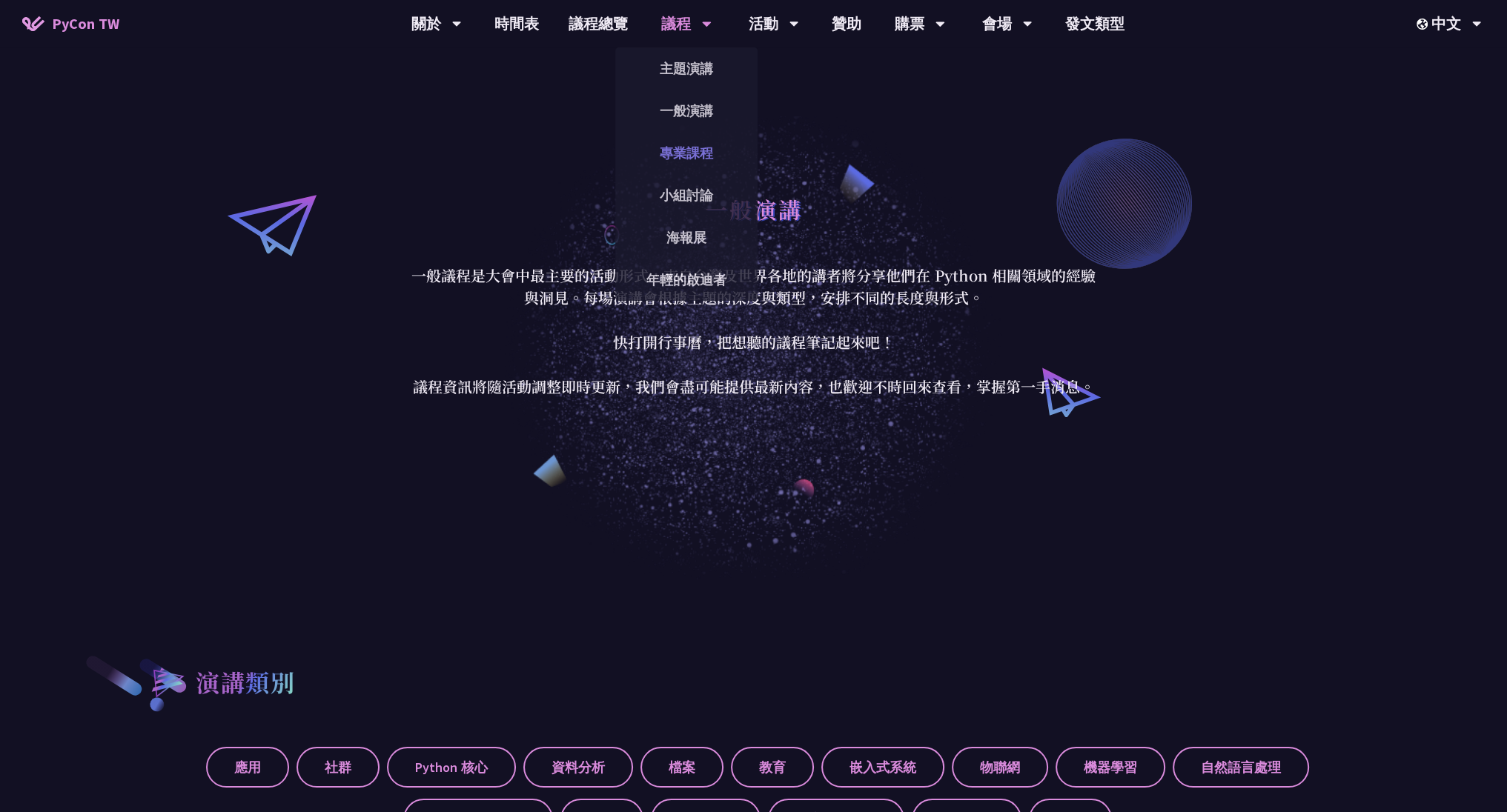
scroll to position [445, 0]
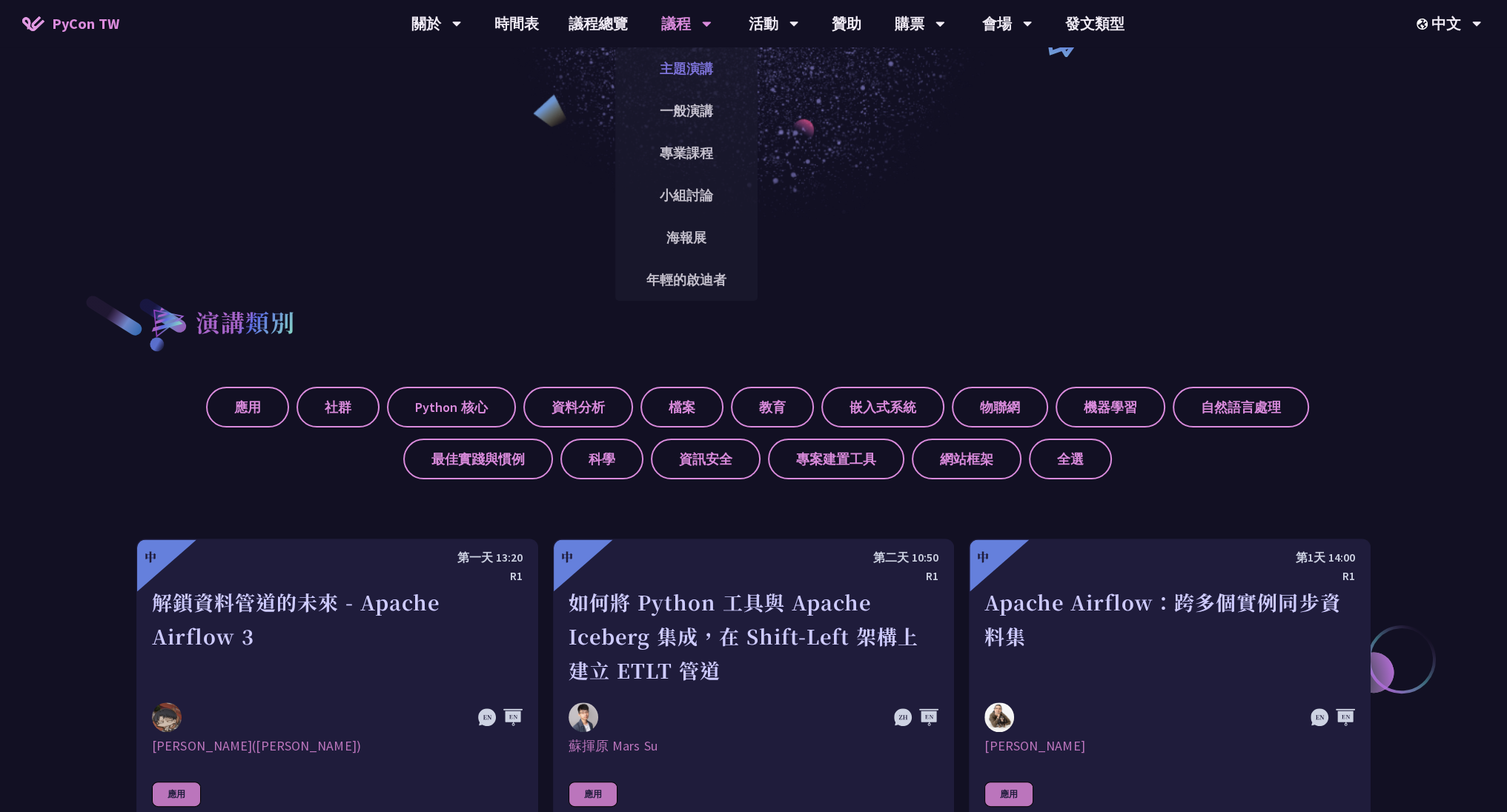
click at [697, 78] on link "主題演講" at bounding box center [686, 68] width 142 height 35
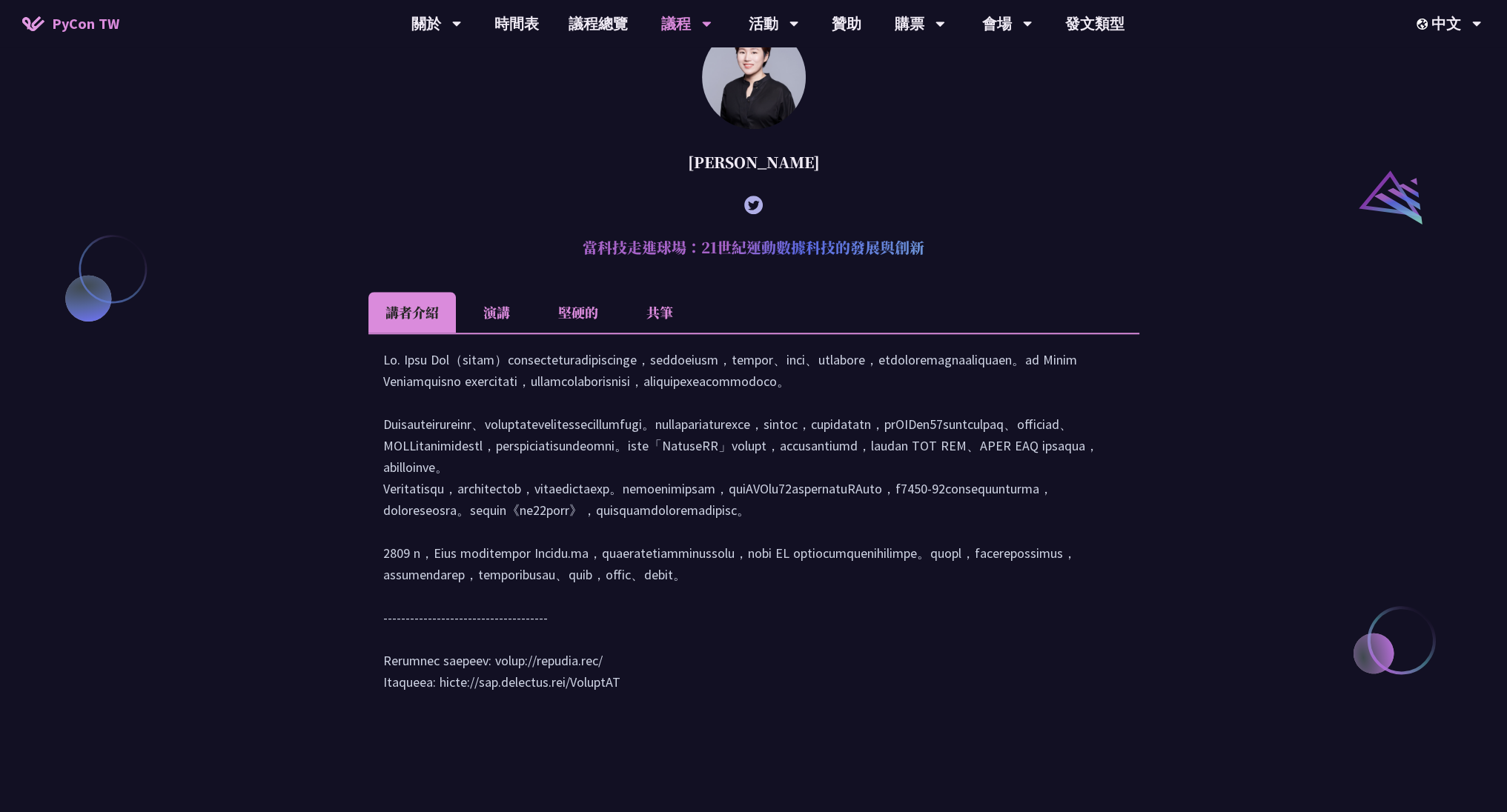
scroll to position [1778, 0]
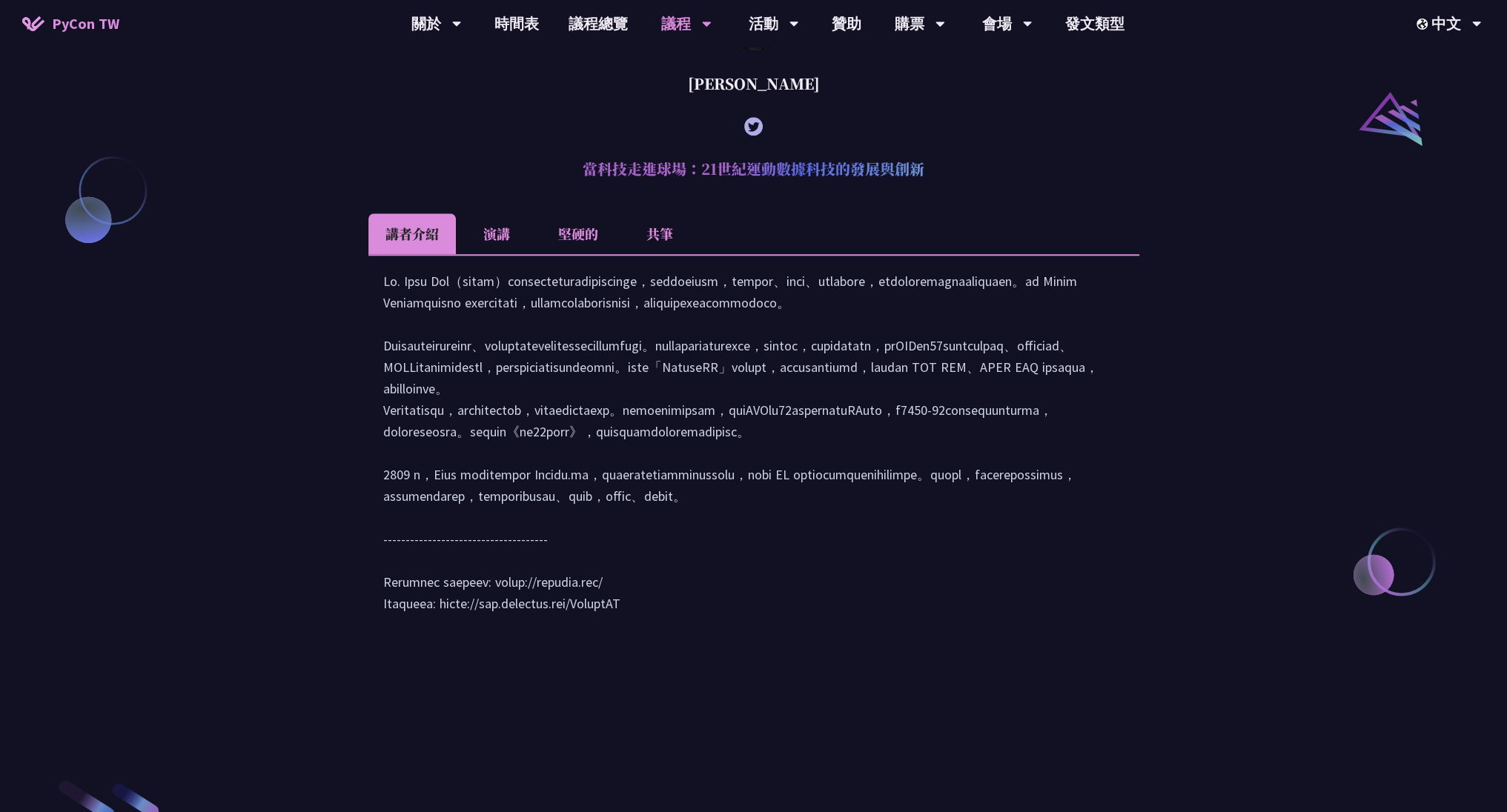
click at [513, 255] on li "演講" at bounding box center [497, 234] width 82 height 41
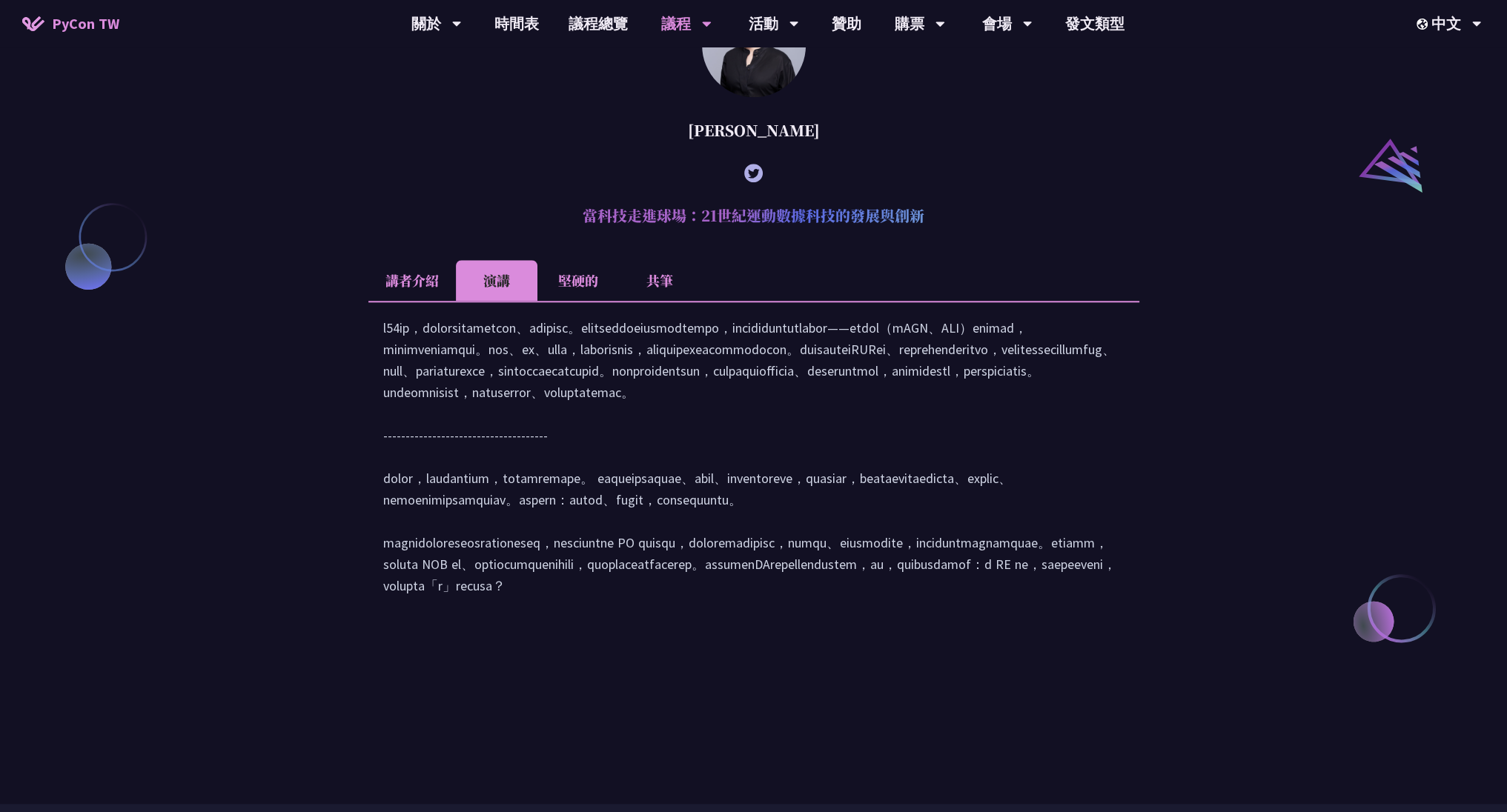
scroll to position [1511, 0]
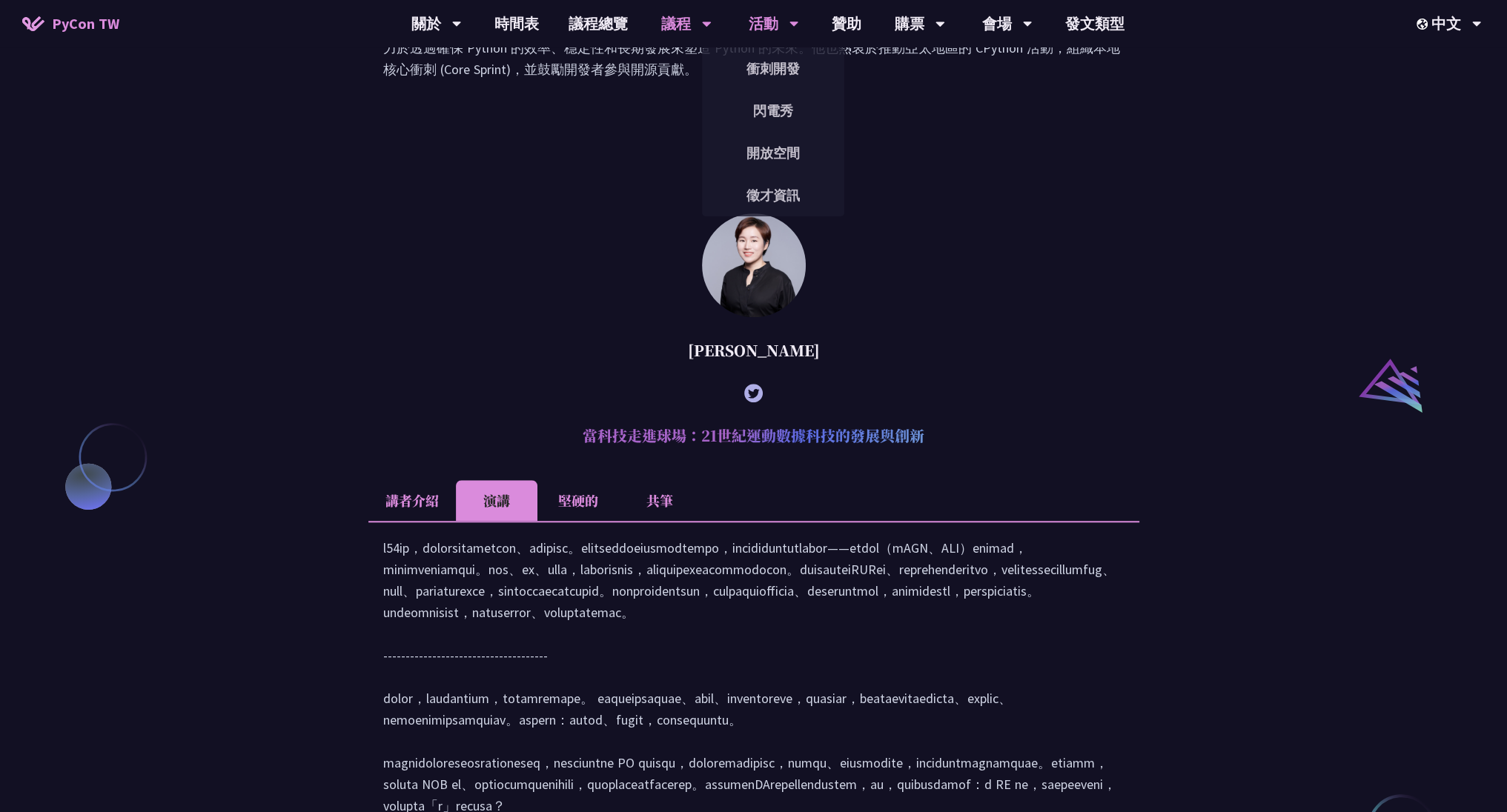
click at [765, 18] on font "活動" at bounding box center [764, 23] width 30 height 18
click at [774, 156] on font "開放空間" at bounding box center [773, 153] width 53 height 17
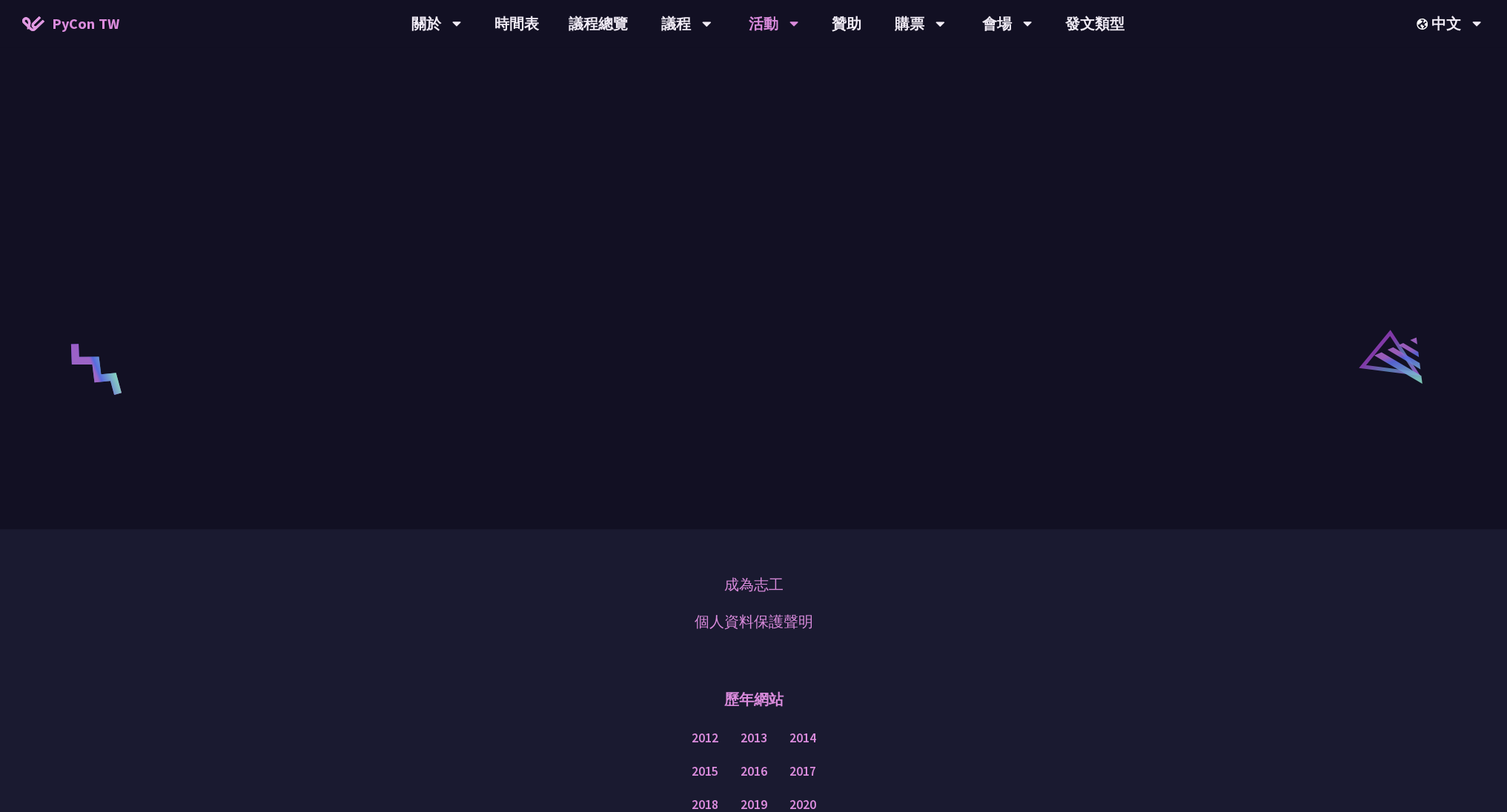
scroll to position [2312, 0]
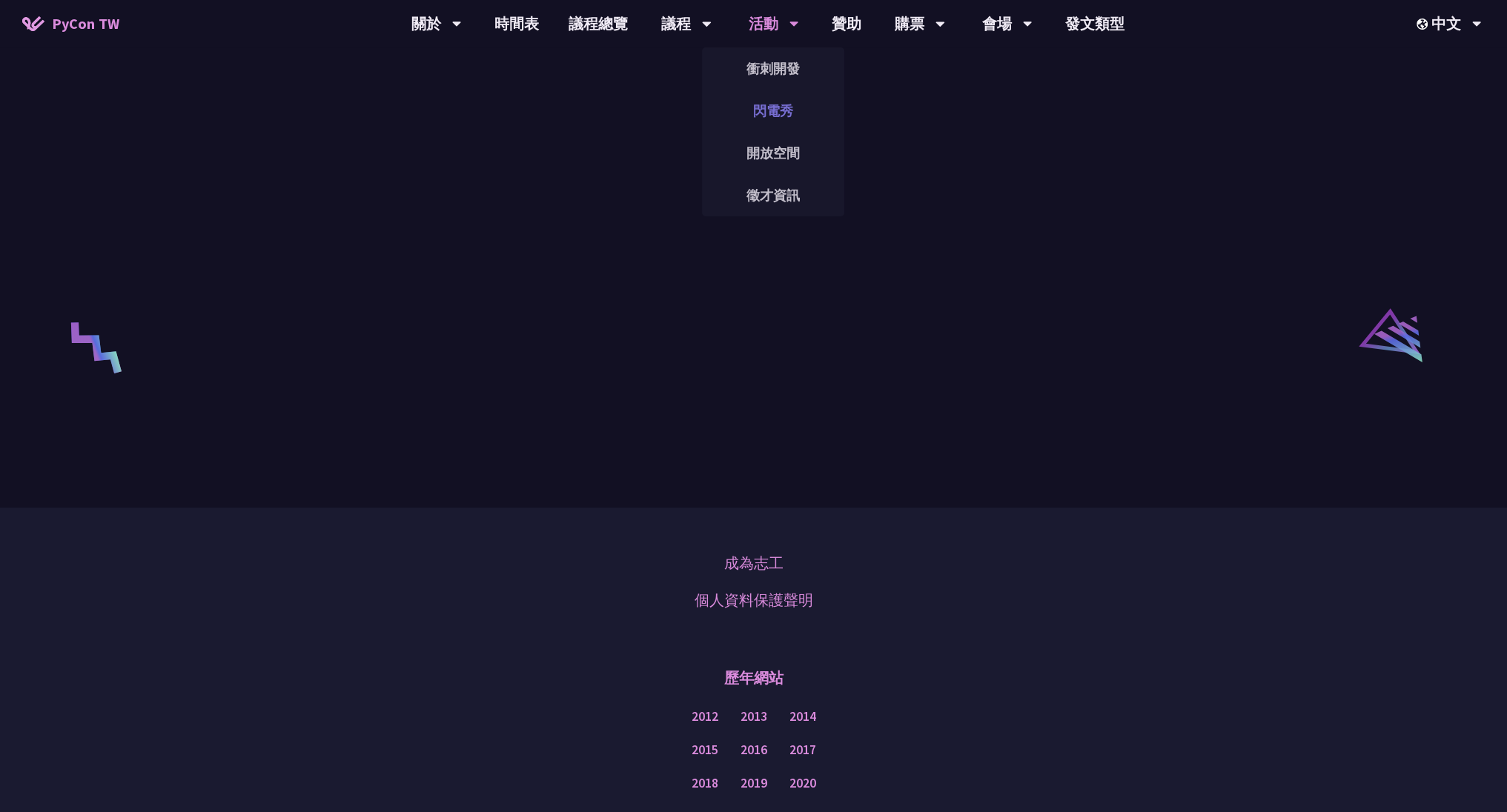
click at [785, 115] on font "閃電秀" at bounding box center [773, 111] width 40 height 17
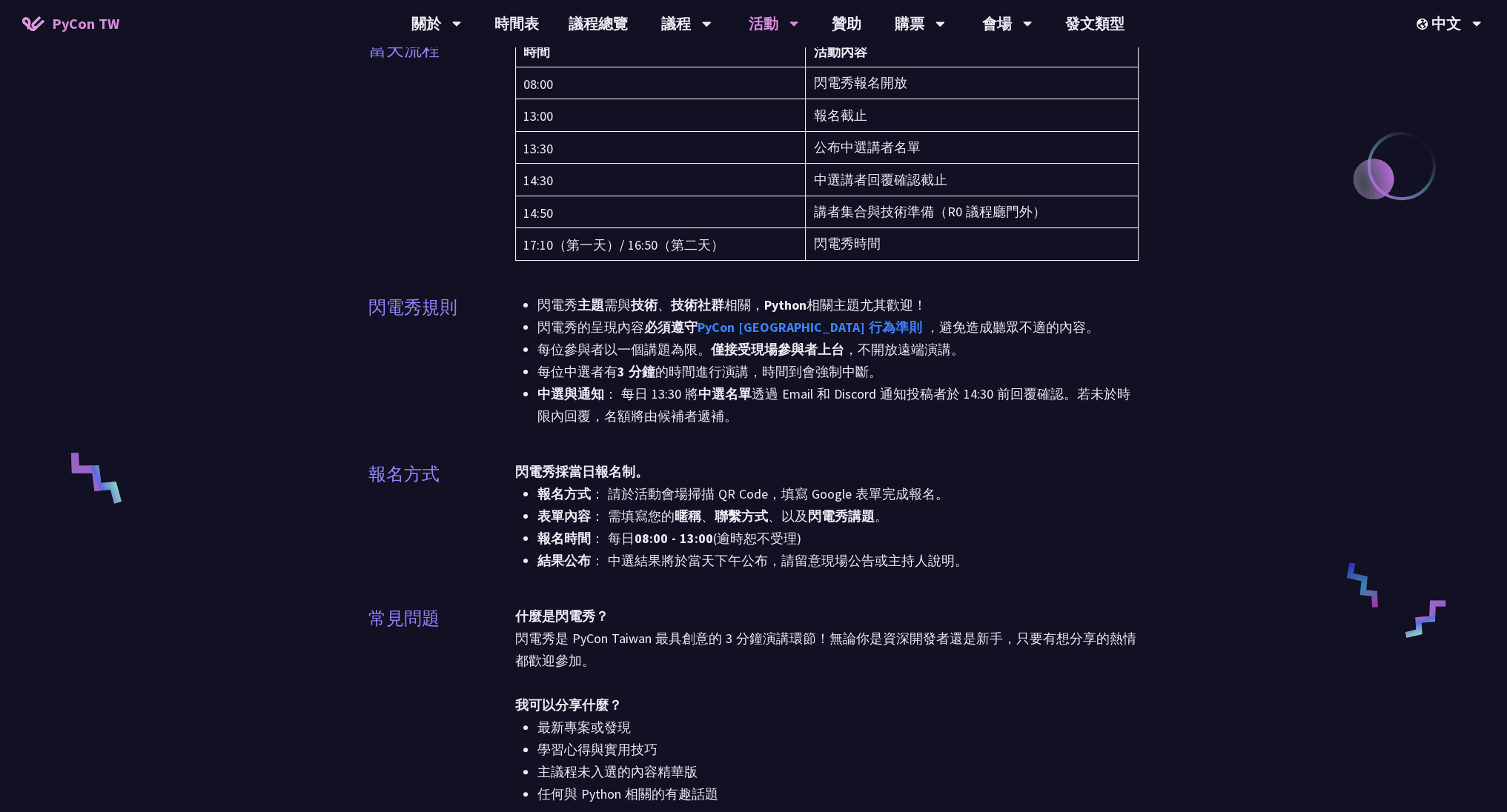
scroll to position [267, 0]
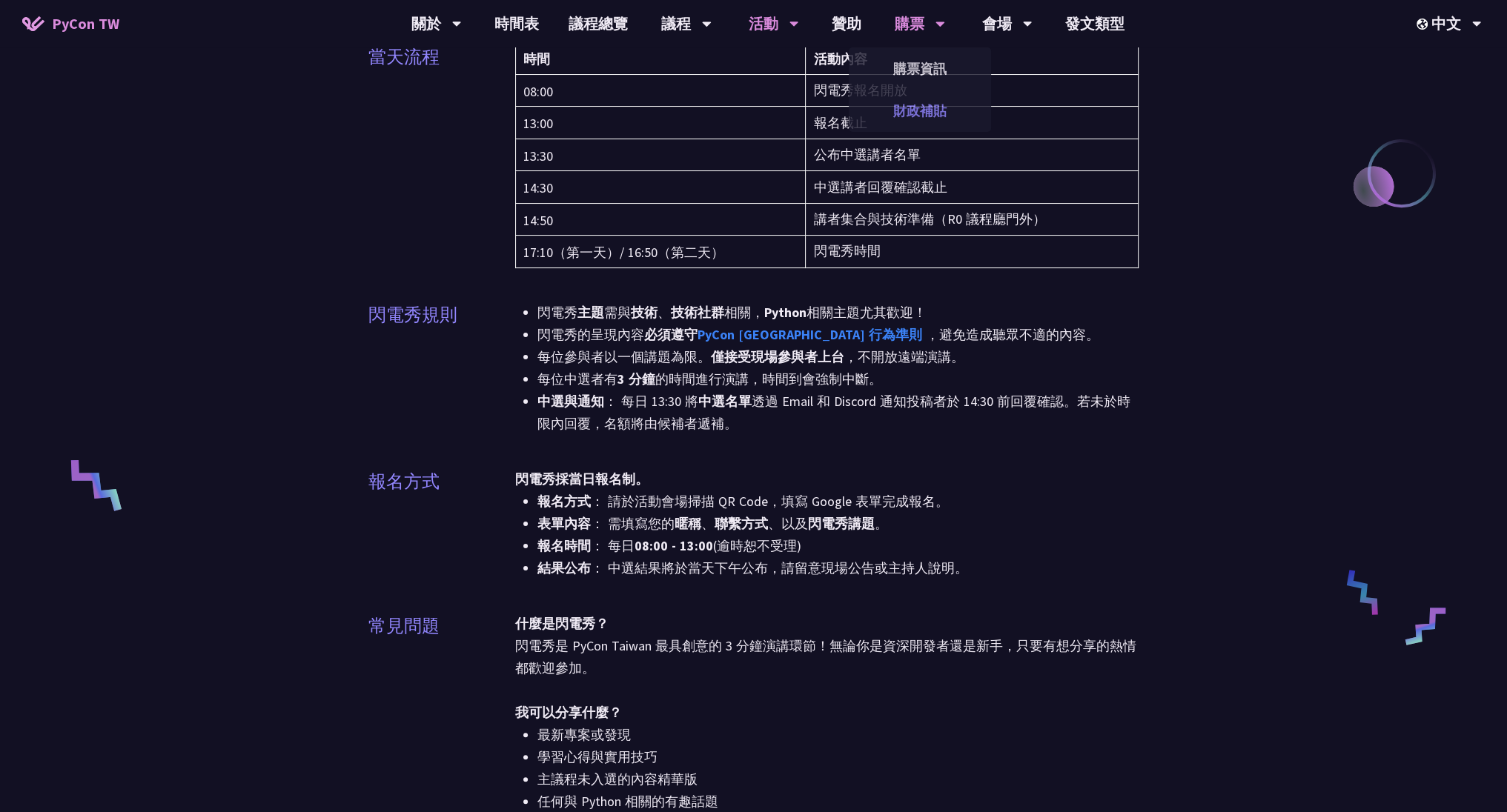
click at [935, 112] on font "財政補貼" at bounding box center [920, 111] width 53 height 17
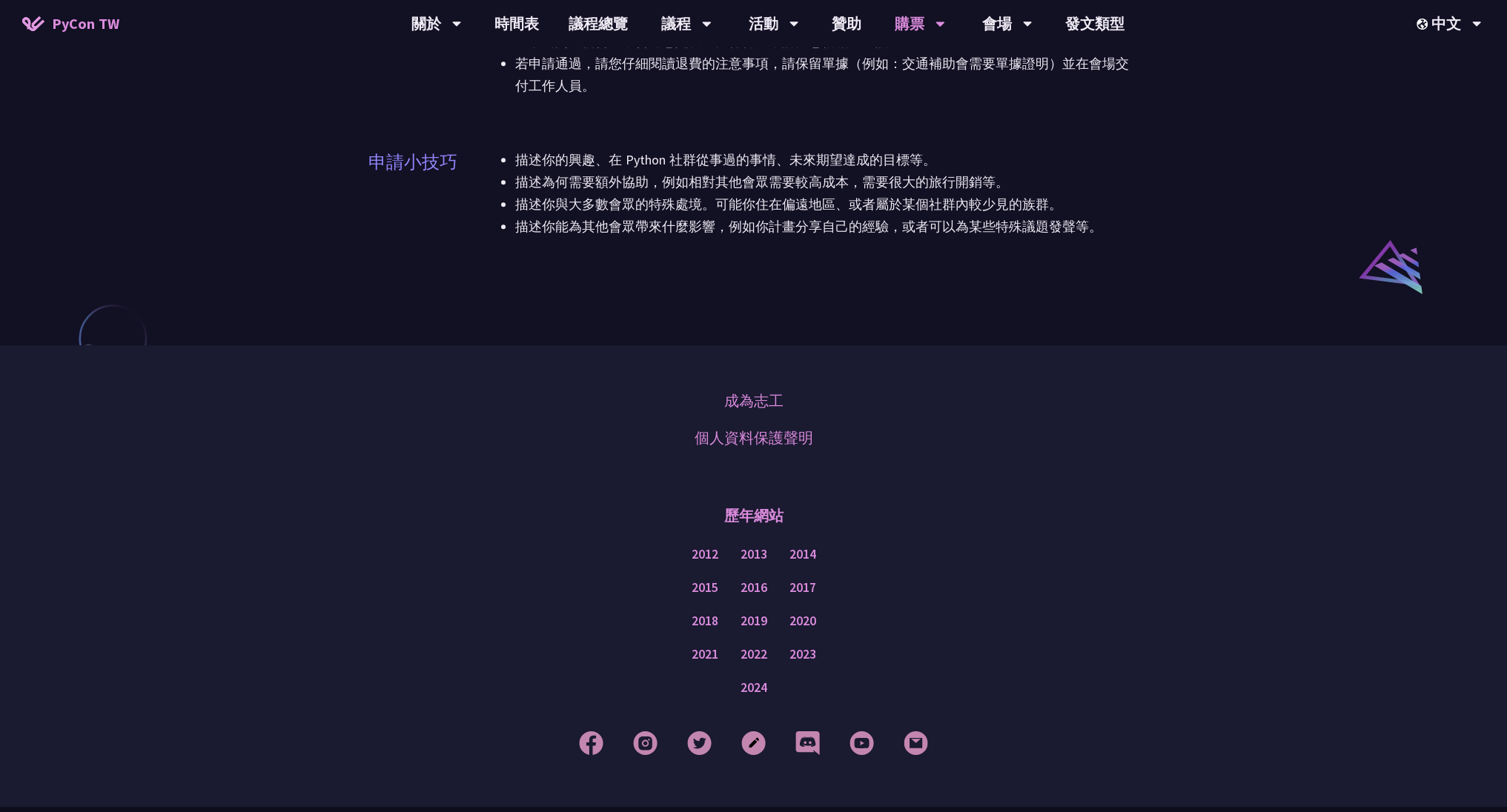
scroll to position [1067, 0]
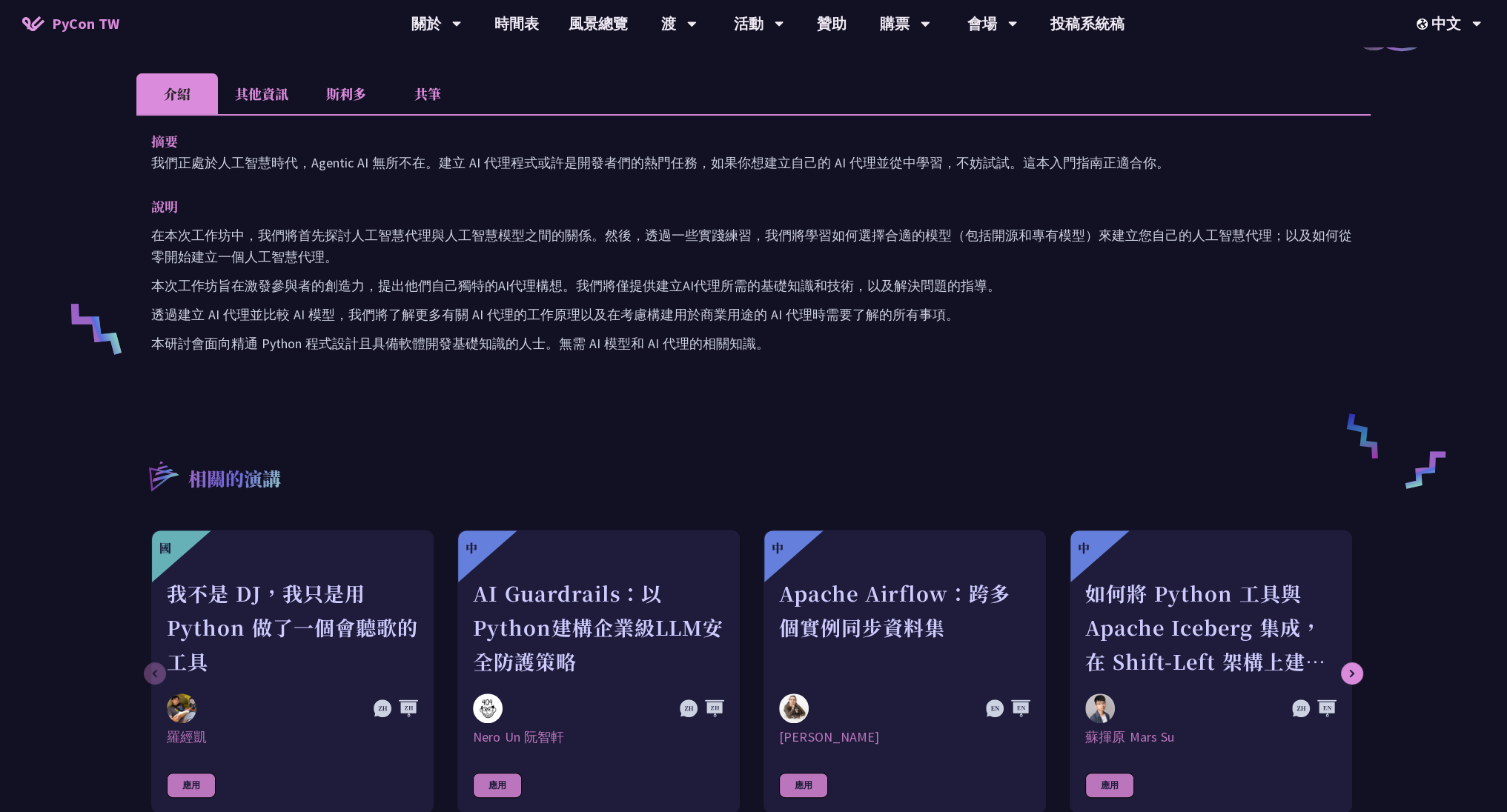
scroll to position [445, 0]
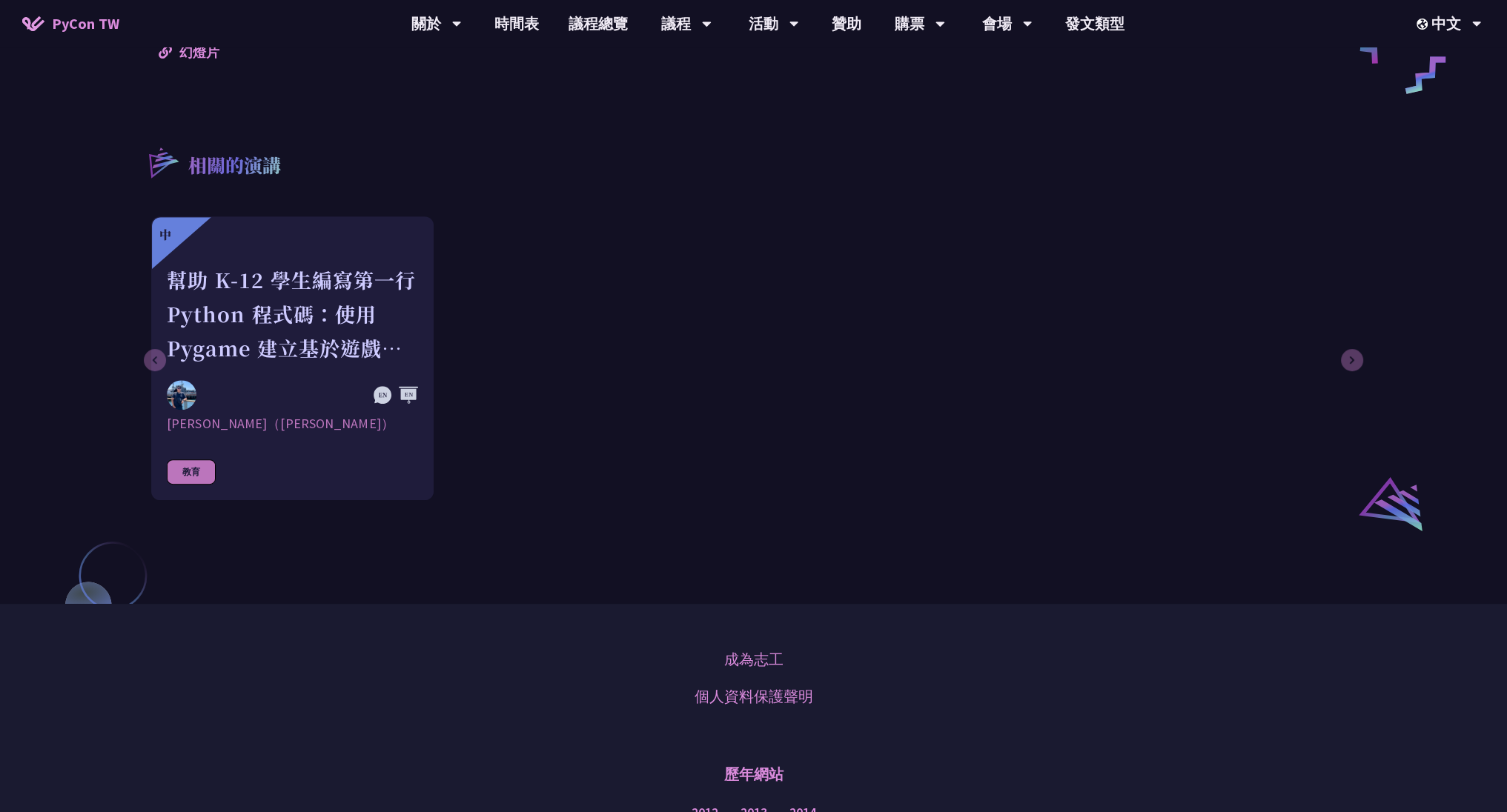
scroll to position [766, 0]
